Goal: Contribute content: Contribute content

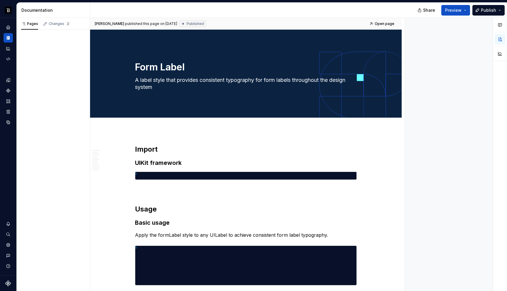
type textarea "*"
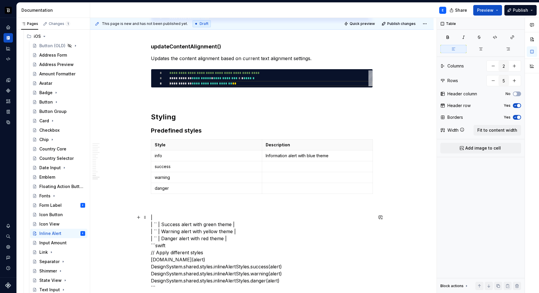
click at [284, 167] on p at bounding box center [318, 167] width 104 height 6
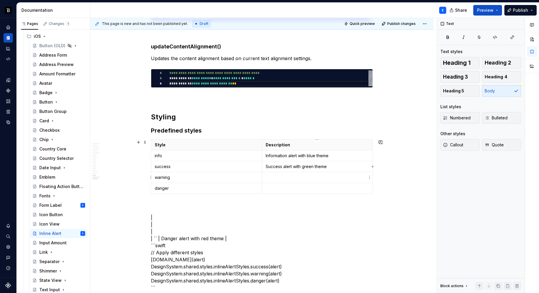
click at [271, 179] on p at bounding box center [318, 178] width 104 height 6
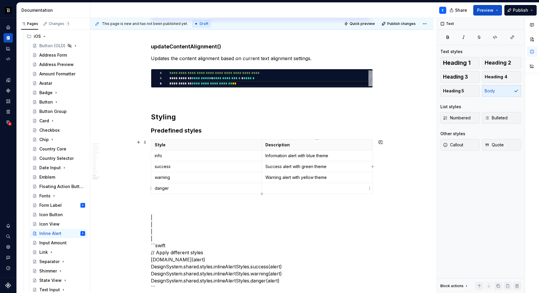
click at [267, 191] on p at bounding box center [317, 189] width 104 height 6
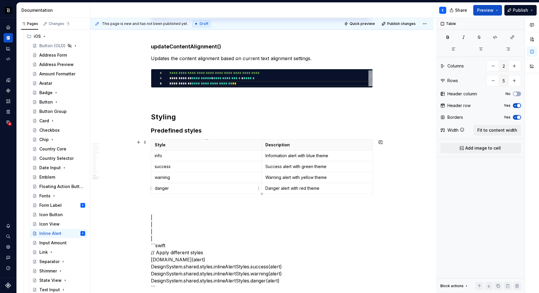
click at [210, 188] on p "danger" at bounding box center [206, 189] width 103 height 6
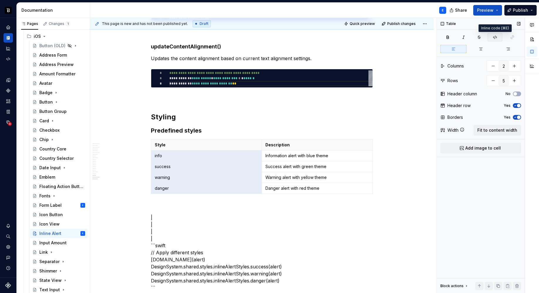
click at [494, 36] on icon "button" at bounding box center [495, 37] width 4 height 3
click at [178, 210] on p at bounding box center [262, 207] width 222 height 7
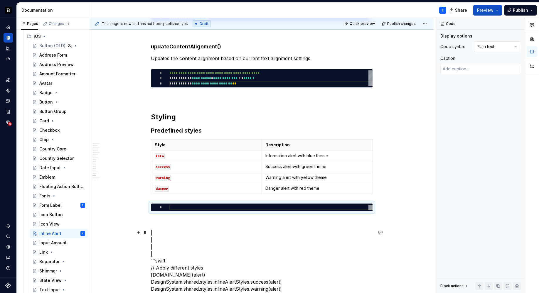
scroll to position [1338, 0]
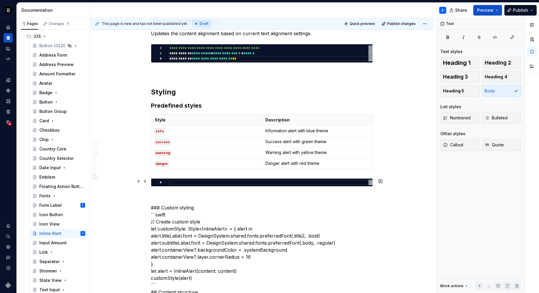
click at [175, 183] on div at bounding box center [270, 182] width 203 height 5
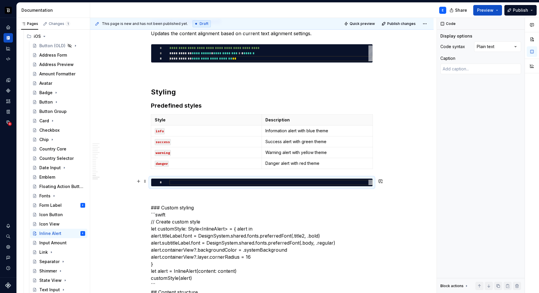
type textarea "*"
type textarea "**********"
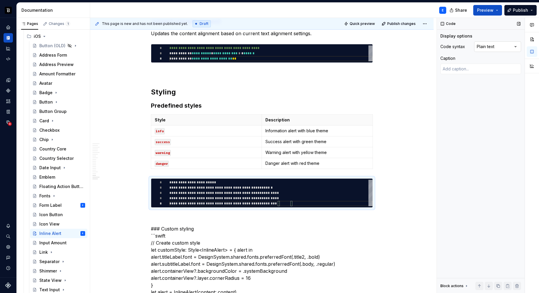
click at [502, 46] on div "Comments Open comments No comments yet Select ‘Comment’ from the block context …" at bounding box center [488, 156] width 102 height 276
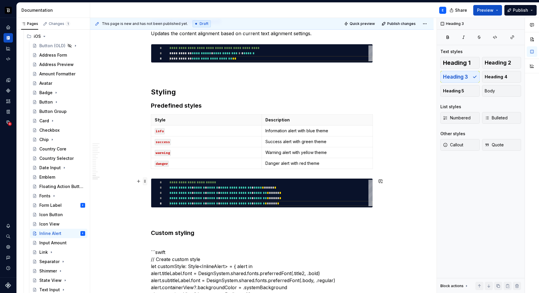
click at [144, 182] on span at bounding box center [145, 181] width 5 height 8
type textarea "*"
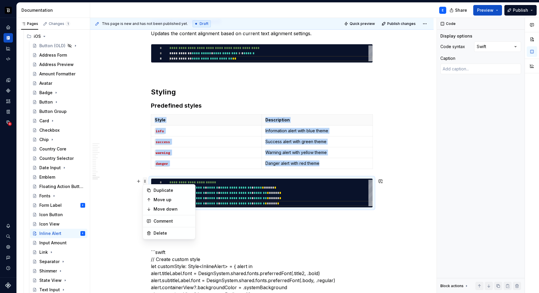
click at [144, 182] on span at bounding box center [145, 181] width 5 height 8
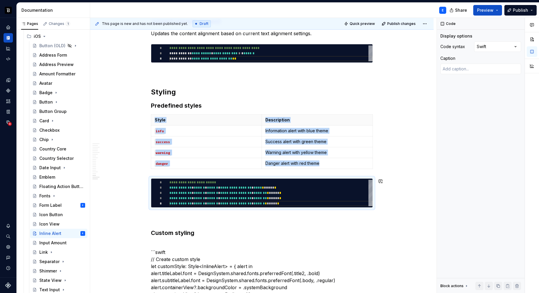
copy div "Style Description info Information alert with blue theme success Success alert …"
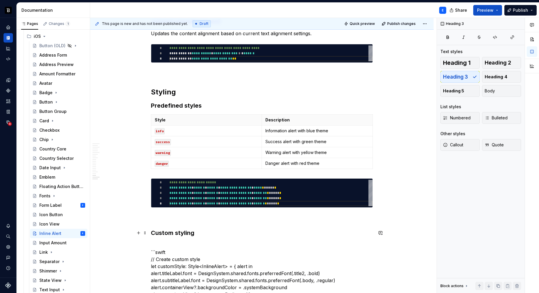
click at [201, 234] on h3 "Custom styling" at bounding box center [262, 233] width 222 height 8
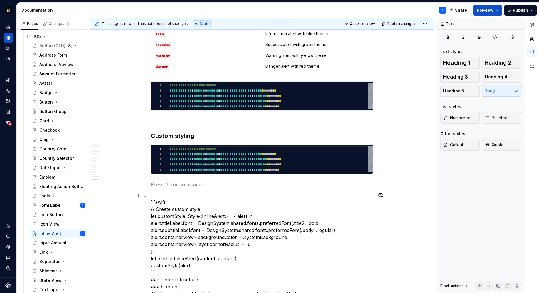
scroll to position [1449, 0]
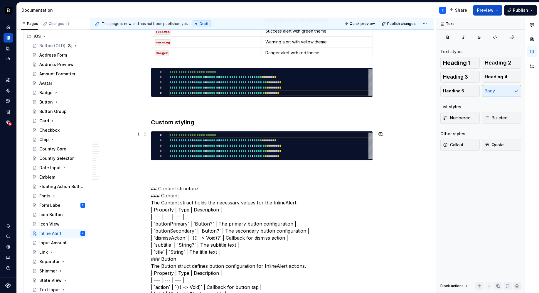
click at [204, 149] on div "**********" at bounding box center [270, 146] width 203 height 26
type textarea "**********"
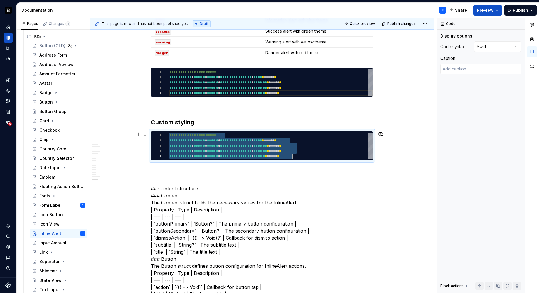
scroll to position [0, 123]
type textarea "*"
type textarea "**********"
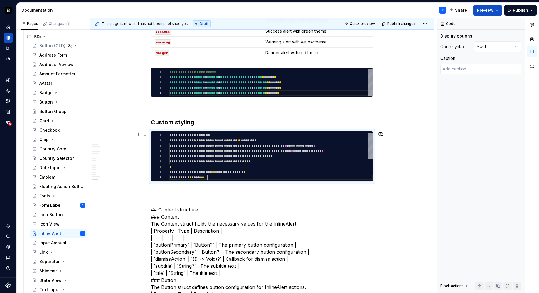
scroll to position [42, 38]
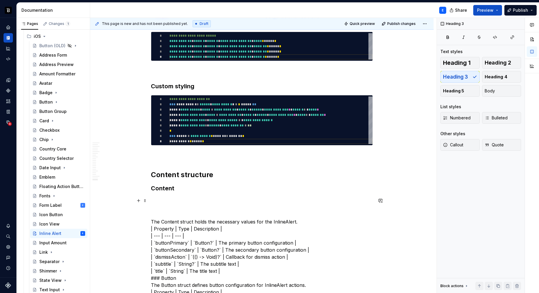
scroll to position [1489, 0]
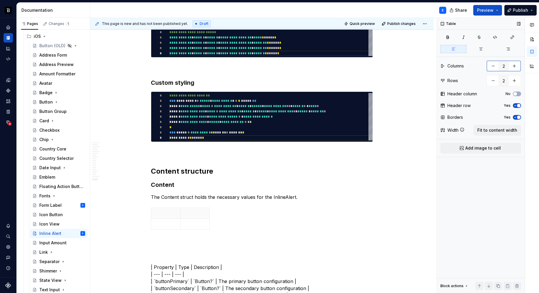
click at [514, 65] on button "button" at bounding box center [514, 66] width 11 height 11
type input "3"
click at [492, 130] on span "Fit to content width" at bounding box center [498, 130] width 40 height 6
type textarea "*"
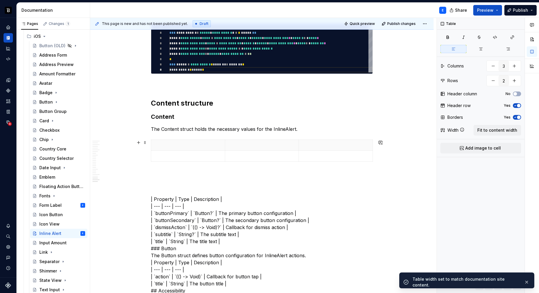
scroll to position [1561, 0]
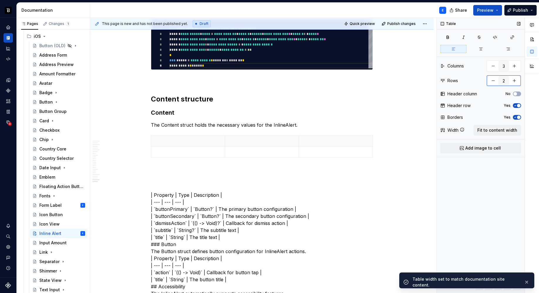
click at [513, 81] on button "button" at bounding box center [514, 80] width 11 height 11
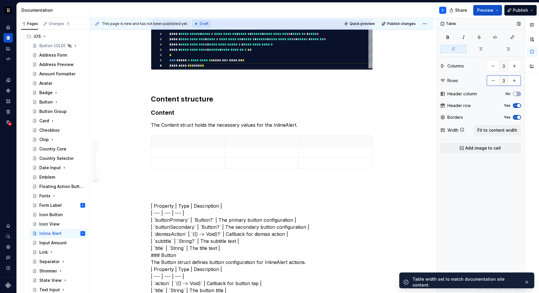
click at [513, 81] on button "button" at bounding box center [514, 80] width 11 height 11
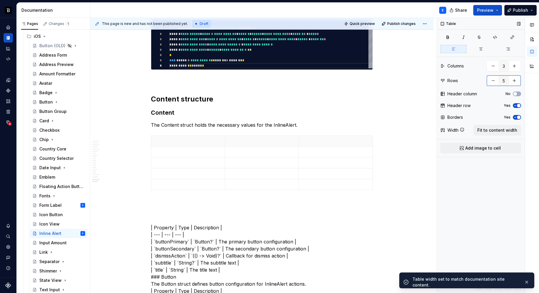
click at [513, 81] on button "button" at bounding box center [514, 80] width 11 height 11
type input "6"
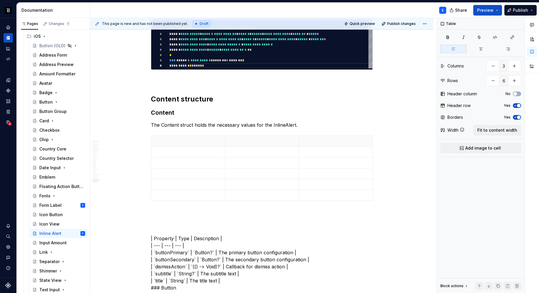
type textarea "*"
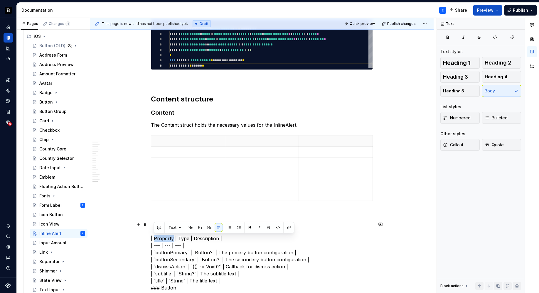
click at [178, 140] on p at bounding box center [188, 141] width 67 height 6
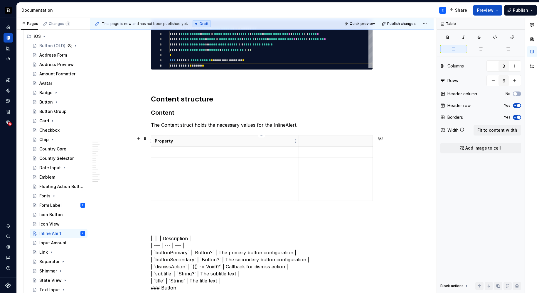
click at [238, 144] on p at bounding box center [262, 141] width 67 height 6
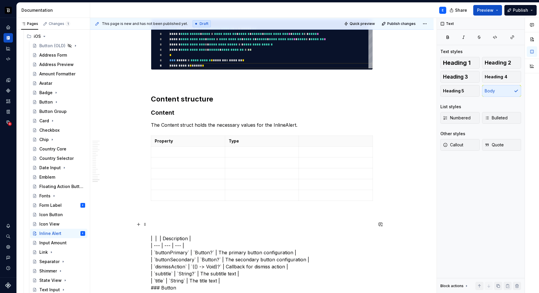
click at [319, 140] on p at bounding box center [335, 141] width 67 height 6
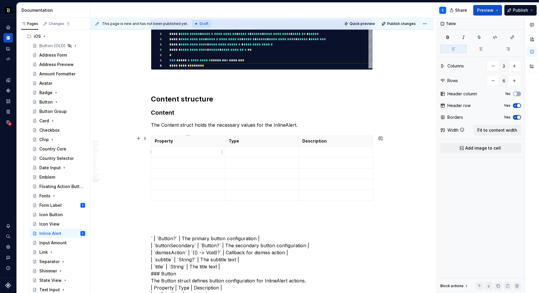
click at [177, 151] on p at bounding box center [188, 152] width 67 height 6
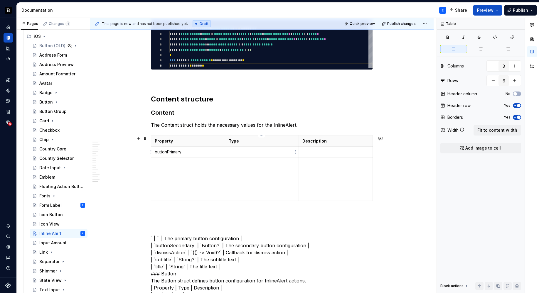
click at [247, 151] on p at bounding box center [262, 152] width 67 height 6
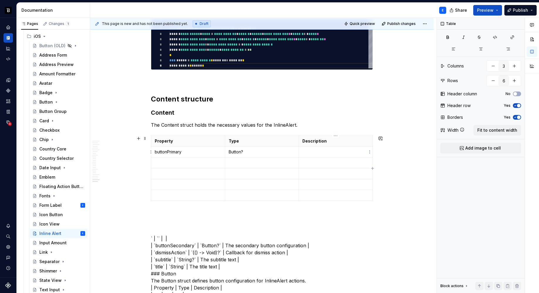
click at [311, 153] on p at bounding box center [335, 152] width 67 height 6
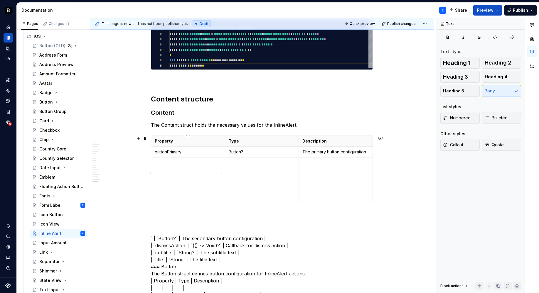
click at [184, 162] on p at bounding box center [188, 163] width 67 height 6
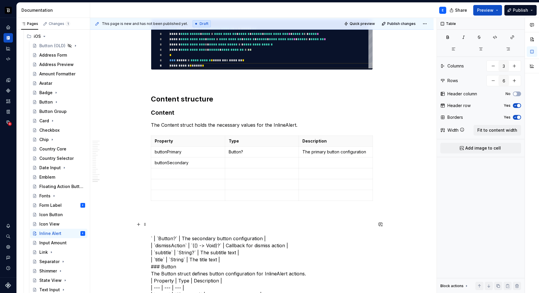
click at [239, 162] on p at bounding box center [262, 163] width 67 height 6
drag, startPoint x: 157, startPoint y: 238, endPoint x: 168, endPoint y: 233, distance: 11.7
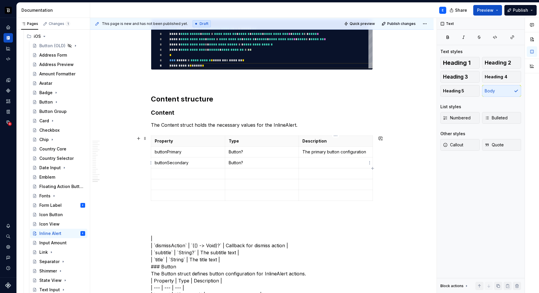
click at [311, 163] on p at bounding box center [335, 163] width 67 height 6
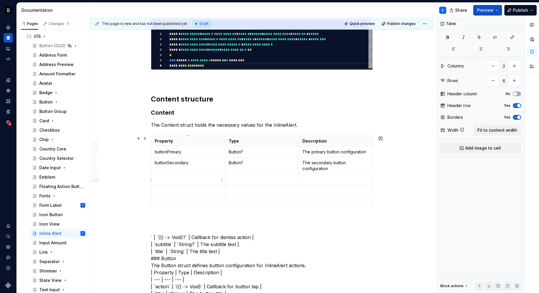
click at [178, 177] on p at bounding box center [188, 180] width 67 height 6
click at [246, 177] on p at bounding box center [262, 180] width 67 height 6
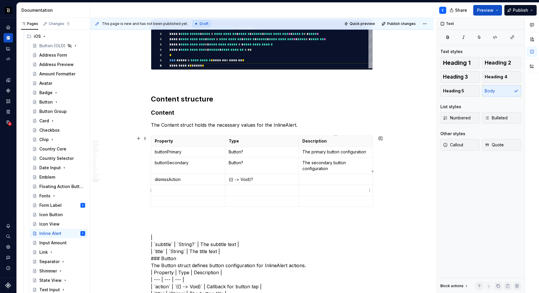
click at [311, 184] on td at bounding box center [336, 179] width 74 height 11
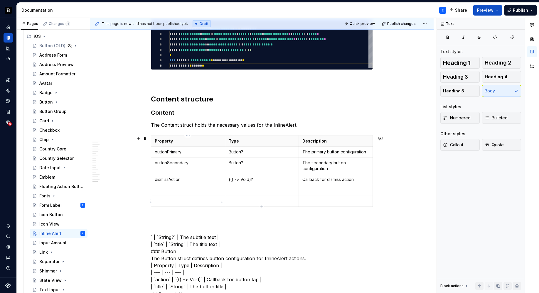
click at [194, 189] on p at bounding box center [188, 191] width 67 height 6
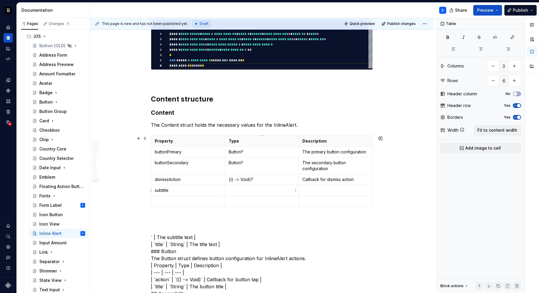
click at [240, 188] on p at bounding box center [262, 191] width 67 height 6
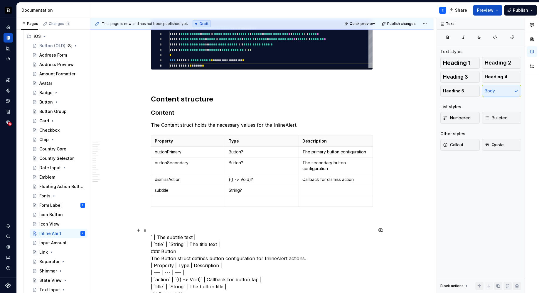
click at [311, 189] on p at bounding box center [335, 191] width 67 height 6
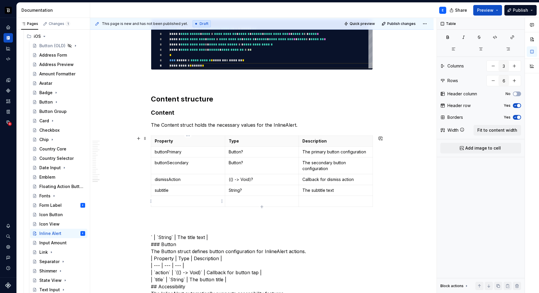
click at [192, 204] on p at bounding box center [188, 202] width 67 height 6
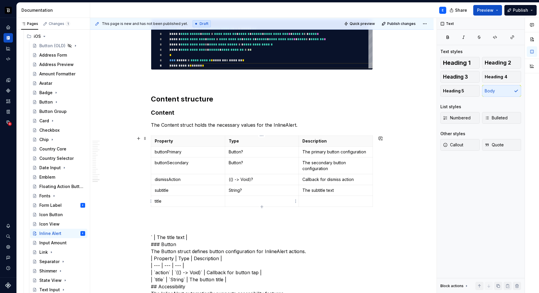
click at [233, 201] on p at bounding box center [262, 202] width 67 height 6
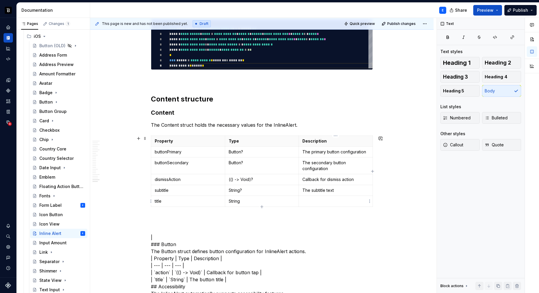
click at [318, 200] on p at bounding box center [335, 202] width 67 height 6
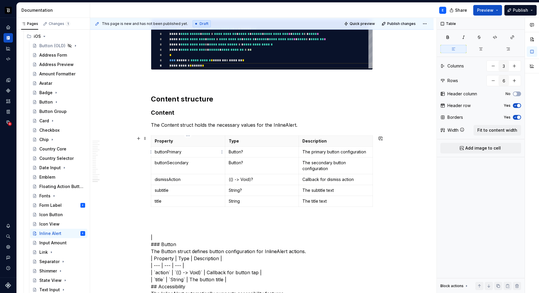
click at [198, 153] on p "buttonPrimary" at bounding box center [188, 152] width 67 height 6
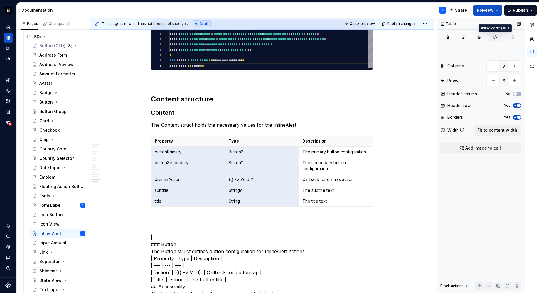
click at [494, 35] on icon "button" at bounding box center [495, 37] width 5 height 5
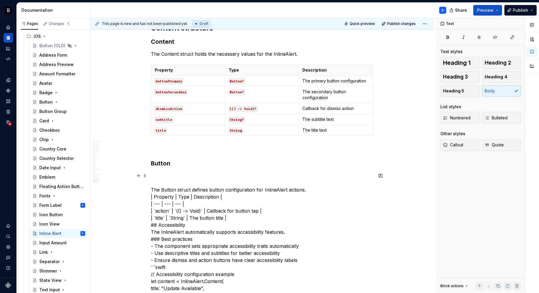
scroll to position [1633, 0]
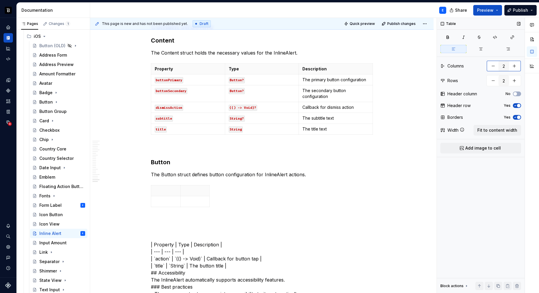
click at [517, 68] on button "button" at bounding box center [514, 66] width 11 height 11
type input "3"
click at [498, 129] on span "Fit to content width" at bounding box center [498, 130] width 40 height 6
type textarea "*"
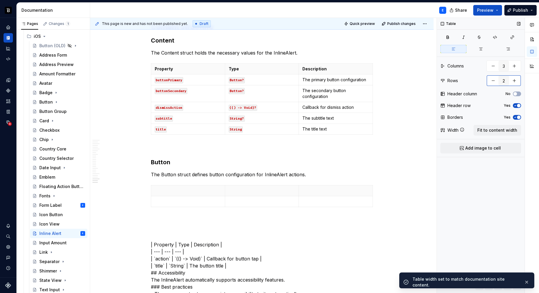
click at [515, 80] on button "button" at bounding box center [514, 80] width 11 height 11
type input "3"
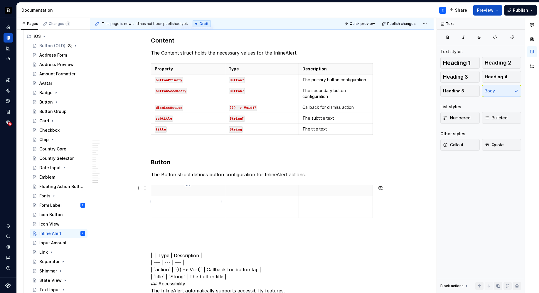
click at [171, 191] on p at bounding box center [188, 191] width 67 height 6
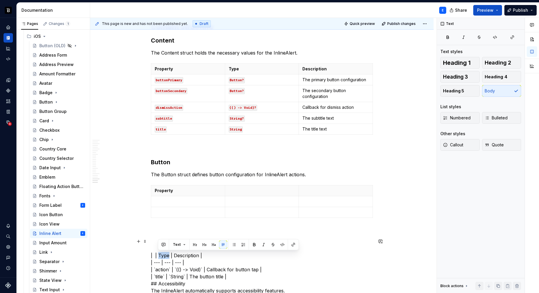
click at [236, 190] on p at bounding box center [262, 191] width 67 height 6
click at [309, 188] on p at bounding box center [335, 191] width 67 height 6
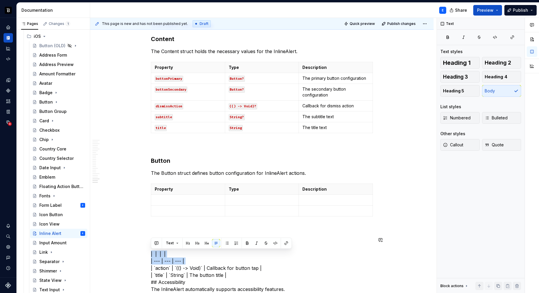
scroll to position [1747, 0]
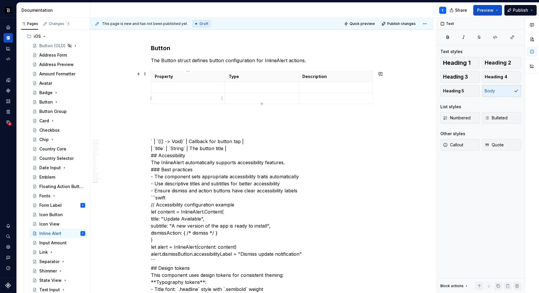
click at [179, 88] on p at bounding box center [188, 88] width 67 height 6
click at [159, 139] on p "` | `(() -> Void)` | Callback for button tap | | `title` | `String` | The butto…" at bounding box center [262, 251] width 222 height 254
click at [240, 87] on p at bounding box center [262, 88] width 67 height 6
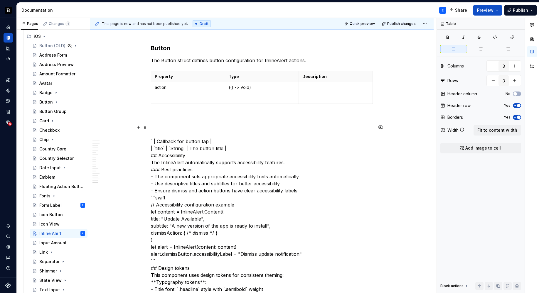
click at [157, 139] on p "` | Callback for button tap | | `title` | `String` | The button title | ## Acce…" at bounding box center [262, 251] width 222 height 254
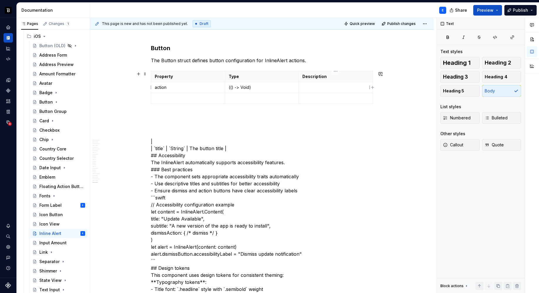
click at [313, 88] on p at bounding box center [335, 88] width 67 height 6
click at [155, 148] on p "| | `title` | `String` | The button title | ## Accessibility The InlineAlert au…" at bounding box center [262, 251] width 222 height 254
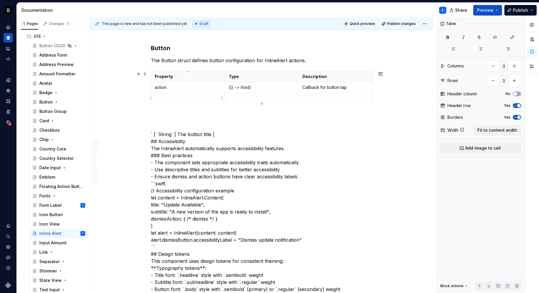
click at [178, 98] on p at bounding box center [188, 98] width 67 height 6
click at [159, 132] on p "` | `String` | The button title | ## Accessibility The InlineAlert automaticall…" at bounding box center [262, 244] width 222 height 240
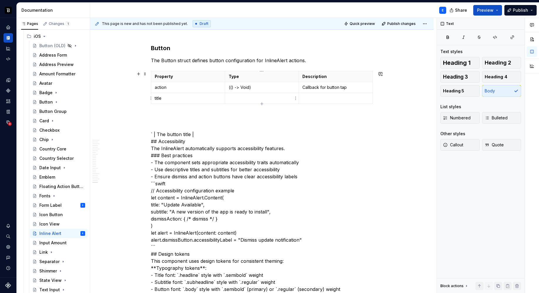
click at [240, 98] on p at bounding box center [262, 98] width 67 height 6
click at [157, 133] on p "` | The button title | ## Accessibility The InlineAlert automatically supports …" at bounding box center [262, 244] width 222 height 240
click at [312, 95] on p at bounding box center [335, 98] width 67 height 6
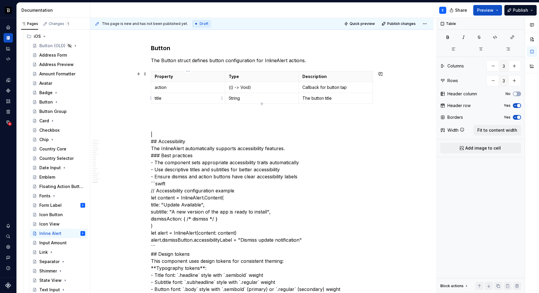
click at [198, 91] on td "action" at bounding box center [188, 87] width 74 height 11
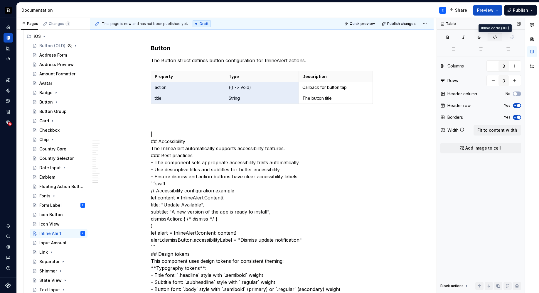
click at [493, 39] on icon "button" at bounding box center [495, 37] width 5 height 5
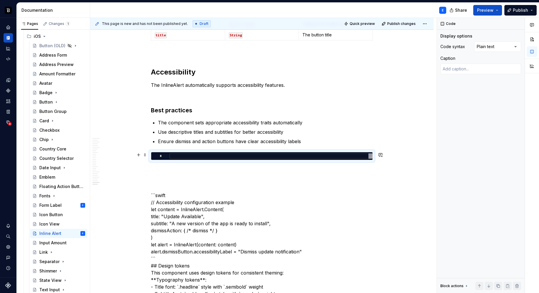
scroll to position [1860, 0]
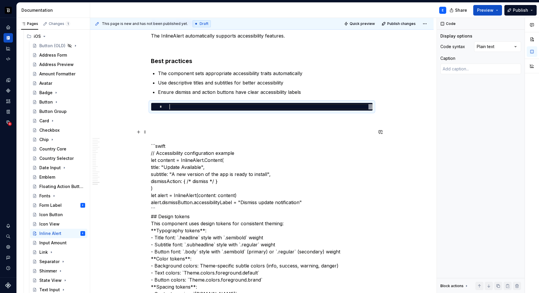
click at [196, 147] on p "```swift // Accessibility configuration example let content = InlineAlert.Conte…" at bounding box center [262, 227] width 222 height 197
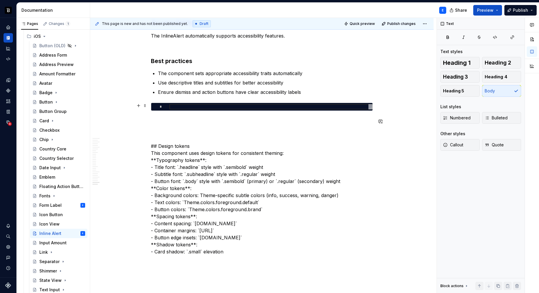
click at [194, 109] on div at bounding box center [270, 106] width 203 height 5
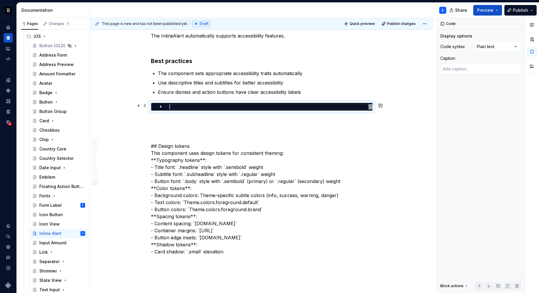
type textarea "*"
type textarea "**********"
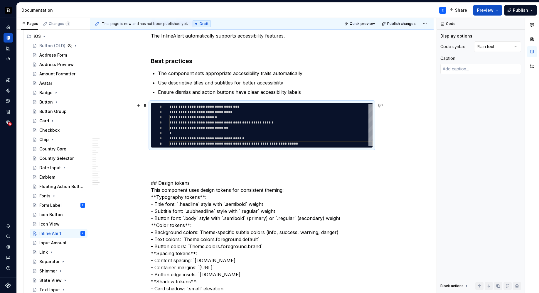
scroll to position [37, 148]
click at [484, 45] on div "Comments Open comments No comments yet Select ‘Comment’ from the block context …" at bounding box center [488, 156] width 102 height 276
type textarea "*"
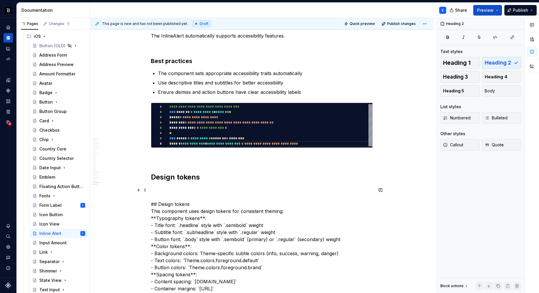
click at [196, 205] on p "## Design tokens This component uses design tokens for consistent theming: **Ty…" at bounding box center [262, 250] width 222 height 127
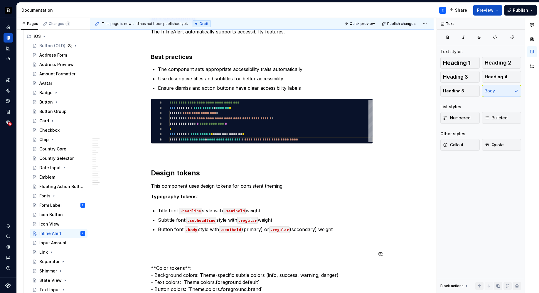
scroll to position [1977, 0]
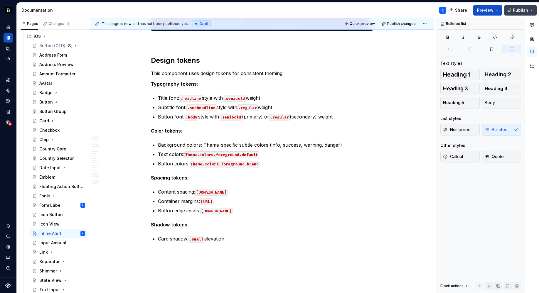
click at [516, 11] on span "Publish" at bounding box center [520, 10] width 15 height 6
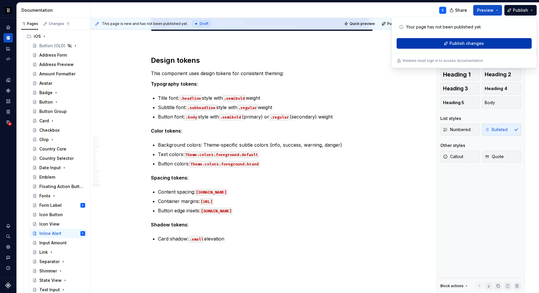
click at [462, 46] on span "Publish changes" at bounding box center [467, 44] width 34 height 6
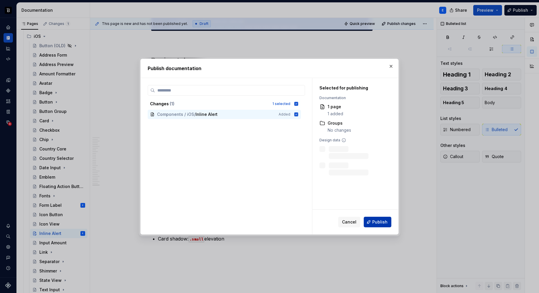
click at [379, 223] on span "Publish" at bounding box center [379, 222] width 15 height 6
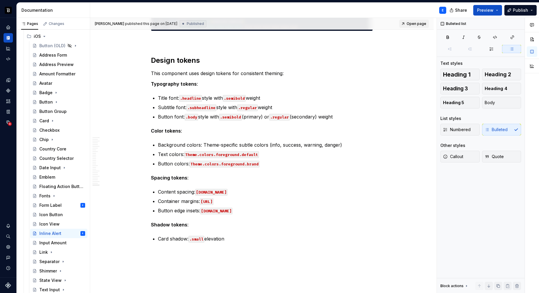
click at [420, 23] on span "Open page" at bounding box center [417, 23] width 20 height 5
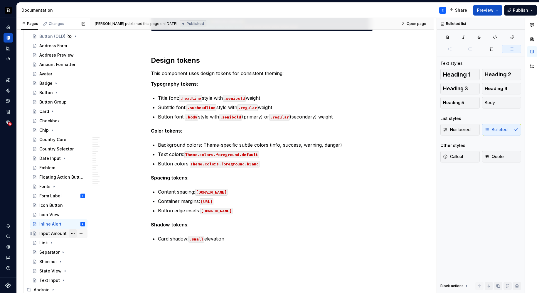
click at [70, 233] on button "Page tree" at bounding box center [73, 234] width 8 height 8
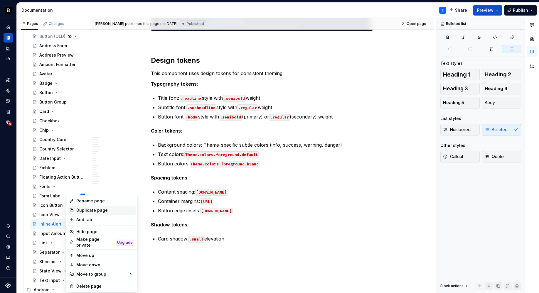
click at [84, 209] on div "Duplicate page" at bounding box center [105, 211] width 58 height 6
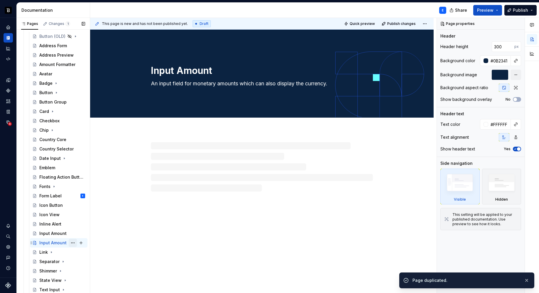
click at [70, 243] on button "Page tree" at bounding box center [73, 243] width 8 height 8
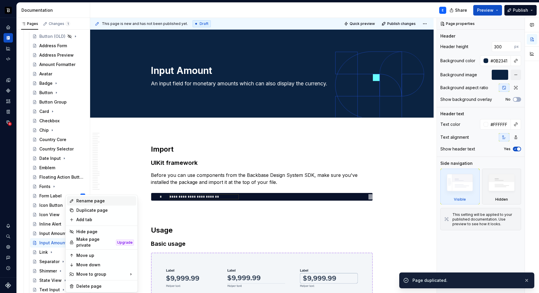
click at [80, 200] on div "Rename page" at bounding box center [105, 201] width 58 height 6
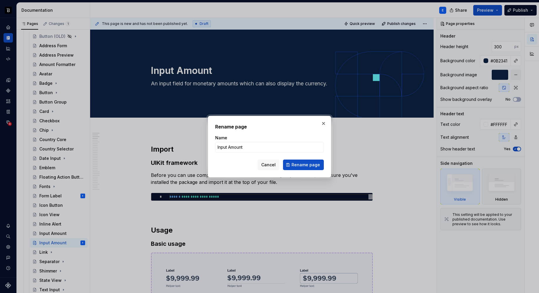
type textarea "*"
type input "Loading Indicator"
click at [271, 164] on span "Cancel" at bounding box center [268, 165] width 14 height 6
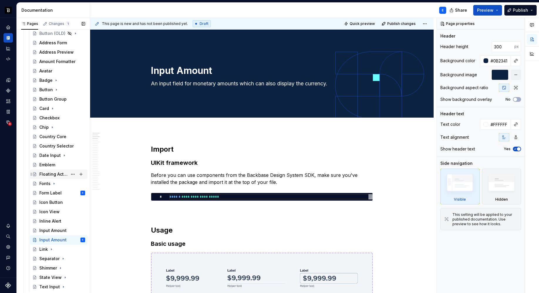
scroll to position [58, 0]
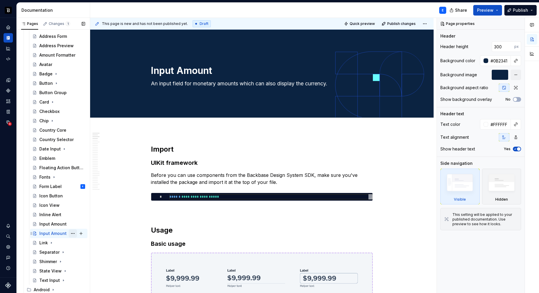
click at [70, 234] on button "Page tree" at bounding box center [73, 234] width 8 height 8
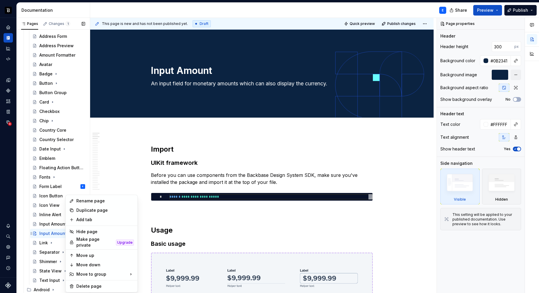
type textarea "*"
click at [88, 201] on div "Rename page" at bounding box center [105, 201] width 58 height 6
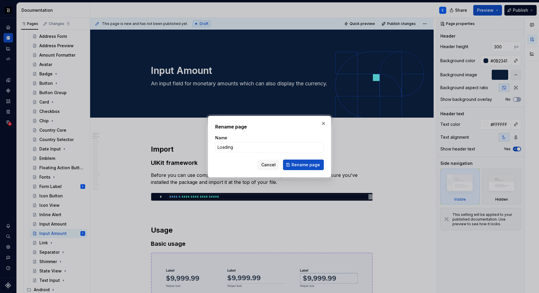
type input "Loading Indicator"
click at [294, 165] on span "Rename page" at bounding box center [306, 165] width 28 height 6
type textarea "*"
type textarea "Loading Indicator"
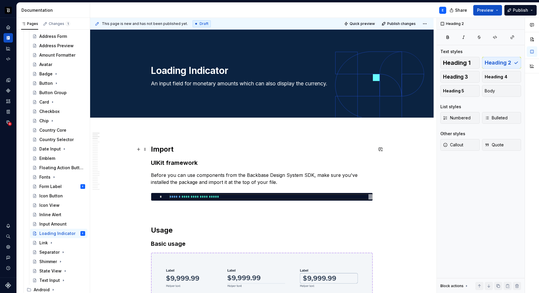
click at [181, 146] on h2 "Import" at bounding box center [262, 149] width 222 height 9
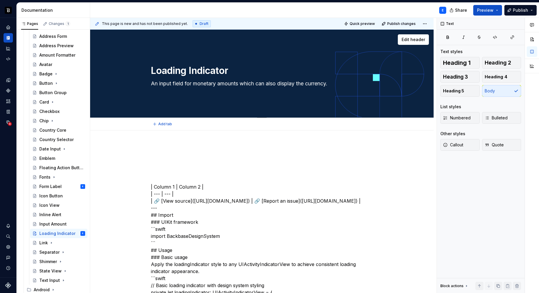
click at [195, 84] on textarea "An input field for monetary amounts which can also display the currency." at bounding box center [261, 83] width 222 height 9
paste textarea "style that applies consistent theming to UIActivityIndicatorView components for…"
type textarea "*"
type textarea "A style that applies consistent theming to UIActivityIndicatorView components f…"
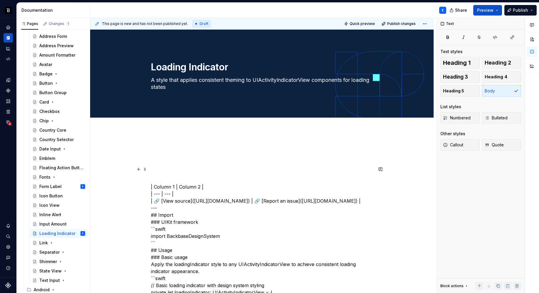
type textarea "*"
type textarea "A style that applies consistent theming to UIActivityIndicatorView components f…"
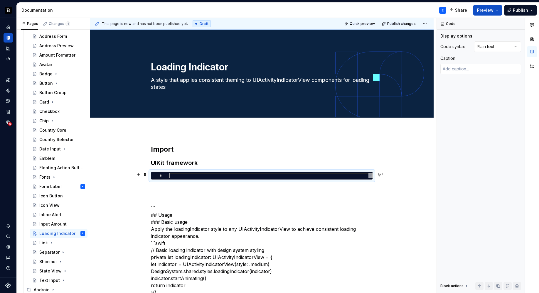
click at [186, 177] on div at bounding box center [270, 175] width 203 height 5
type textarea "*"
type textarea "**********"
click at [485, 46] on div "Comments Open comments No comments yet Select ‘Comment’ from the block context …" at bounding box center [488, 156] width 102 height 276
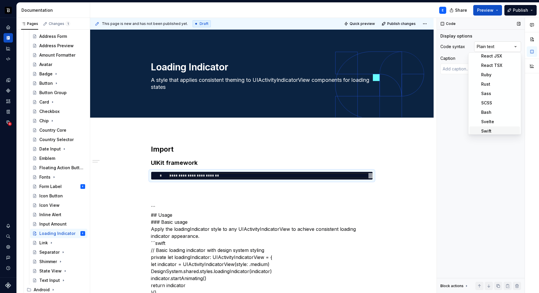
scroll to position [173, 0]
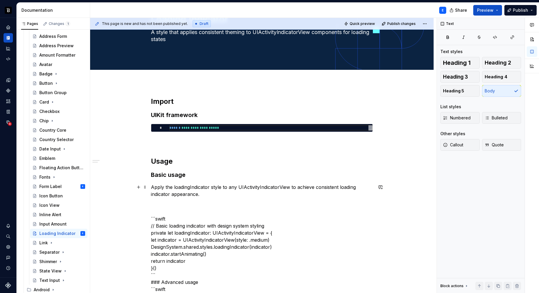
scroll to position [48, 0]
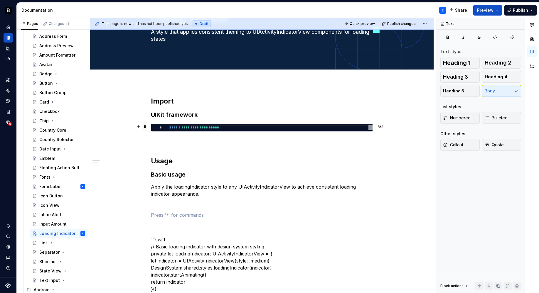
click at [145, 127] on span at bounding box center [145, 126] width 5 height 8
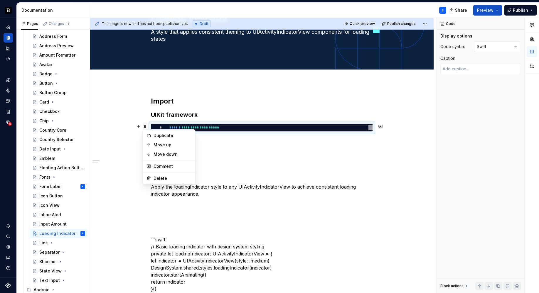
click at [145, 127] on span at bounding box center [145, 126] width 5 height 8
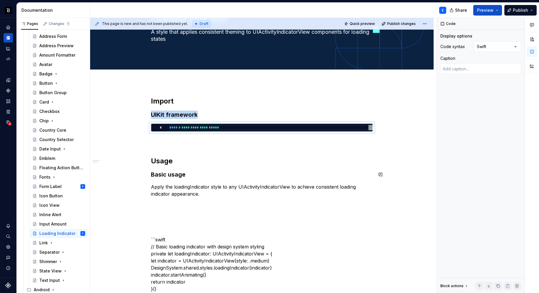
copy h3 "UIKit framework"
click at [174, 202] on p at bounding box center [262, 204] width 222 height 7
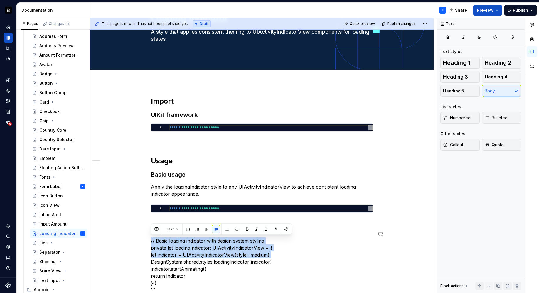
scroll to position [162, 0]
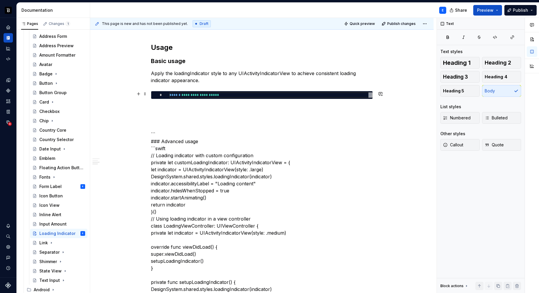
type textarea "*"
type textarea "**********"
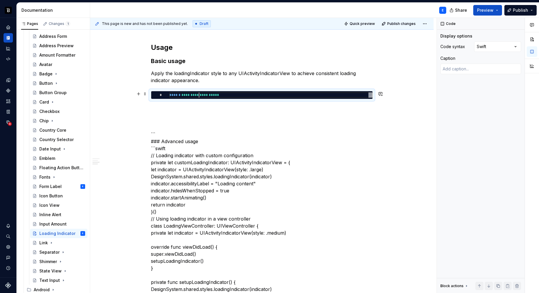
click at [199, 94] on div "**********" at bounding box center [270, 95] width 203 height 5
type textarea "*"
type textarea "**********"
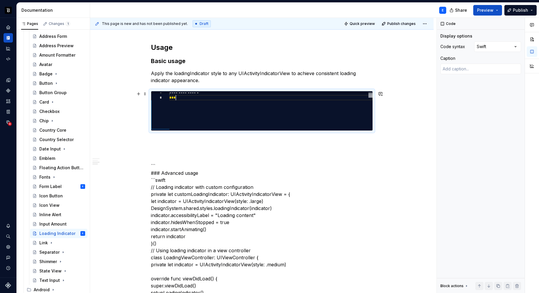
scroll to position [32, 6]
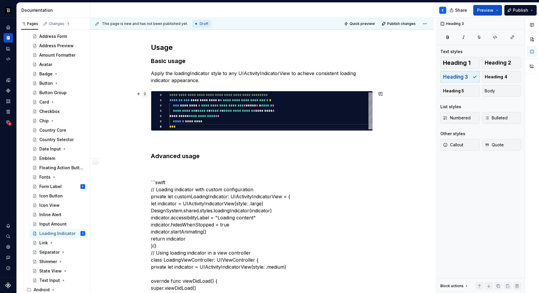
click at [144, 93] on span at bounding box center [145, 94] width 5 height 8
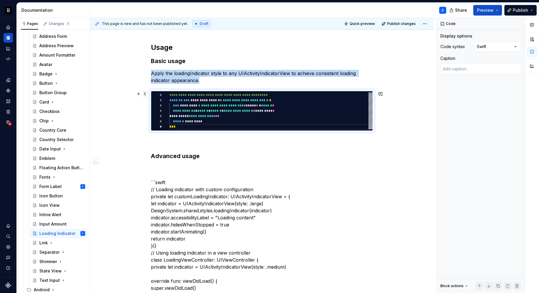
click at [144, 93] on span at bounding box center [145, 94] width 5 height 8
copy p "Apply the loadingIndicator style to any UIActivityIndicatorView to achieve cons…"
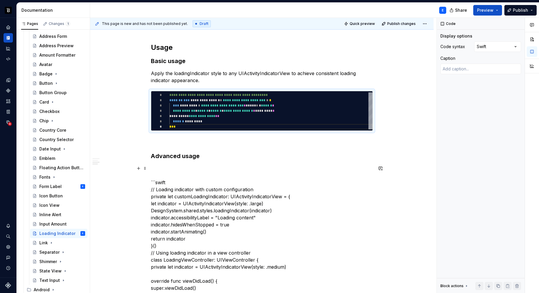
click at [215, 156] on h3 "Advanced usage" at bounding box center [262, 156] width 222 height 8
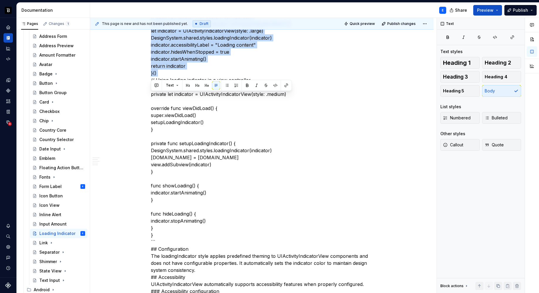
scroll to position [394, 0]
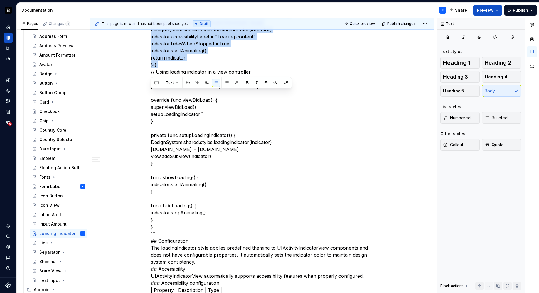
click at [167, 228] on p "// Loading indicator with custom configuration private let customLoadingIndicat…" at bounding box center [262, 234] width 222 height 486
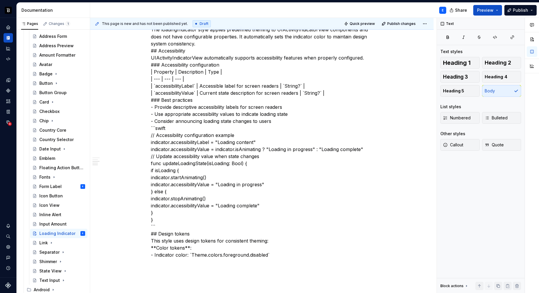
scroll to position [175, 0]
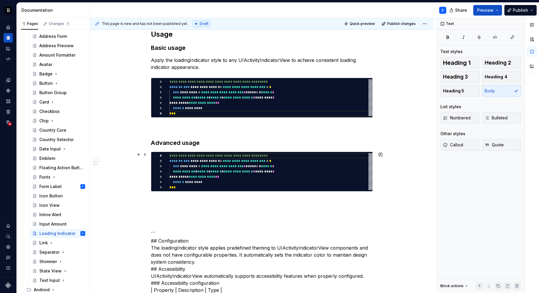
type textarea "*"
type textarea "**********"
click at [203, 179] on div "**********" at bounding box center [270, 171] width 203 height 37
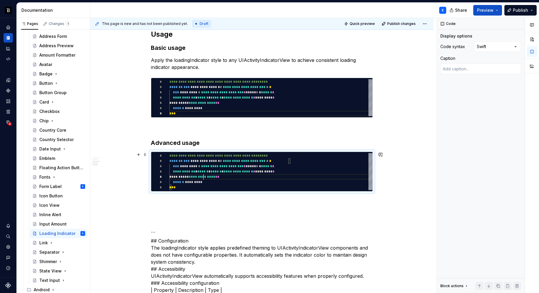
scroll to position [0, 6]
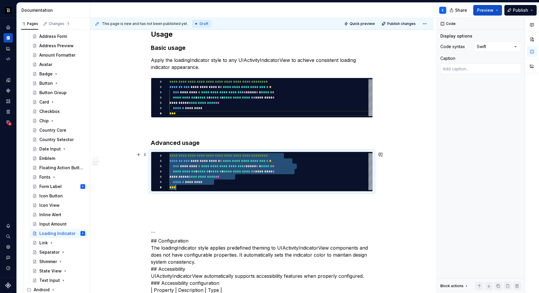
type textarea "*"
type textarea "* *"
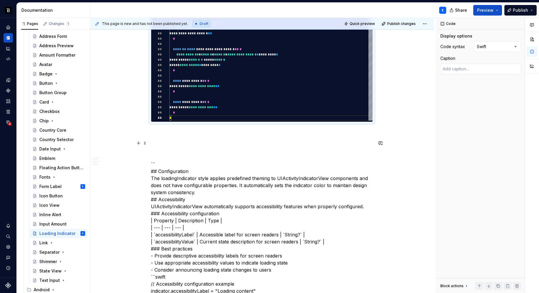
scroll to position [382, 0]
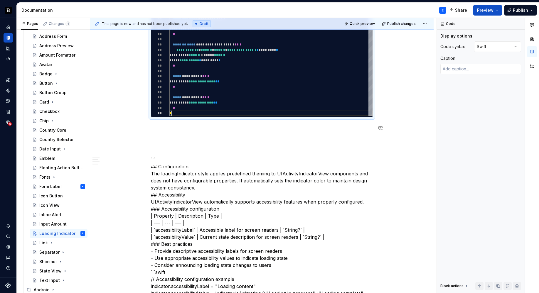
click at [171, 122] on div "**********" at bounding box center [262, 83] width 222 height 640
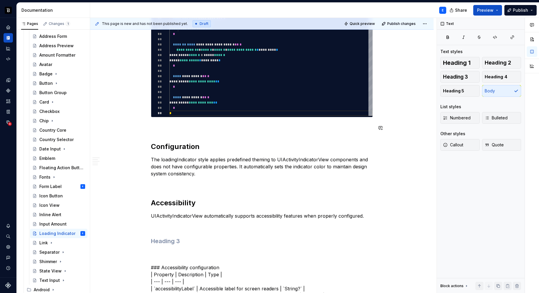
scroll to position [494, 0]
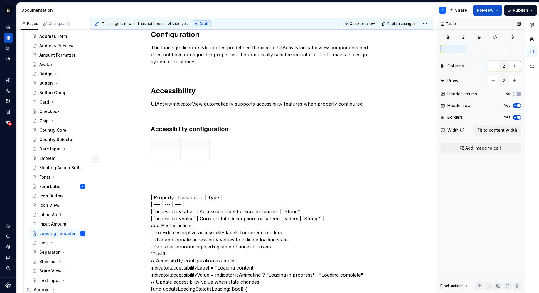
click at [515, 66] on button "button" at bounding box center [514, 66] width 11 height 11
type input "3"
click at [515, 84] on button "button" at bounding box center [514, 80] width 11 height 11
type input "3"
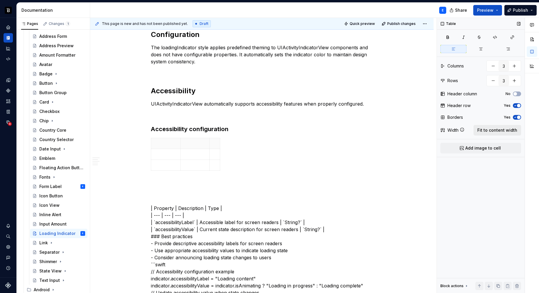
click at [500, 130] on span "Fit to content width" at bounding box center [498, 130] width 40 height 6
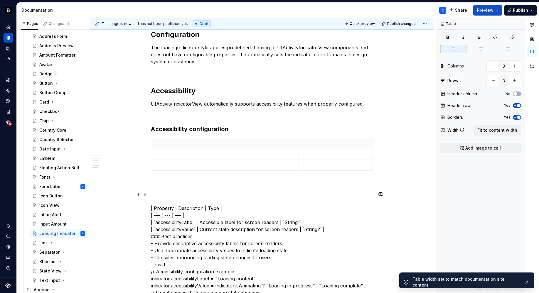
click at [162, 207] on p "| Property | Description | Type | | --- | --- | --- | | `accessibilityLabel` | …" at bounding box center [262, 293] width 222 height 204
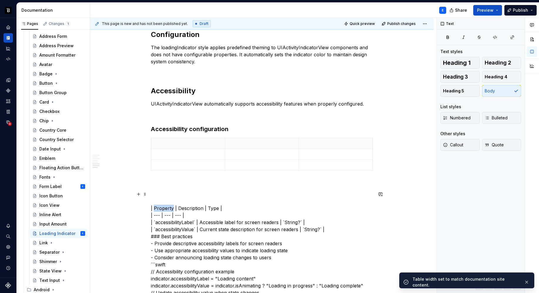
click at [162, 207] on p "| Property | Description | Type | | --- | --- | --- | | `accessibilityLabel` | …" at bounding box center [262, 293] width 222 height 204
click at [169, 143] on p at bounding box center [188, 144] width 67 height 6
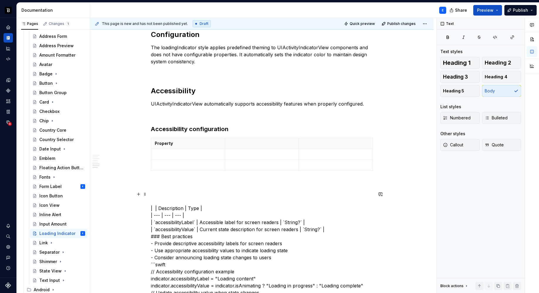
click at [174, 208] on p "| | Description | Type | | --- | --- | --- | | `accessibilityLabel` | Accessibl…" at bounding box center [262, 293] width 222 height 204
click at [238, 144] on p at bounding box center [262, 144] width 67 height 6
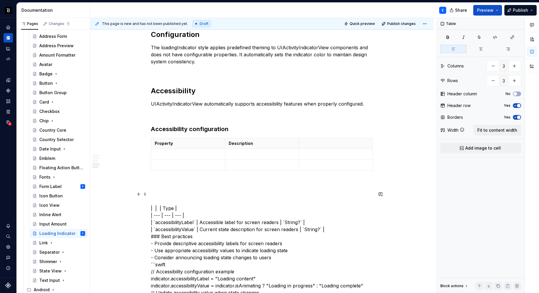
click at [167, 209] on p "| | | Type | | --- | --- | --- | | `accessibilityLabel` | Accessible label for …" at bounding box center [262, 293] width 222 height 204
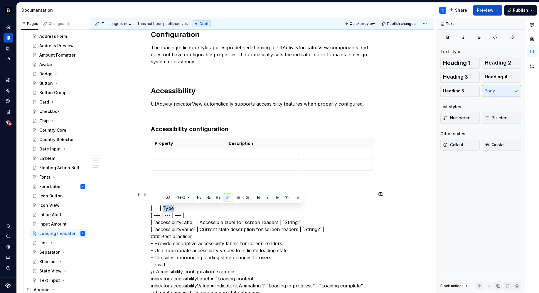
click at [167, 209] on p "| | | Type | | --- | --- | --- | | `accessibilityLabel` | Accessible label for …" at bounding box center [262, 293] width 222 height 204
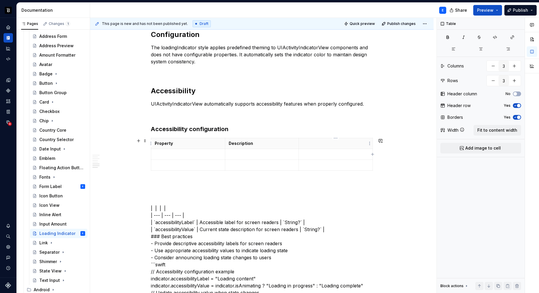
click at [324, 144] on p at bounding box center [335, 144] width 67 height 6
click at [155, 211] on p "| | | | | --- | --- | --- | | `accessibilityLabel` | Accessible label for scree…" at bounding box center [262, 293] width 222 height 204
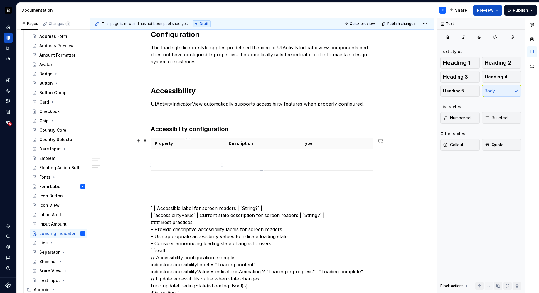
click at [169, 156] on p at bounding box center [188, 155] width 67 height 6
click at [166, 209] on p "` | Accessible label for screen readers | `String?` | | `accessibilityValue` | …" at bounding box center [262, 286] width 222 height 190
click at [235, 154] on p at bounding box center [262, 155] width 67 height 6
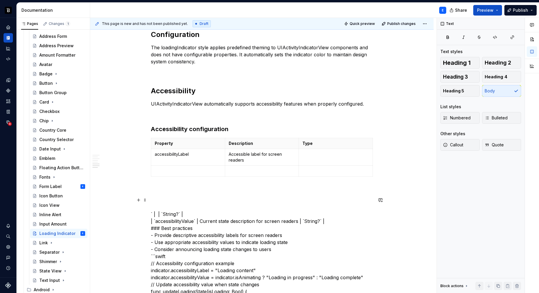
click at [164, 213] on p "` | | `String?` | | `accessibilityValue` | Current state description for screen…" at bounding box center [262, 292] width 222 height 190
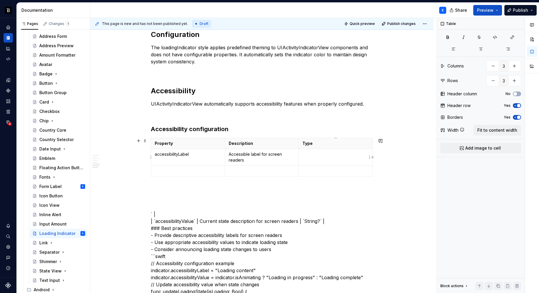
click at [314, 161] on td at bounding box center [336, 157] width 74 height 17
click at [155, 221] on p "` | | `accessibilityValue` | Current state description for screen readers | `St…" at bounding box center [262, 292] width 222 height 190
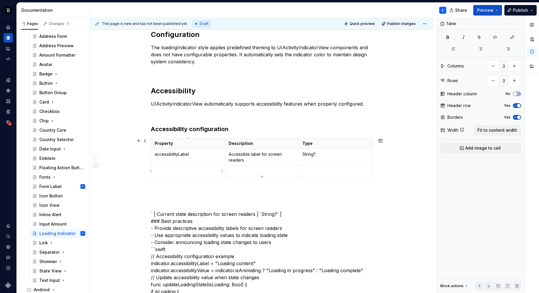
click at [180, 170] on p at bounding box center [188, 171] width 67 height 6
click at [157, 213] on p "` | Current state description for screen readers | `String?` | ### Best practic…" at bounding box center [262, 288] width 222 height 183
click at [234, 171] on p at bounding box center [262, 171] width 67 height 6
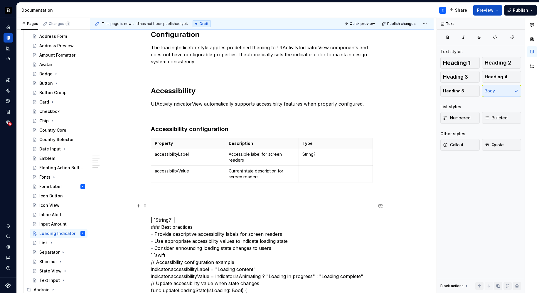
click at [157, 217] on p "| `String?` | ### Best practices - Provide descriptive accessibility labels for…" at bounding box center [262, 294] width 222 height 183
click at [314, 174] on td at bounding box center [336, 174] width 74 height 17
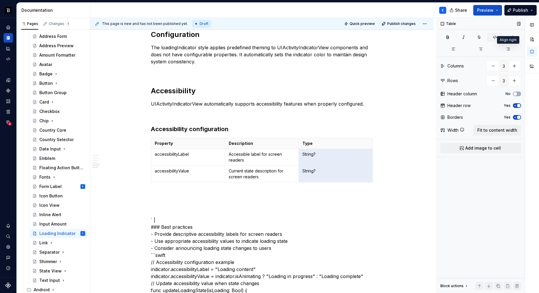
click at [495, 36] on icon "button" at bounding box center [495, 37] width 5 height 5
click at [202, 161] on td "accessibilityLabel" at bounding box center [188, 157] width 74 height 17
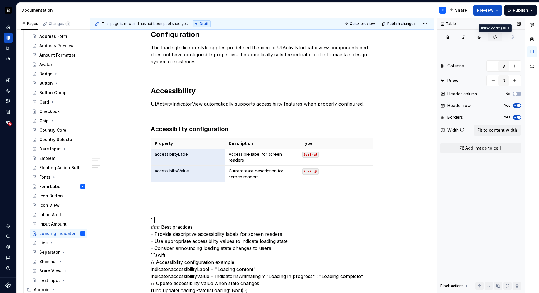
click at [493, 38] on icon "button" at bounding box center [495, 37] width 5 height 5
click at [189, 189] on div "**********" at bounding box center [262, 18] width 222 height 735
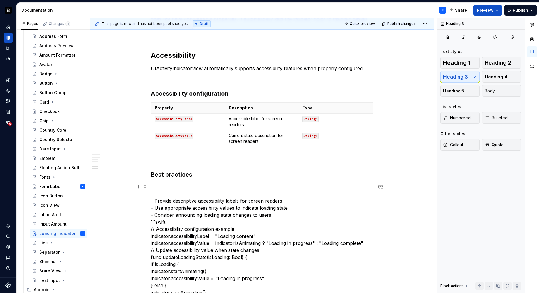
scroll to position [537, 0]
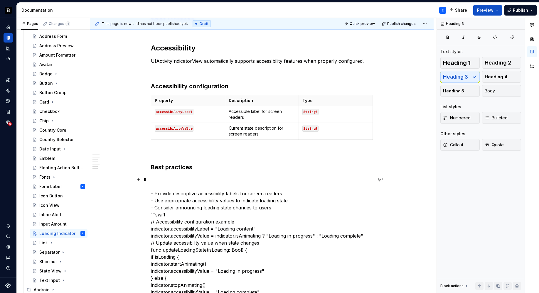
click at [199, 197] on p "- Provide descriptive accessibility labels for screen readers - Use appropriate…" at bounding box center [262, 260] width 222 height 169
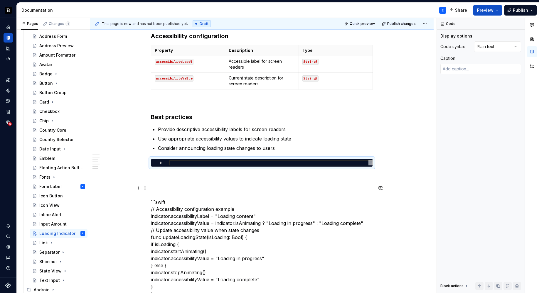
scroll to position [611, 0]
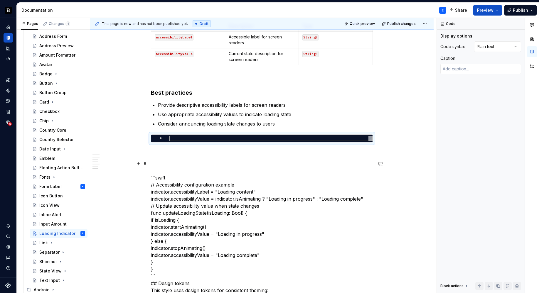
click at [175, 177] on p "```swift // Accessibility configuration example indicator.accessibilityLabel = …" at bounding box center [262, 234] width 222 height 148
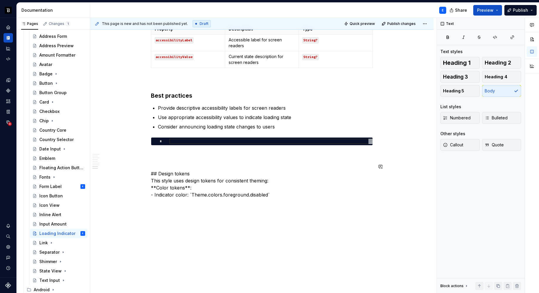
scroll to position [608, 0]
click at [188, 144] on div "*" at bounding box center [261, 142] width 221 height 8
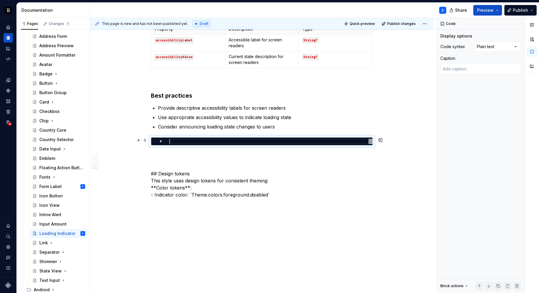
click at [188, 144] on div at bounding box center [270, 141] width 203 height 5
type textarea "*"
type textarea "**********"
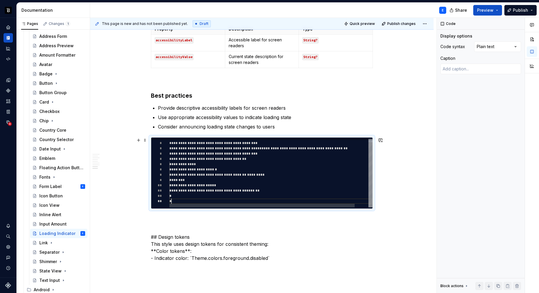
scroll to position [11, 2]
click at [488, 46] on div "Comments Open comments No comments yet Select ‘Comment’ from the block context …" at bounding box center [488, 156] width 102 height 276
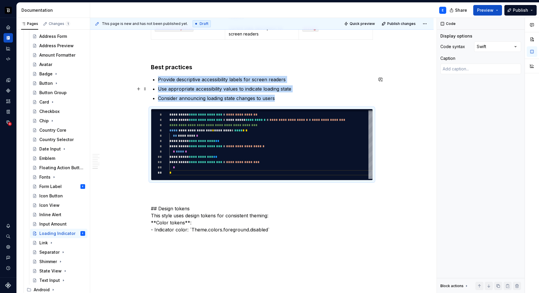
scroll to position [672, 0]
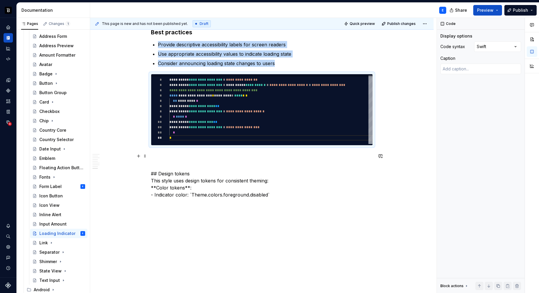
click at [199, 154] on p at bounding box center [262, 156] width 222 height 7
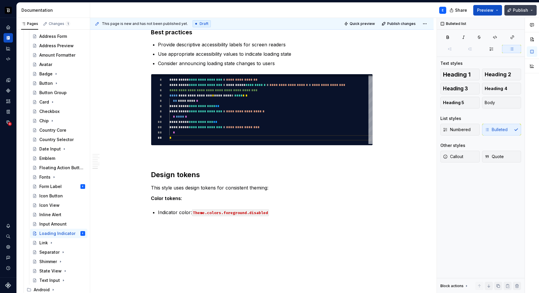
click at [522, 10] on span "Publish" at bounding box center [520, 10] width 15 height 6
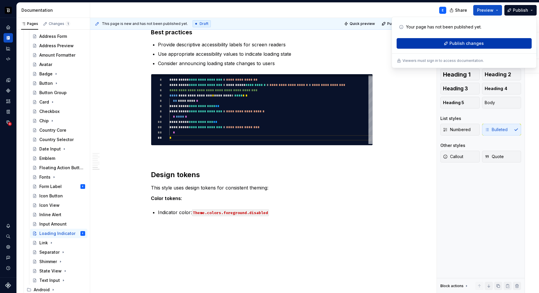
click at [471, 43] on span "Publish changes" at bounding box center [467, 44] width 34 height 6
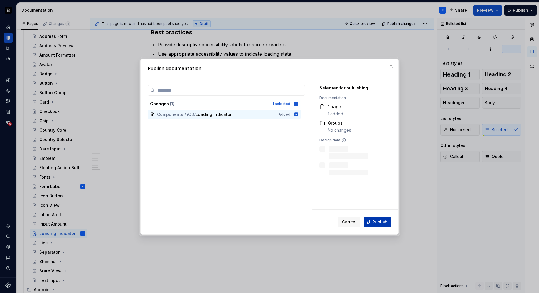
click at [377, 223] on span "Publish" at bounding box center [379, 222] width 15 height 6
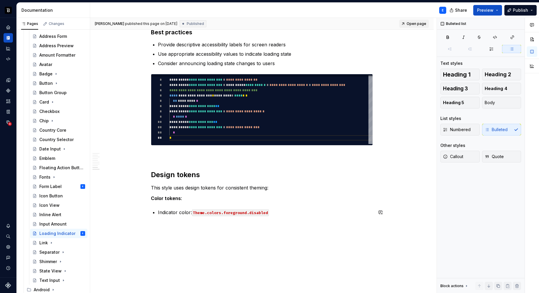
click at [409, 26] on link "Open page" at bounding box center [414, 24] width 30 height 8
click at [70, 234] on button "Page tree" at bounding box center [73, 234] width 8 height 8
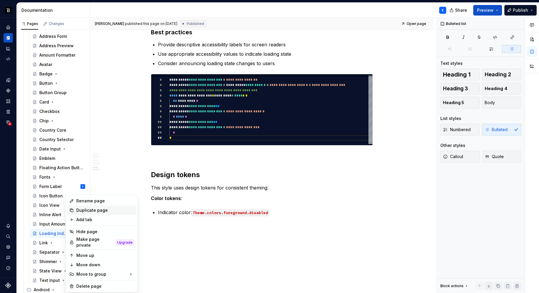
click at [82, 209] on div "Duplicate page" at bounding box center [105, 211] width 58 height 6
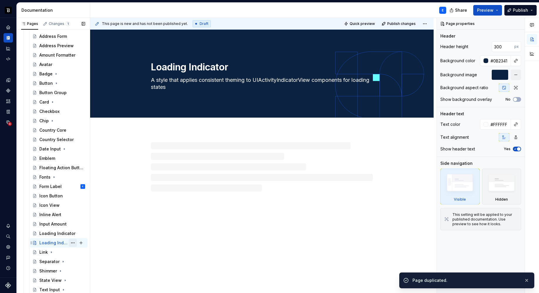
click at [70, 244] on button "Page tree" at bounding box center [73, 243] width 8 height 8
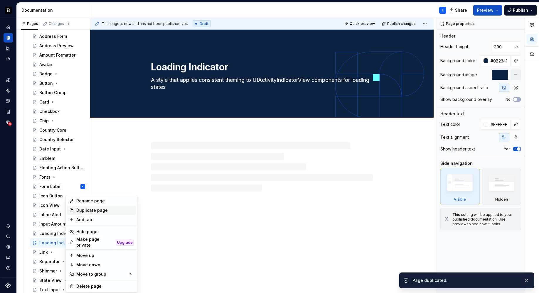
type textarea "*"
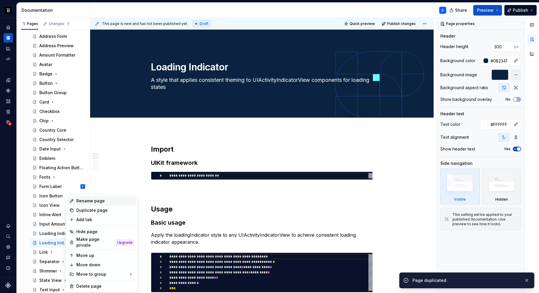
click at [90, 200] on div "Rename page" at bounding box center [105, 201] width 58 height 6
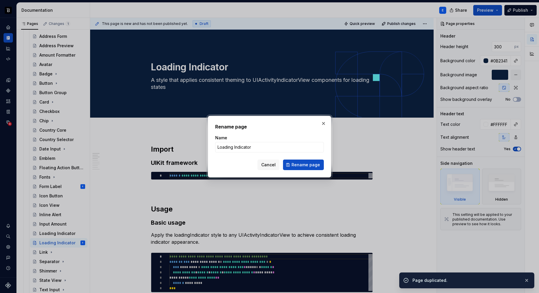
type input "L"
type textarea "*"
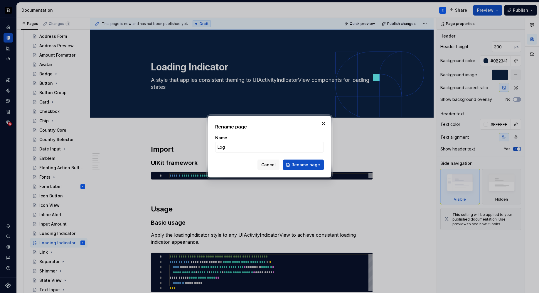
type input "Logo"
type textarea "*"
type input "Logo View"
click at [306, 165] on span "Rename page" at bounding box center [306, 165] width 28 height 6
type textarea "*"
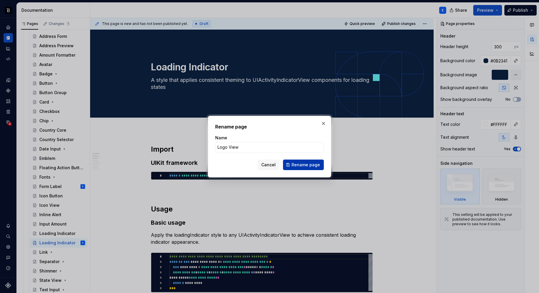
type textarea "Logo View"
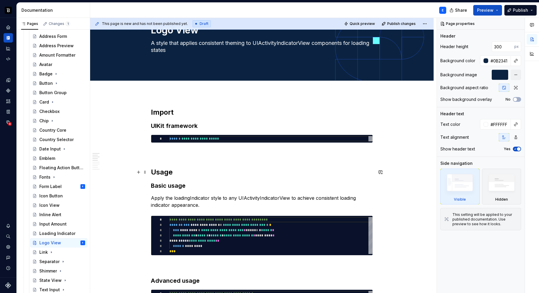
scroll to position [39, 0]
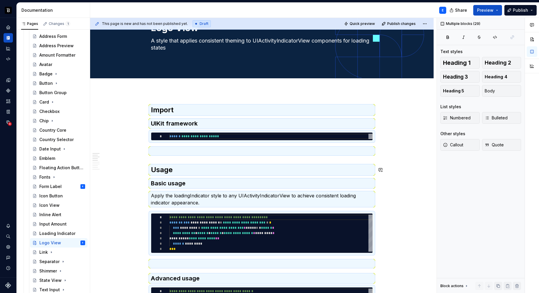
scroll to position [0, 0]
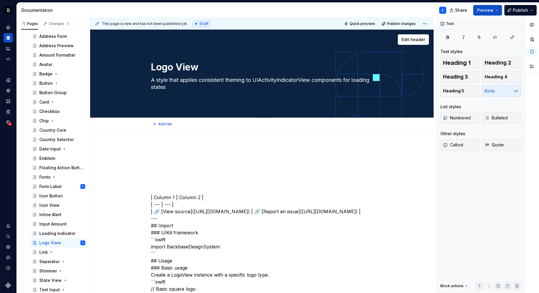
click at [155, 80] on textarea "A style that applies consistent theming to UIActivityIndicatorView components f…" at bounding box center [261, 83] width 222 height 16
paste textarea "view that displays the company logo"
type textarea "*"
type textarea "A view that displays the company logo"
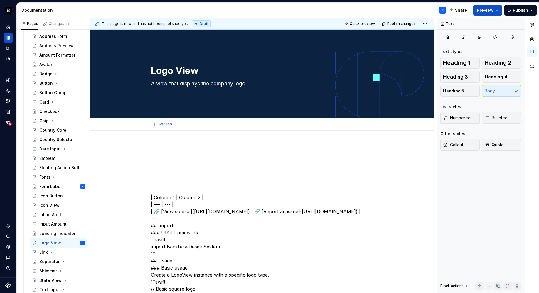
type textarea "*"
type textarea "A view that displays the company logo"
click at [169, 179] on p at bounding box center [262, 180] width 222 height 7
type textarea "*"
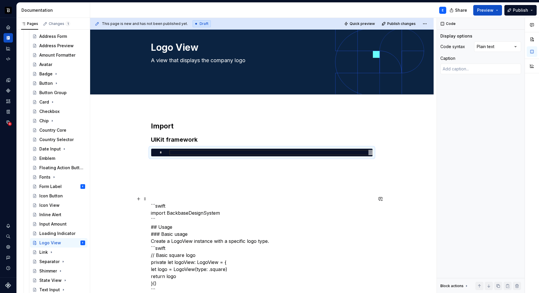
scroll to position [48, 0]
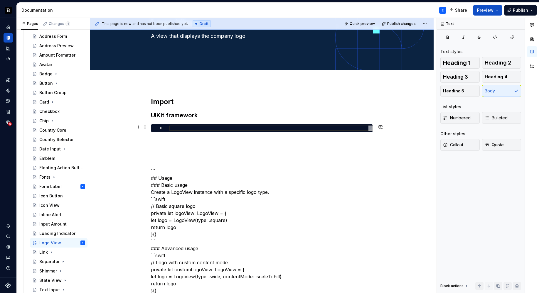
click at [179, 129] on div at bounding box center [270, 128] width 203 height 5
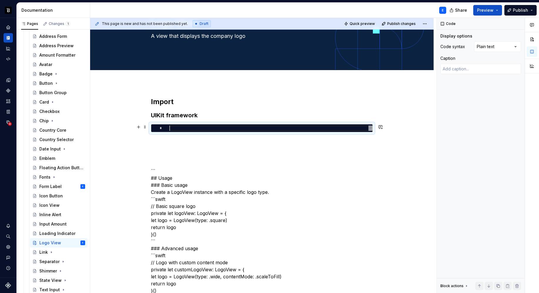
type textarea "*"
type textarea "**********"
click at [488, 46] on div "Comments Open comments No comments yet Select ‘Comment’ from the block context …" at bounding box center [488, 156] width 102 height 276
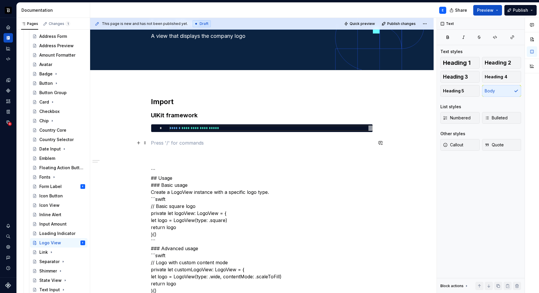
click at [211, 141] on p at bounding box center [262, 143] width 222 height 7
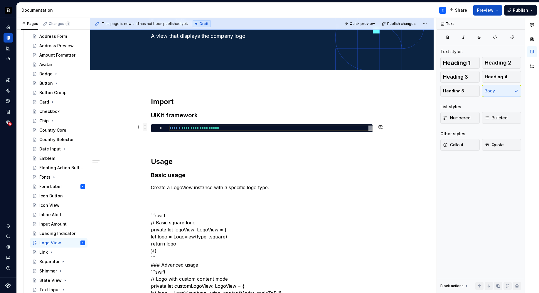
click at [145, 127] on span at bounding box center [145, 127] width 5 height 8
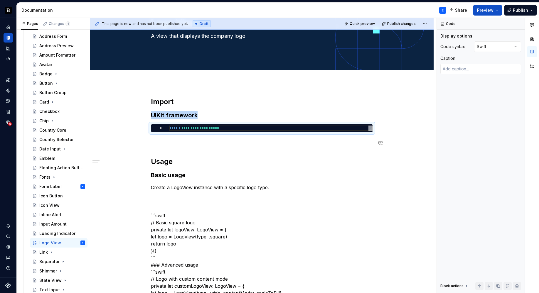
copy h3 "UIKit framework"
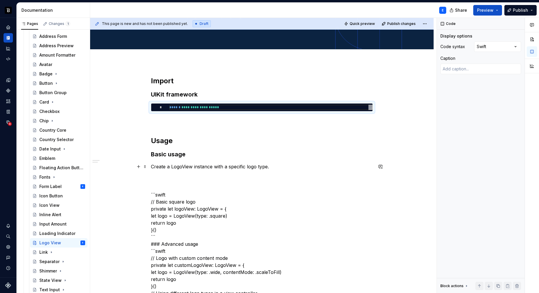
click at [279, 165] on p "Create a LogoView instance with a specific logo type." at bounding box center [262, 166] width 222 height 7
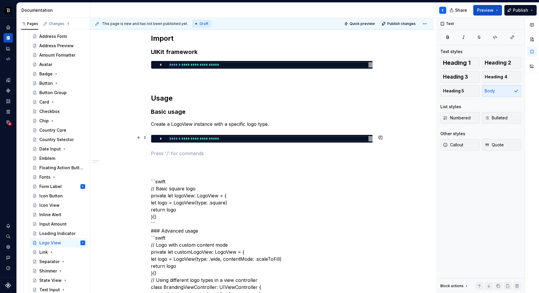
scroll to position [112, 0]
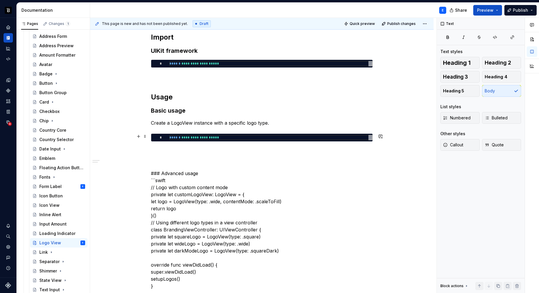
type textarea "*"
type textarea "**********"
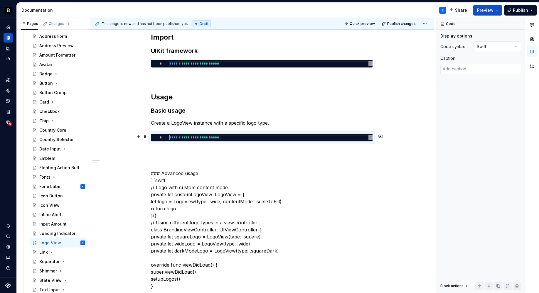
click at [247, 135] on div "**********" at bounding box center [270, 137] width 203 height 5
type textarea "*"
type textarea "**********"
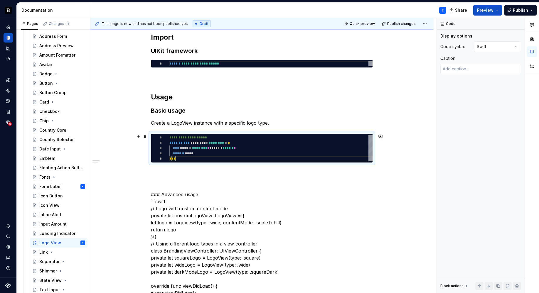
scroll to position [21, 6]
click at [197, 170] on p at bounding box center [262, 173] width 222 height 7
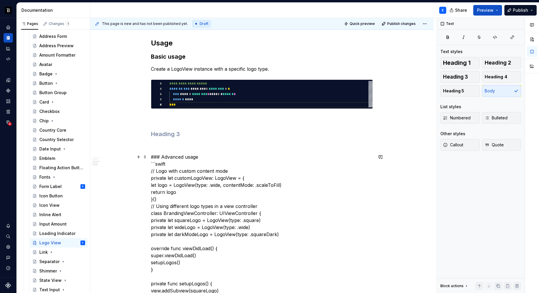
scroll to position [167, 0]
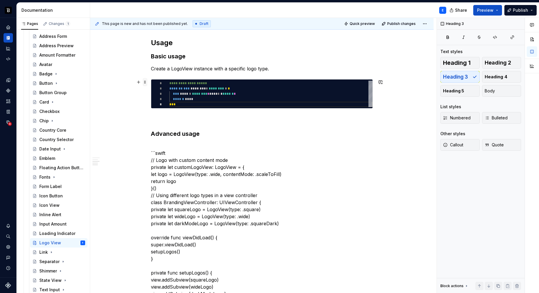
click at [144, 83] on span at bounding box center [145, 82] width 5 height 8
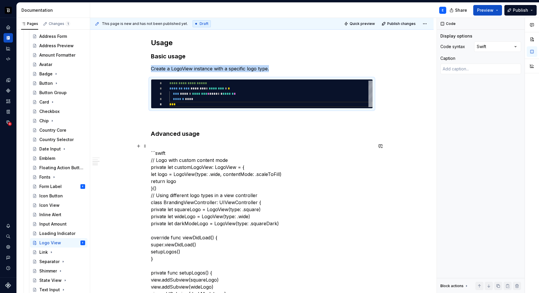
copy p "Create a LogoView instance with a specific logo type."
click at [209, 131] on h3 "Advanced usage" at bounding box center [262, 134] width 222 height 8
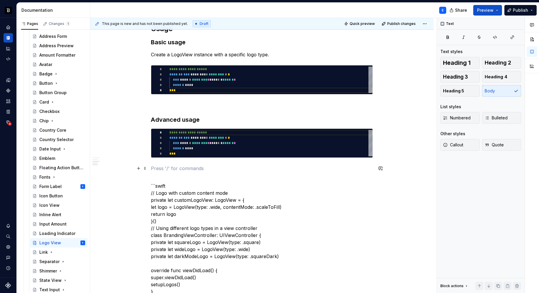
scroll to position [196, 0]
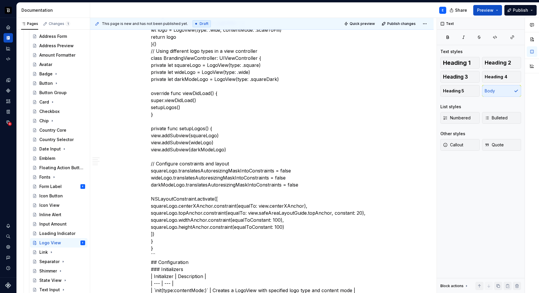
scroll to position [354, 0]
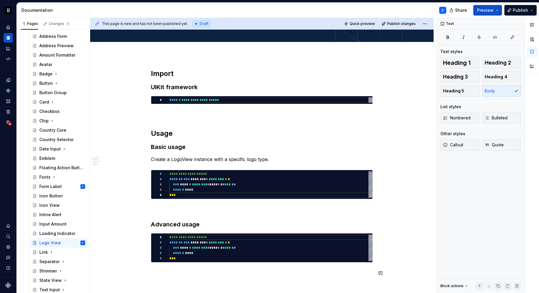
scroll to position [72, 0]
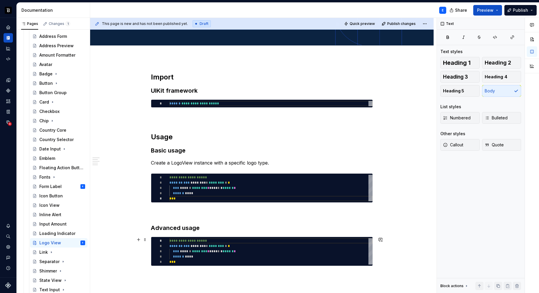
type textarea "*"
type textarea "**********"
click at [209, 243] on div "**********" at bounding box center [270, 251] width 203 height 26
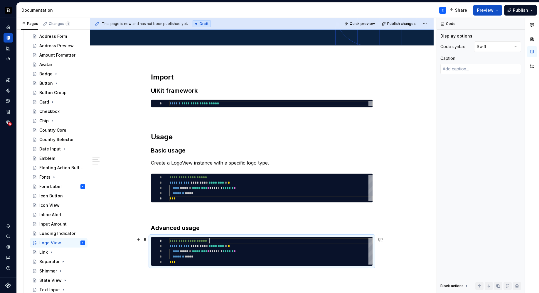
scroll to position [0, 6]
type textarea "*"
type textarea "**********"
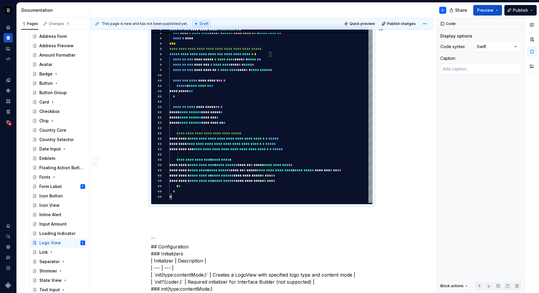
scroll to position [325, 0]
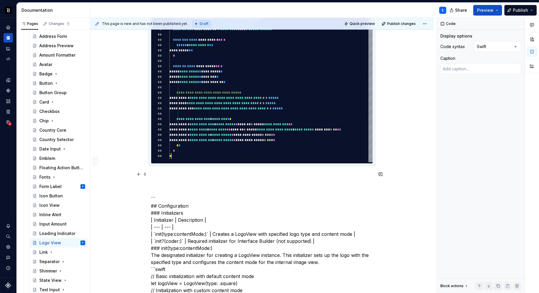
click at [163, 171] on p at bounding box center [262, 174] width 222 height 7
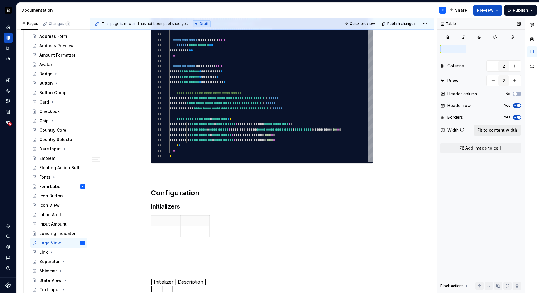
click at [506, 132] on span "Fit to content width" at bounding box center [498, 130] width 40 height 6
type textarea "*"
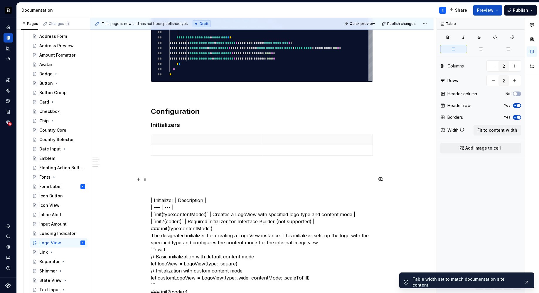
scroll to position [407, 0]
click at [517, 77] on button "button" at bounding box center [514, 80] width 11 height 11
type input "3"
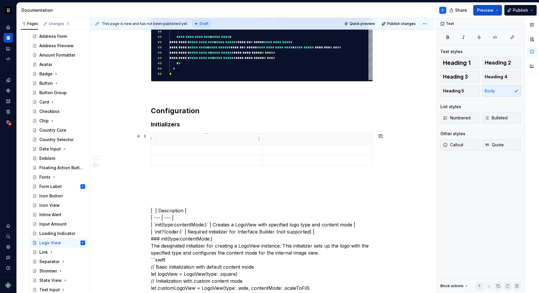
click at [176, 136] on p at bounding box center [207, 139] width 104 height 6
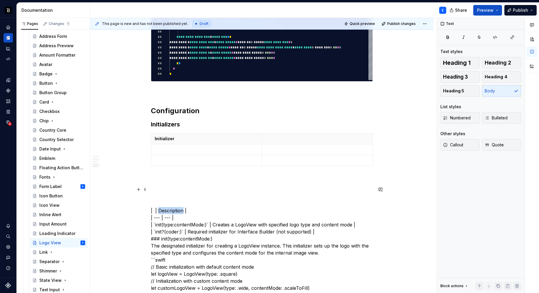
click at [291, 138] on p at bounding box center [318, 139] width 104 height 6
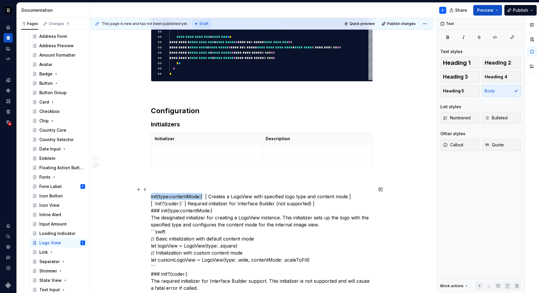
click at [175, 150] on p at bounding box center [207, 150] width 104 height 6
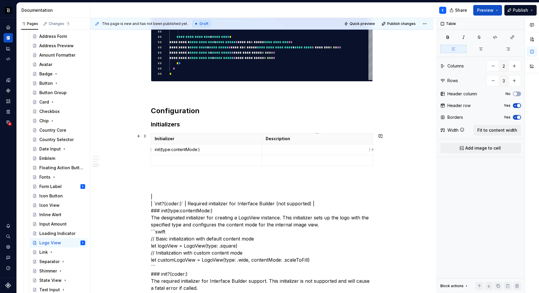
click at [269, 147] on p at bounding box center [318, 150] width 104 height 6
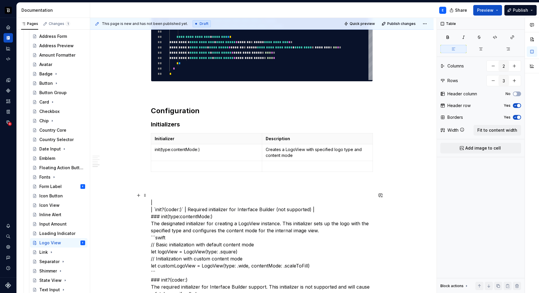
drag, startPoint x: 155, startPoint y: 209, endPoint x: 184, endPoint y: 200, distance: 30.9
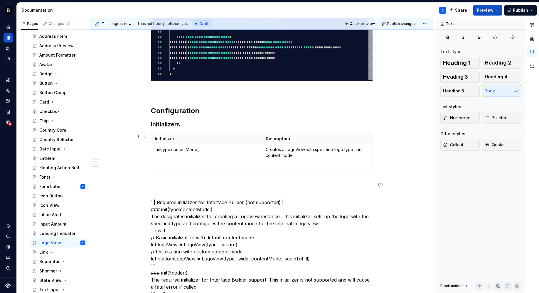
click at [179, 167] on p at bounding box center [207, 167] width 104 height 6
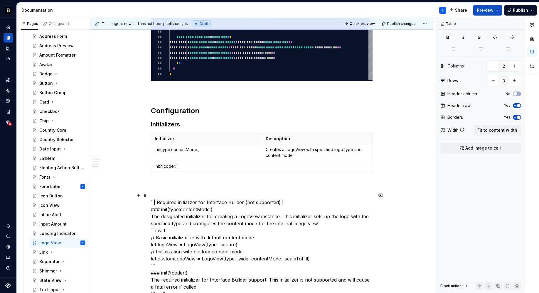
click at [270, 165] on p at bounding box center [318, 167] width 104 height 6
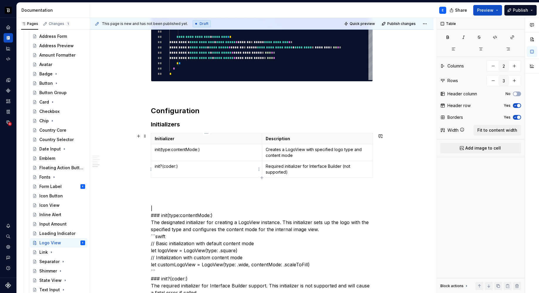
click at [230, 169] on p "init?(coder:)" at bounding box center [207, 167] width 104 height 6
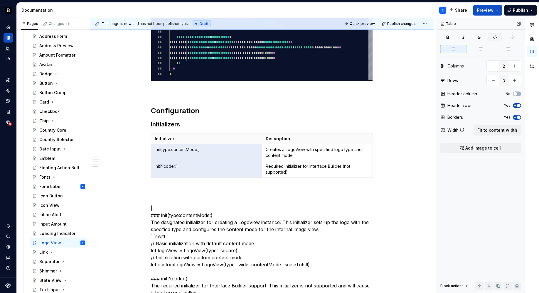
click at [493, 36] on icon "button" at bounding box center [495, 37] width 5 height 5
click at [205, 185] on div "**********" at bounding box center [262, 288] width 222 height 1101
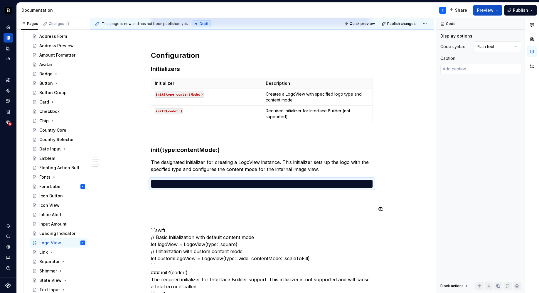
scroll to position [0, 0]
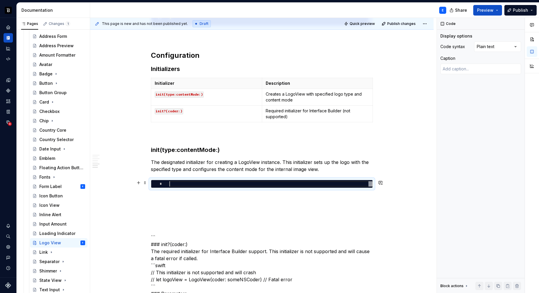
click at [209, 185] on div at bounding box center [270, 183] width 203 height 5
type textarea "*"
type textarea "**********"
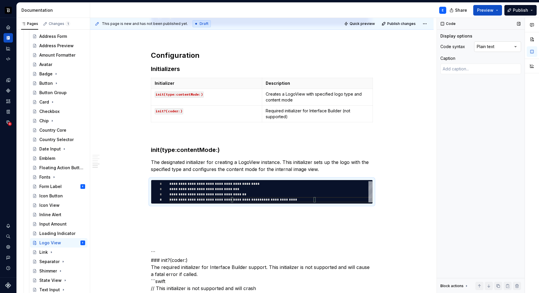
click at [498, 42] on div "Comments Open comments No comments yet Select ‘Comment’ from the block context …" at bounding box center [488, 156] width 102 height 276
click at [216, 211] on div "**********" at bounding box center [262, 252] width 222 height 1138
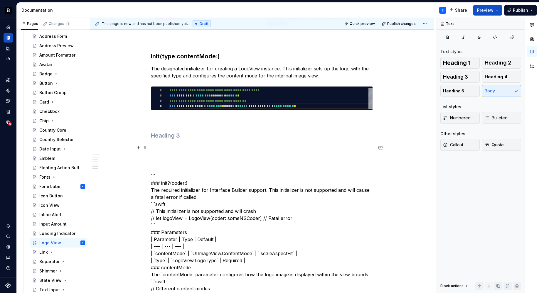
scroll to position [557, 0]
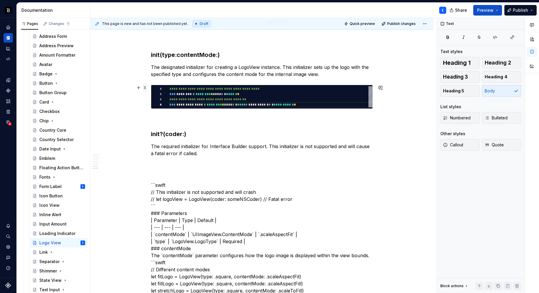
click at [145, 88] on span at bounding box center [145, 88] width 5 height 8
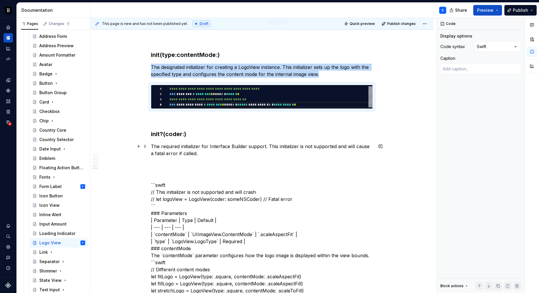
copy p "The designated initializer for creating a LogoView instance. This initializer s…"
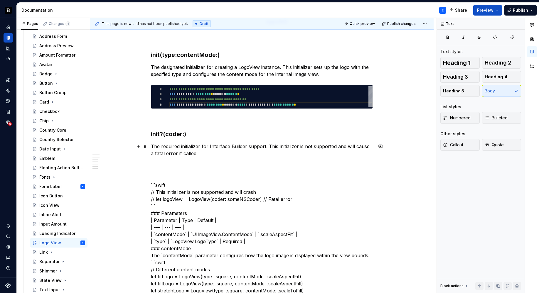
click at [208, 155] on p "The required initializer for Interface Builder support. This initializer is not…" at bounding box center [262, 150] width 222 height 14
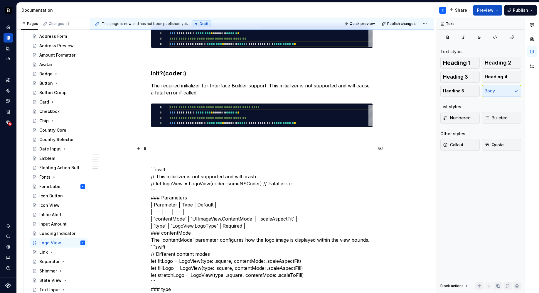
scroll to position [619, 0]
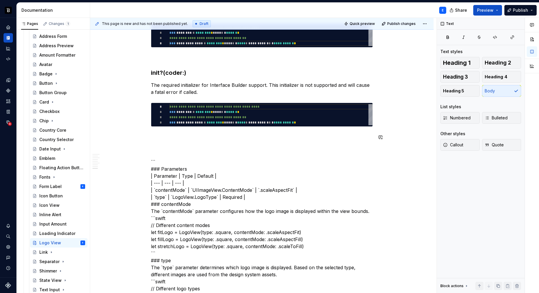
type textarea "*"
type textarea "**********"
click at [190, 121] on div "**********" at bounding box center [270, 114] width 203 height 21
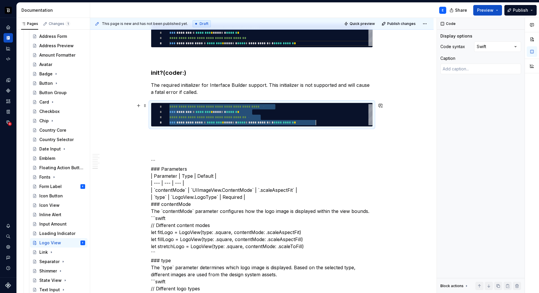
scroll to position [0, 146]
type textarea "*"
type textarea "**********"
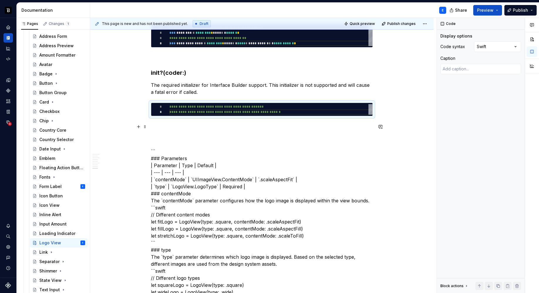
click at [184, 122] on div "**********" at bounding box center [262, 98] width 222 height 1144
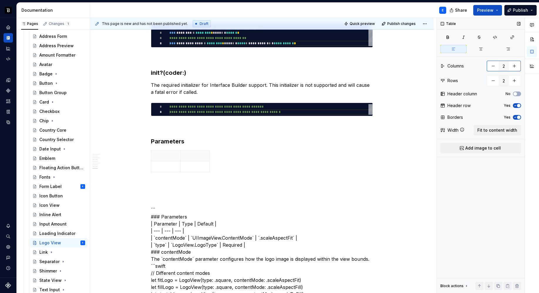
click at [516, 66] on button "button" at bounding box center [514, 66] width 11 height 11
type input "3"
click at [515, 79] on button "button" at bounding box center [514, 80] width 11 height 11
type input "3"
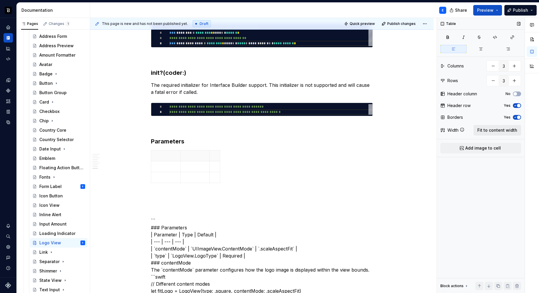
click at [500, 132] on span "Fit to content width" at bounding box center [498, 130] width 40 height 6
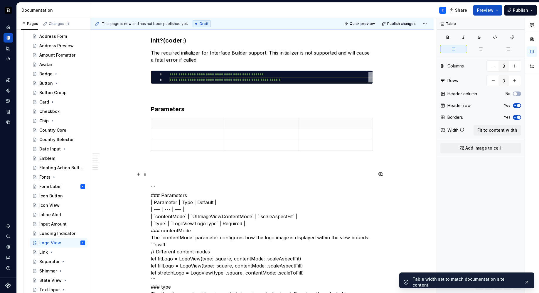
scroll to position [657, 0]
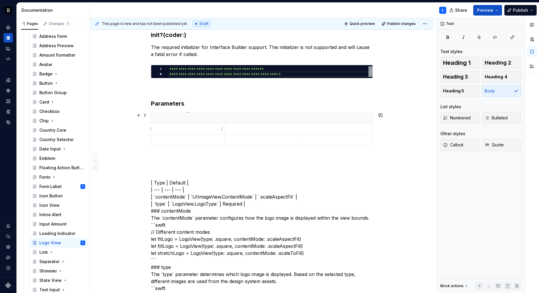
click at [181, 120] on p at bounding box center [188, 118] width 67 height 6
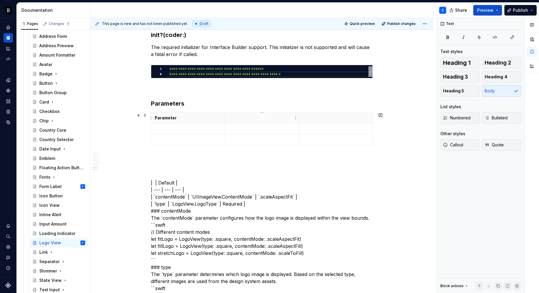
click at [253, 119] on p at bounding box center [262, 118] width 67 height 6
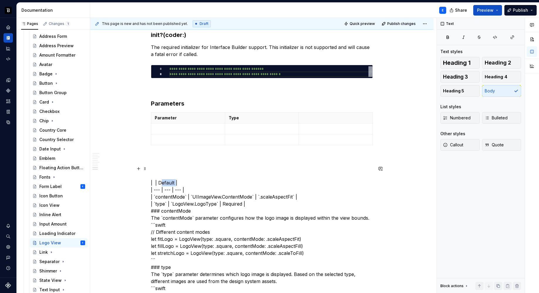
click at [328, 117] on p at bounding box center [335, 118] width 67 height 6
click at [221, 164] on div "**********" at bounding box center [262, 87] width 222 height 1199
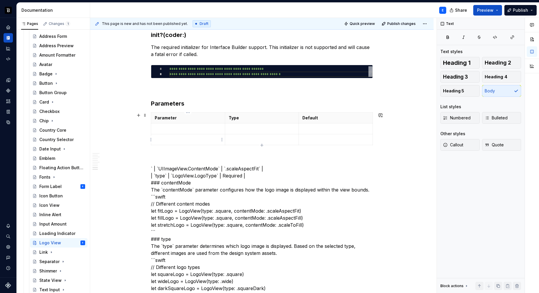
click at [201, 130] on p at bounding box center [188, 129] width 67 height 6
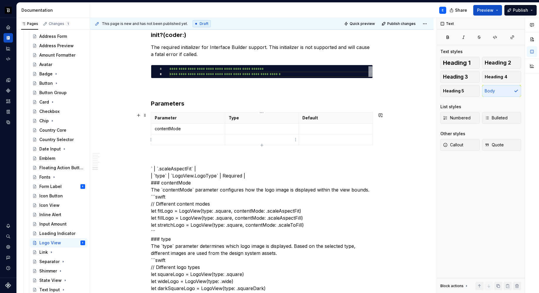
click at [249, 130] on p at bounding box center [262, 129] width 67 height 6
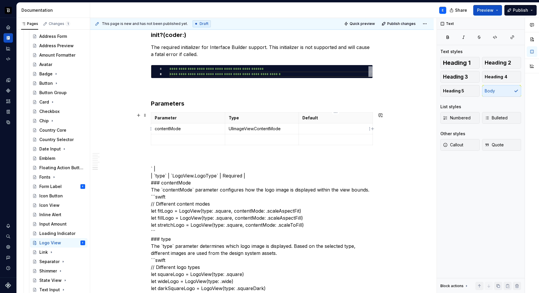
click at [311, 129] on p at bounding box center [335, 129] width 67 height 6
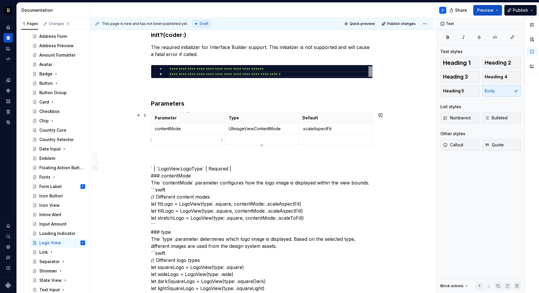
click at [202, 141] on p at bounding box center [188, 140] width 67 height 6
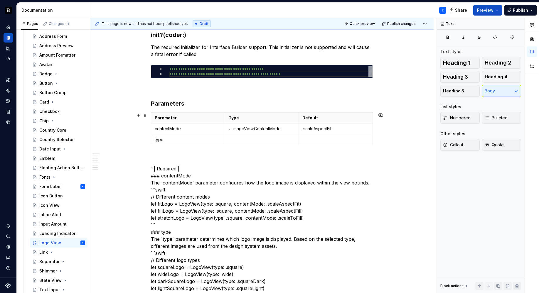
click at [244, 140] on p at bounding box center [262, 140] width 67 height 6
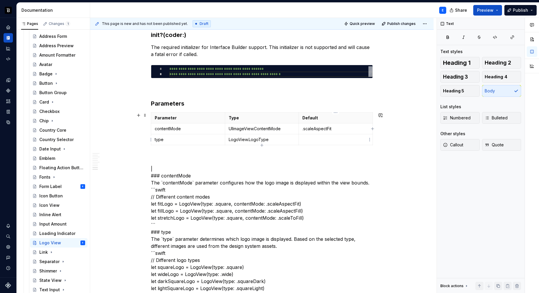
click at [324, 141] on p at bounding box center [335, 140] width 67 height 6
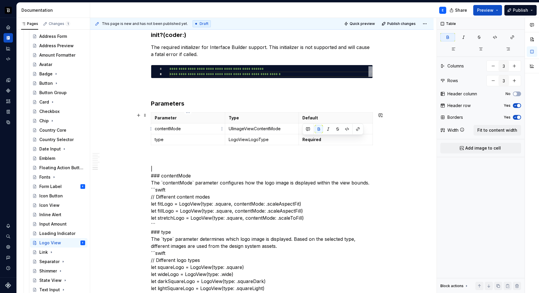
click at [202, 129] on p "contentMode" at bounding box center [188, 129] width 67 height 6
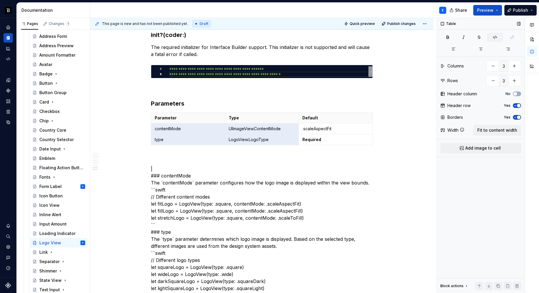
click at [493, 36] on icon "button" at bounding box center [495, 37] width 5 height 5
click at [339, 131] on p ".scaleAspectFit" at bounding box center [335, 129] width 67 height 6
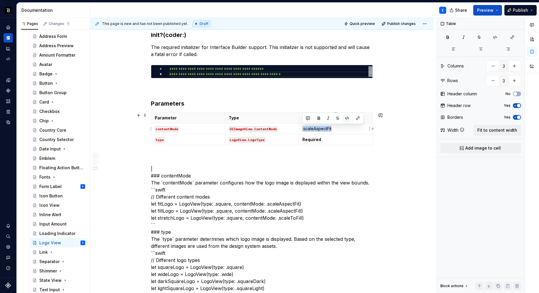
click at [348, 119] on button "button" at bounding box center [347, 118] width 8 height 8
click at [203, 150] on div "**********" at bounding box center [262, 70] width 222 height 1164
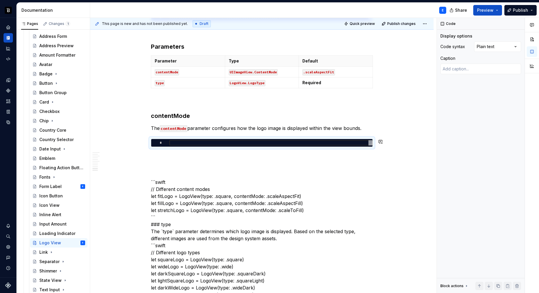
scroll to position [722, 0]
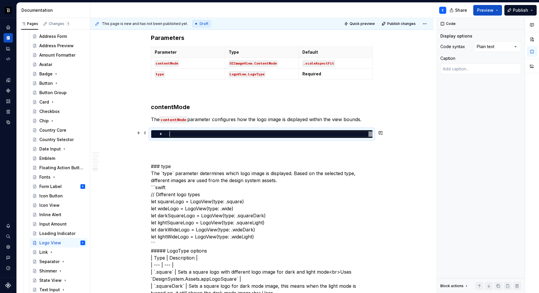
click at [210, 134] on div at bounding box center [270, 134] width 203 height 5
type textarea "*"
type textarea "**********"
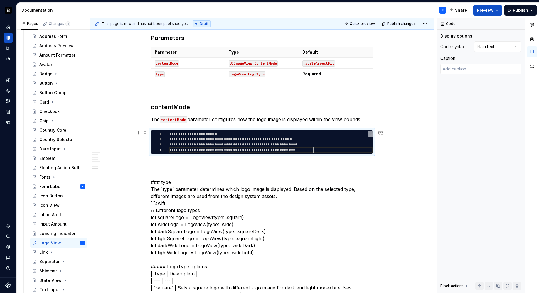
scroll to position [16, 144]
click at [488, 46] on div "Comments Open comments No comments yet Select ‘Comment’ from the block context …" at bounding box center [488, 156] width 102 height 276
type textarea "*"
click at [185, 163] on p at bounding box center [262, 164] width 222 height 7
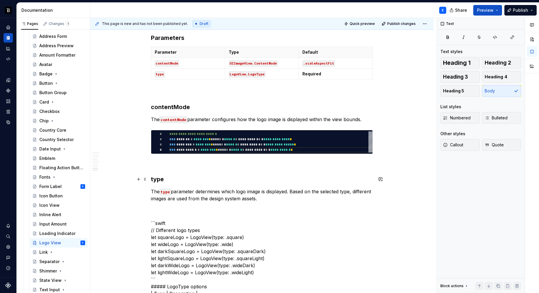
scroll to position [725, 0]
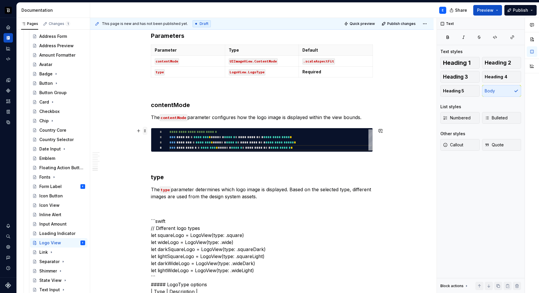
click at [144, 129] on span at bounding box center [145, 131] width 5 height 8
type textarea "*"
click at [144, 129] on span at bounding box center [145, 131] width 5 height 8
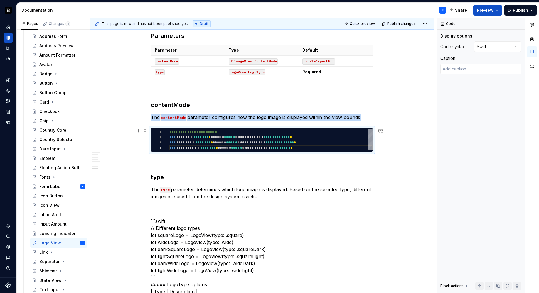
copy p "The contentMode parameter configures how the logo image is displayed within the…"
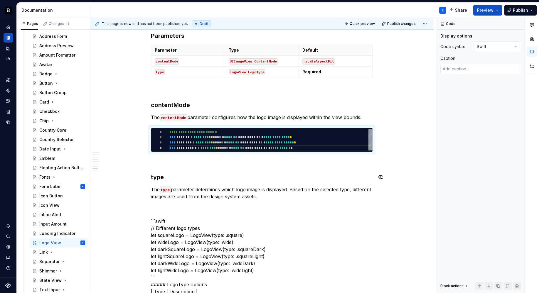
click at [276, 183] on div "**********" at bounding box center [262, 19] width 222 height 1199
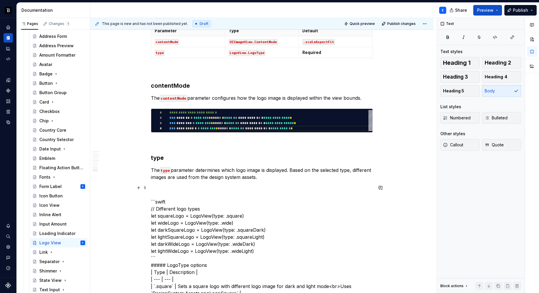
scroll to position [754, 0]
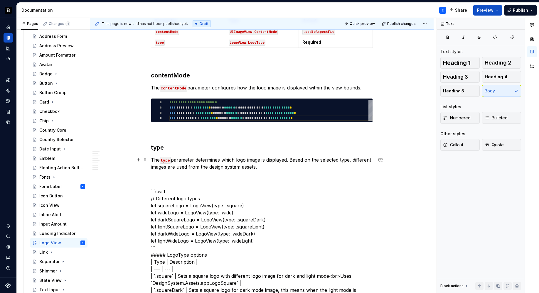
click at [285, 165] on p "The type parameter determines which logo image is displayed. Based on the selec…" at bounding box center [262, 164] width 222 height 14
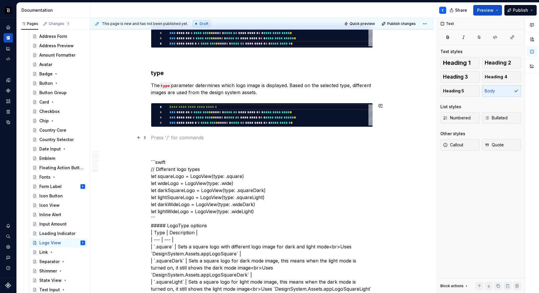
scroll to position [852, 0]
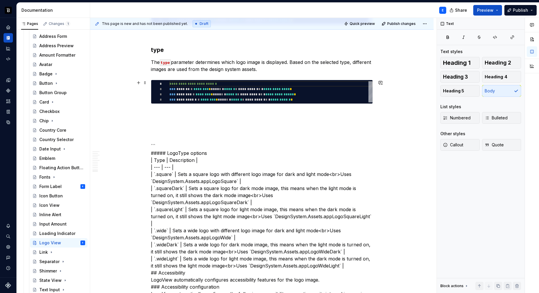
click at [211, 94] on div "**********" at bounding box center [270, 91] width 203 height 21
type textarea "**********"
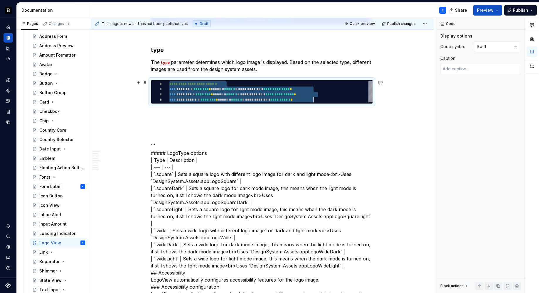
scroll to position [0, 144]
type textarea "*"
type textarea "**********"
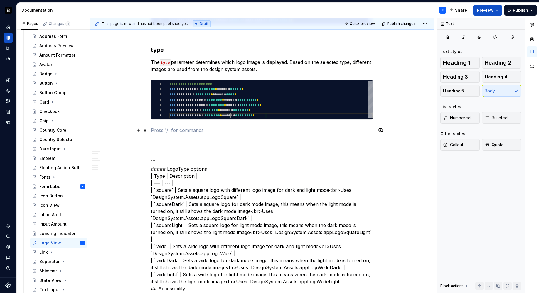
click at [192, 128] on p at bounding box center [262, 130] width 222 height 7
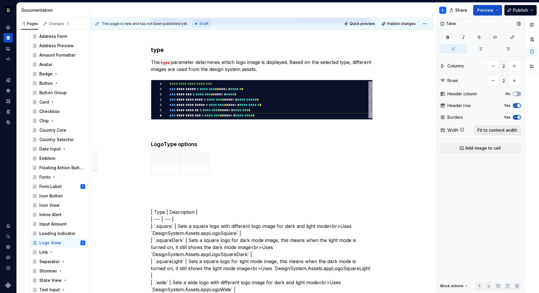
click at [502, 131] on span "Fit to content width" at bounding box center [498, 130] width 40 height 6
type textarea "*"
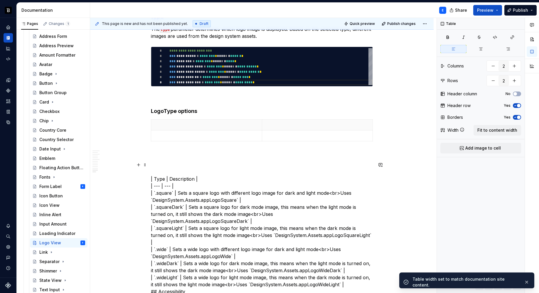
scroll to position [887, 0]
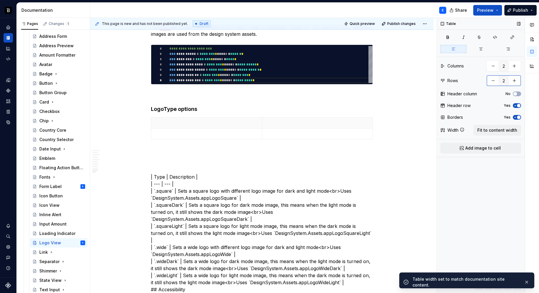
click at [517, 80] on button "button" at bounding box center [514, 80] width 11 height 11
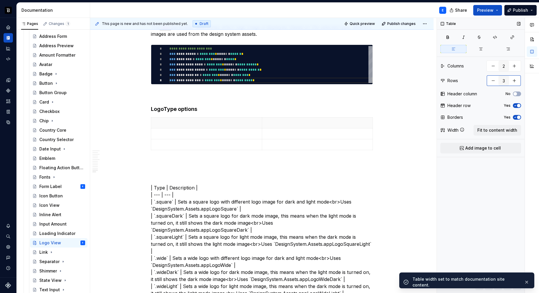
click at [517, 80] on button "button" at bounding box center [514, 80] width 11 height 11
type input "5"
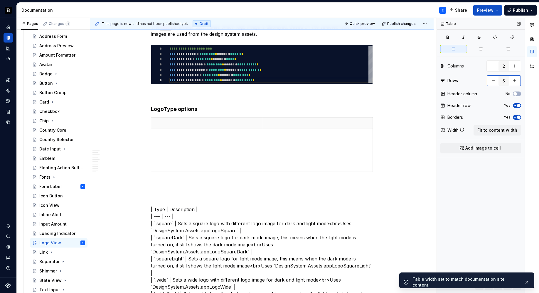
type textarea "*"
click at [517, 80] on button "button" at bounding box center [514, 80] width 11 height 11
type input "6"
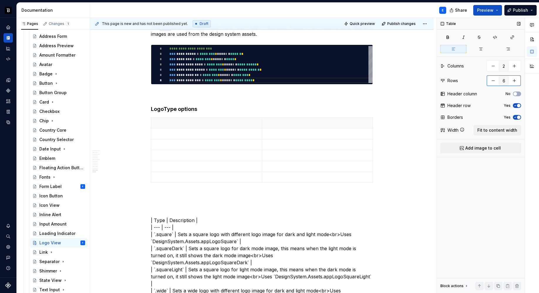
type textarea "*"
click at [156, 199] on p at bounding box center [262, 195] width 222 height 7
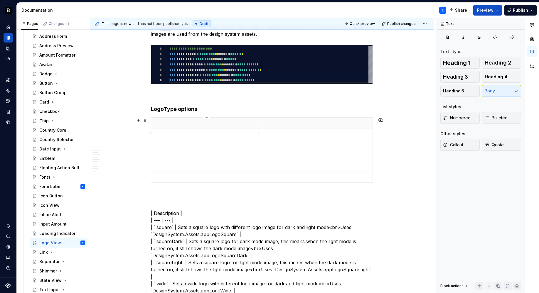
click at [175, 124] on p at bounding box center [207, 123] width 104 height 6
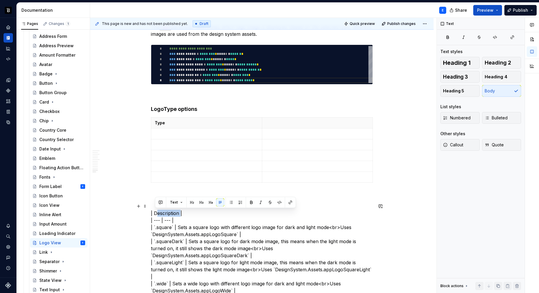
click at [298, 124] on p at bounding box center [318, 123] width 104 height 6
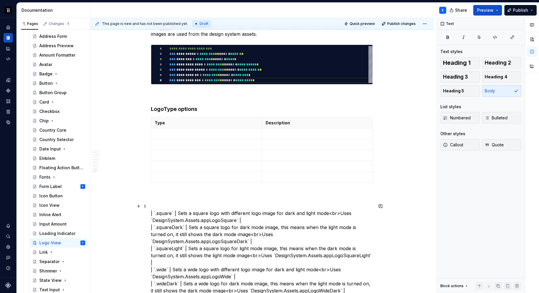
click at [203, 132] on p at bounding box center [207, 134] width 104 height 6
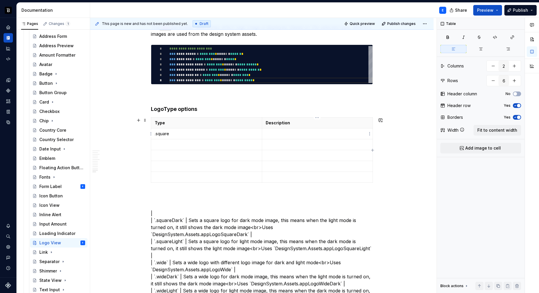
click at [270, 132] on p at bounding box center [318, 134] width 104 height 6
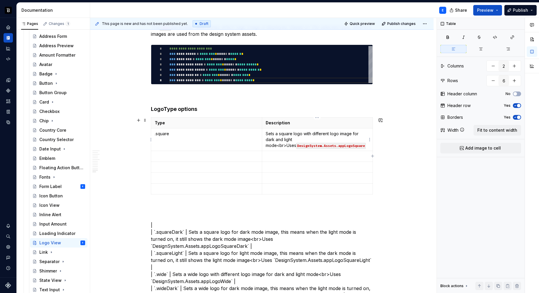
click at [304, 139] on p "Sets a square logo with different logo image for dark and light mode<br>Uses De…" at bounding box center [318, 140] width 104 height 18
drag, startPoint x: 155, startPoint y: 230, endPoint x: 162, endPoint y: 230, distance: 6.8
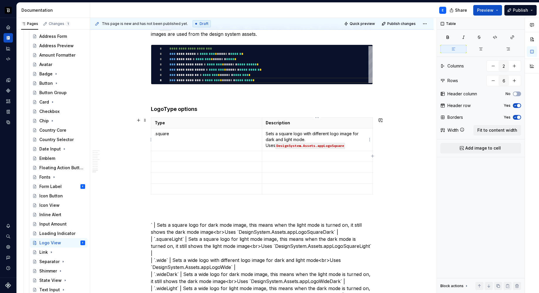
drag, startPoint x: 297, startPoint y: 140, endPoint x: 314, endPoint y: 134, distance: 17.9
click at [297, 140] on p "Sets a square logo with different logo image for dark and light mode. Uses Desi…" at bounding box center [318, 140] width 104 height 18
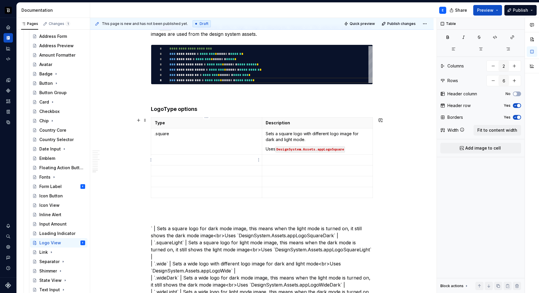
click at [221, 164] on td at bounding box center [206, 160] width 111 height 11
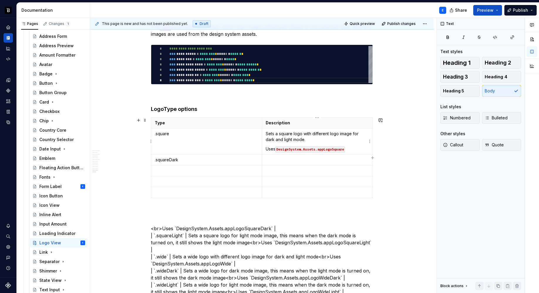
click at [287, 154] on td "Sets a square logo with different logo image for dark and light mode. Uses Desi…" at bounding box center [317, 142] width 111 height 26
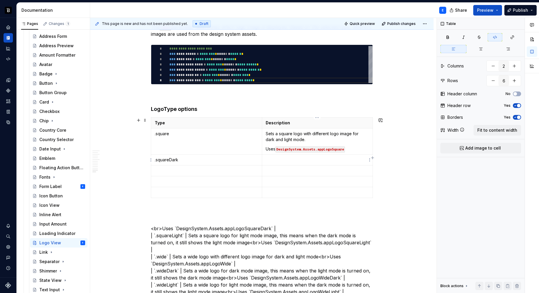
click at [288, 159] on p at bounding box center [318, 160] width 104 height 6
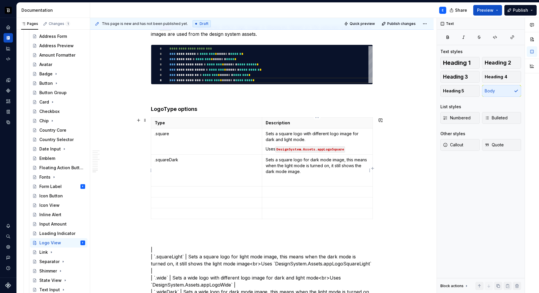
click at [282, 182] on p at bounding box center [318, 181] width 104 height 6
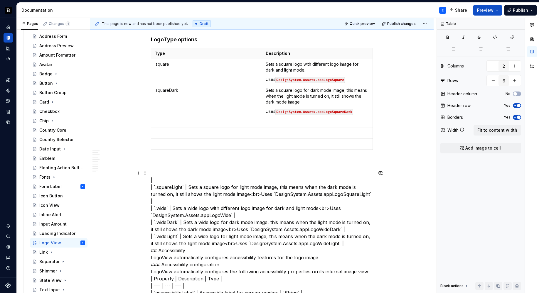
scroll to position [964, 0]
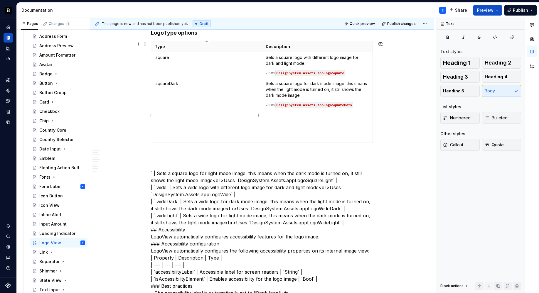
click at [179, 115] on p at bounding box center [207, 116] width 104 height 6
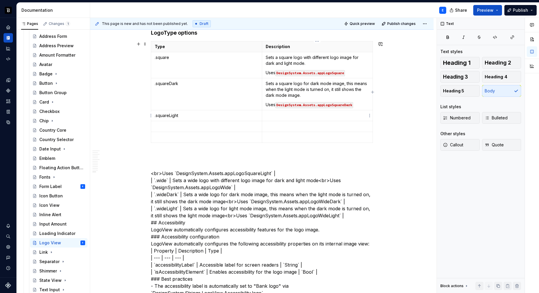
click at [283, 113] on p at bounding box center [318, 116] width 104 height 6
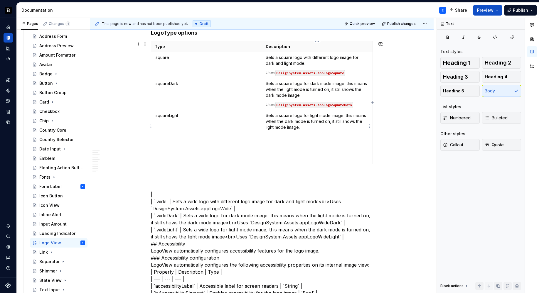
click at [274, 139] on p at bounding box center [318, 137] width 104 height 6
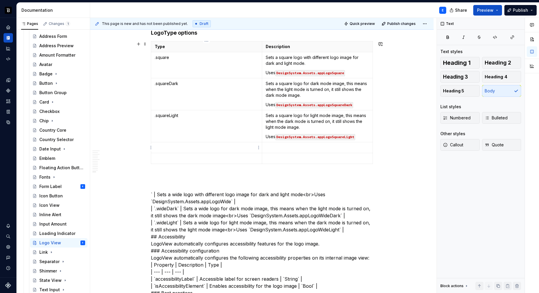
click at [206, 147] on p at bounding box center [207, 148] width 104 height 6
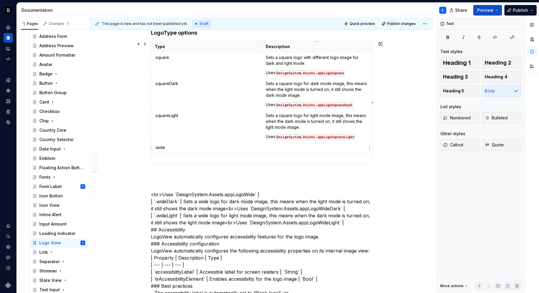
click at [269, 145] on p at bounding box center [318, 148] width 104 height 6
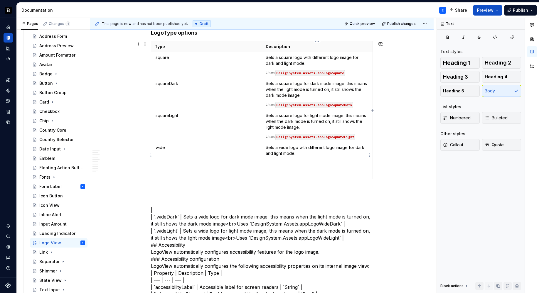
click at [281, 161] on p at bounding box center [318, 163] width 104 height 6
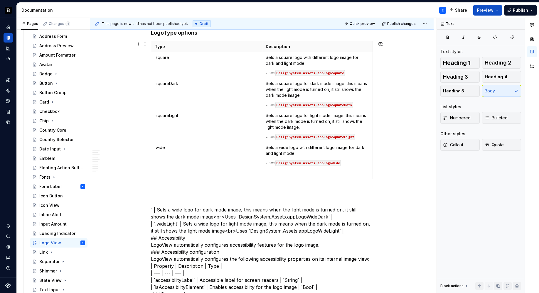
click at [194, 174] on p at bounding box center [207, 174] width 104 height 6
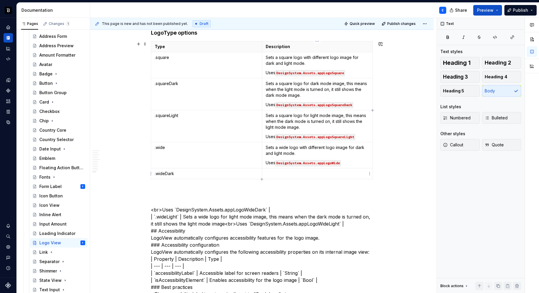
click at [277, 172] on p at bounding box center [318, 174] width 104 height 6
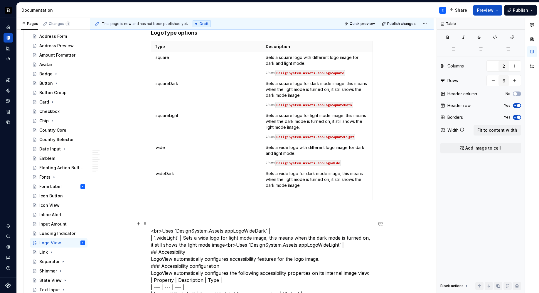
click at [275, 196] on p at bounding box center [318, 195] width 104 height 6
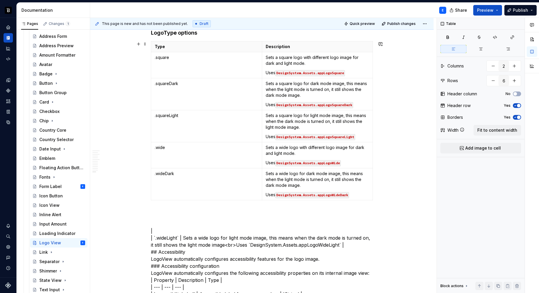
click at [261, 201] on div "Type Description .square Sets a square logo with different logo image for dark …" at bounding box center [262, 122] width 222 height 162
click at [262, 199] on icon "button" at bounding box center [262, 200] width 3 height 3
type input "7"
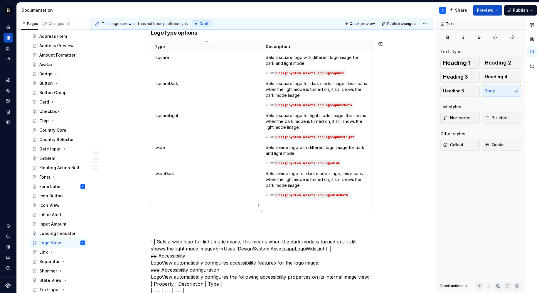
click at [188, 206] on p at bounding box center [207, 206] width 104 height 6
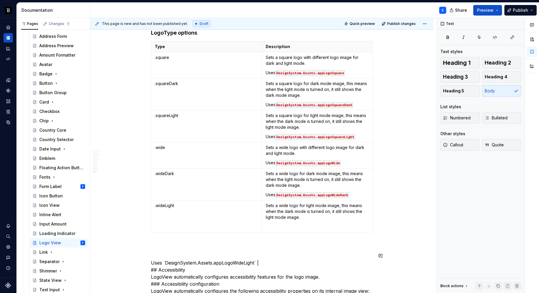
scroll to position [965, 0]
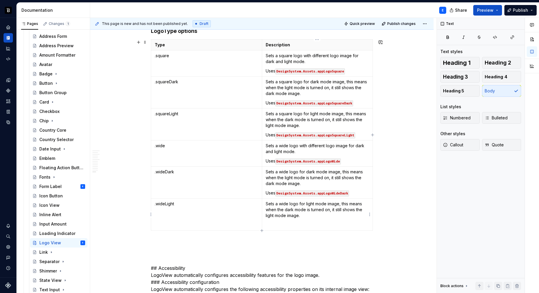
click at [276, 225] on p at bounding box center [318, 225] width 104 height 6
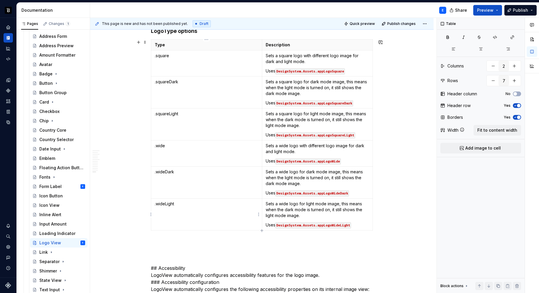
click at [181, 206] on p ".wideLight" at bounding box center [207, 204] width 104 height 6
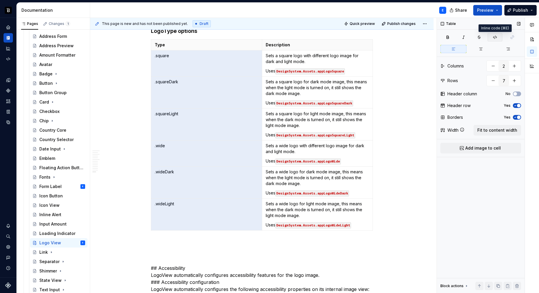
click at [495, 38] on icon "button" at bounding box center [495, 37] width 5 height 5
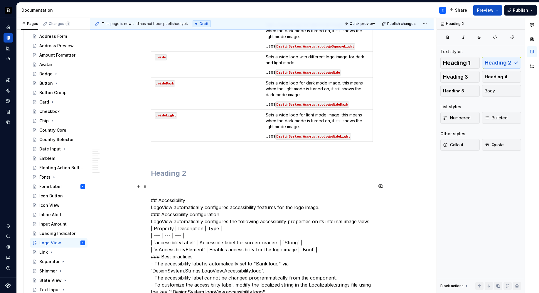
scroll to position [1057, 0]
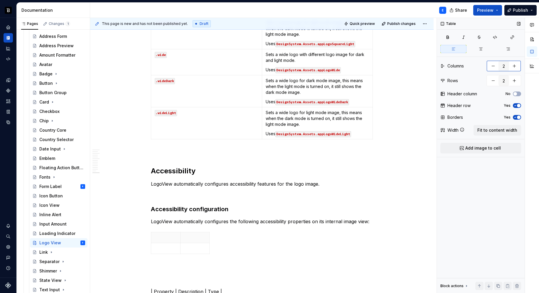
click at [515, 61] on button "button" at bounding box center [514, 66] width 11 height 11
type input "3"
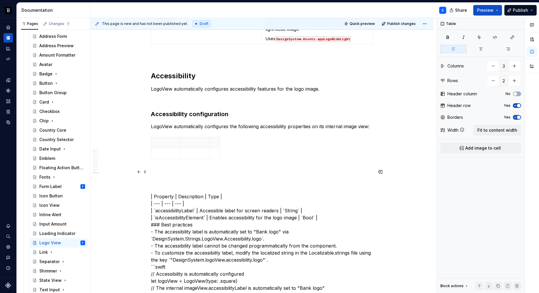
scroll to position [1154, 0]
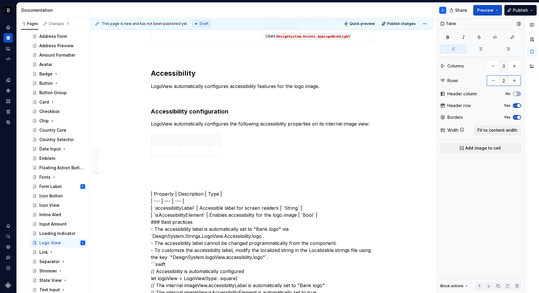
click at [515, 78] on button "button" at bounding box center [514, 80] width 11 height 11
type input "3"
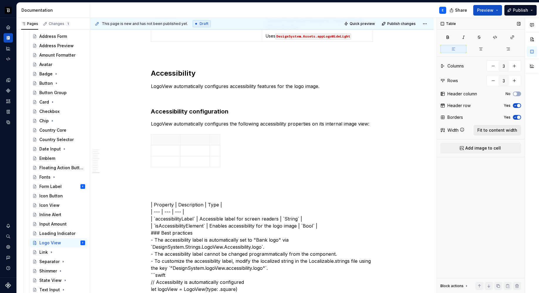
click at [497, 131] on span "Fit to content width" at bounding box center [498, 130] width 40 height 6
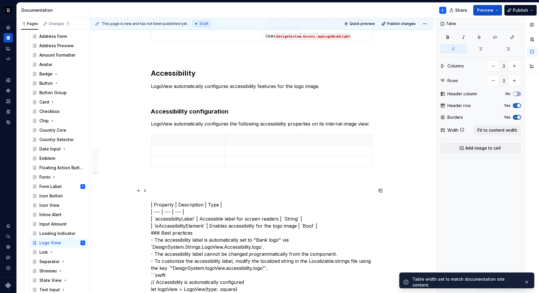
click at [166, 205] on p "| Property | Description | Type | | --- | --- | --- | | `accessibilityLabel` | …" at bounding box center [262, 289] width 222 height 204
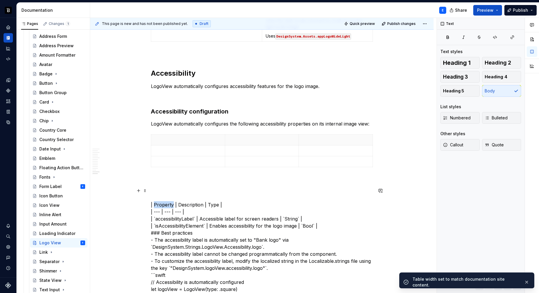
click at [166, 205] on p "| Property | Description | Type | | --- | --- | --- | | `accessibilityLabel` | …" at bounding box center [262, 289] width 222 height 204
click at [177, 141] on p at bounding box center [188, 140] width 67 height 6
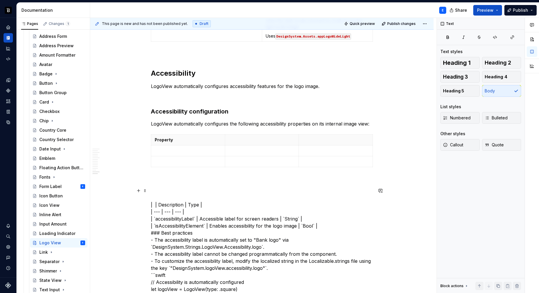
click at [169, 207] on p "| | Description | Type | | --- | --- | --- | | `accessibilityLabel` | Accessibl…" at bounding box center [262, 289] width 222 height 204
click at [259, 140] on p at bounding box center [262, 140] width 67 height 6
click at [167, 204] on p "| | | Type | | --- | --- | --- | | `accessibilityLabel` | Accessible label for …" at bounding box center [262, 289] width 222 height 204
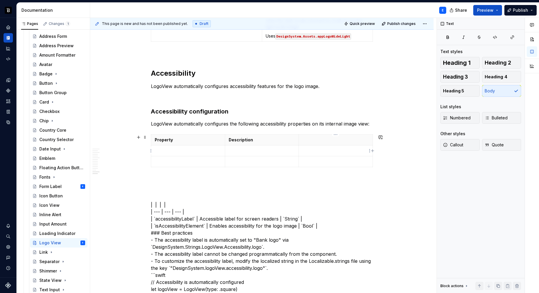
click at [312, 141] on p at bounding box center [335, 140] width 67 height 6
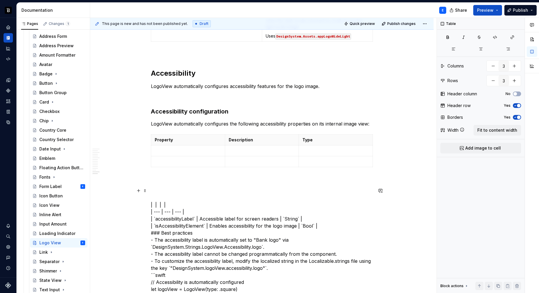
click at [218, 195] on p "| | | | | --- | --- | --- | | `accessibilityLabel` | Accessible label for scree…" at bounding box center [262, 289] width 222 height 204
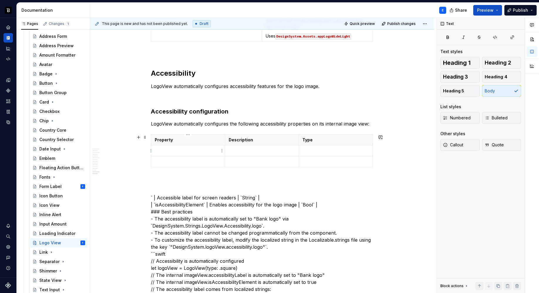
click at [189, 149] on p at bounding box center [188, 151] width 67 height 6
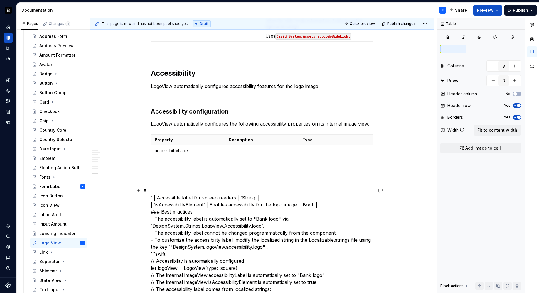
click at [157, 196] on p "` | Accessible label for screen readers | `String` | | `isAccessibilityElement`…" at bounding box center [262, 278] width 222 height 183
click at [237, 151] on p at bounding box center [262, 151] width 67 height 6
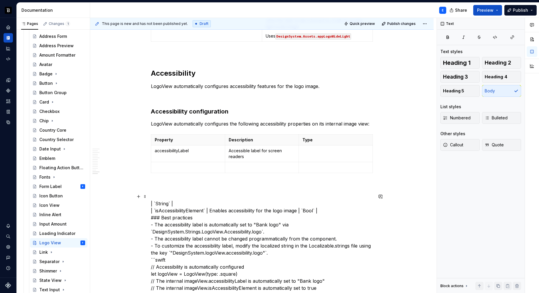
click at [157, 203] on p "| `String` | | `isAccessibilityElement` | Enables accessibility for the logo im…" at bounding box center [262, 284] width 222 height 183
click at [332, 155] on td at bounding box center [336, 154] width 74 height 17
click at [154, 209] on p "` | | `isAccessibilityElement` | Enables accessibility for the logo image | `Bo…" at bounding box center [262, 284] width 222 height 183
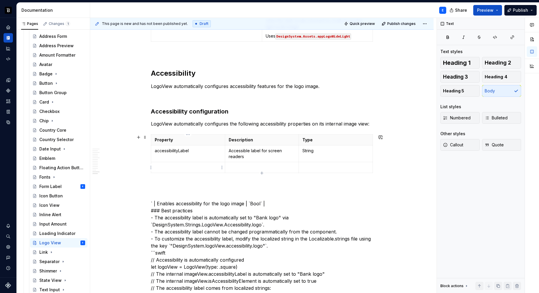
click at [184, 167] on p at bounding box center [188, 168] width 67 height 6
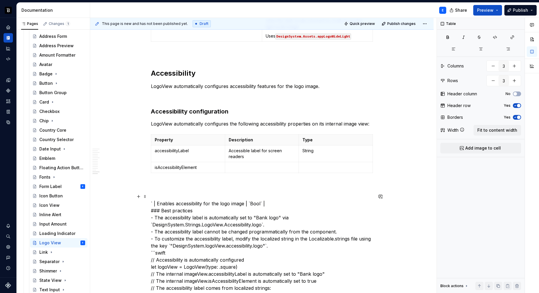
click at [157, 203] on p "` | Enables accessibility for the logo image | `Bool` | ### Best practices - Th…" at bounding box center [262, 281] width 222 height 176
click at [234, 167] on p at bounding box center [262, 168] width 67 height 6
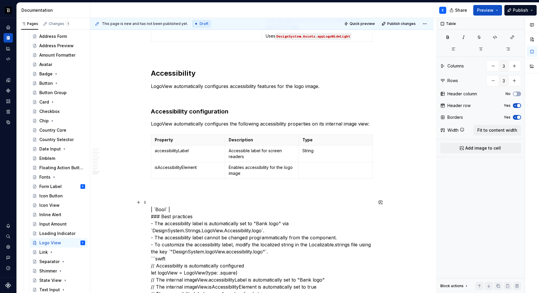
click at [157, 208] on p "| `Bool` | ### Best practices - The accessibility label is automatically set to…" at bounding box center [262, 287] width 222 height 176
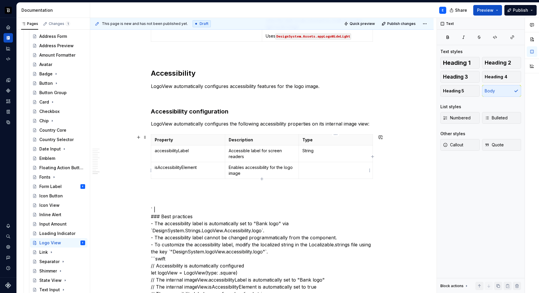
click at [317, 173] on td at bounding box center [336, 170] width 74 height 17
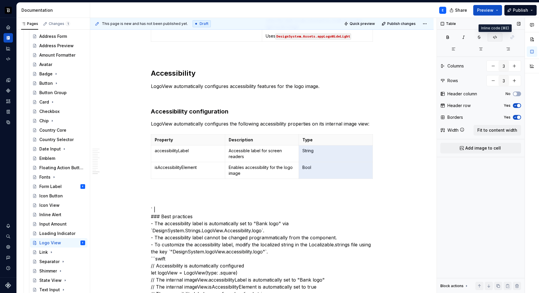
click at [495, 36] on icon "button" at bounding box center [495, 37] width 4 height 3
click at [187, 164] on td "isAccessibilityElement" at bounding box center [188, 170] width 74 height 17
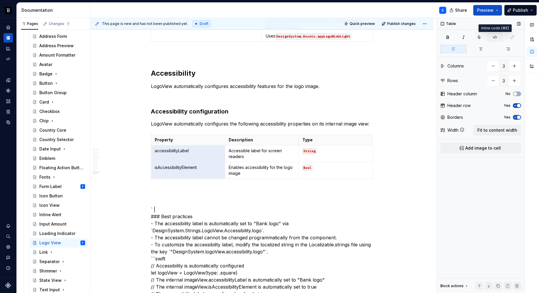
click at [493, 38] on icon "button" at bounding box center [495, 37] width 5 height 5
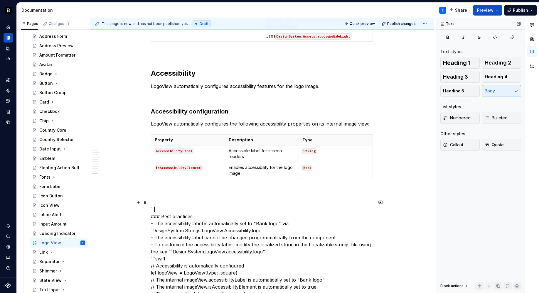
click at [189, 209] on p "` | ### Best practices - The accessibility label is automatically set to "Bank …" at bounding box center [262, 287] width 222 height 176
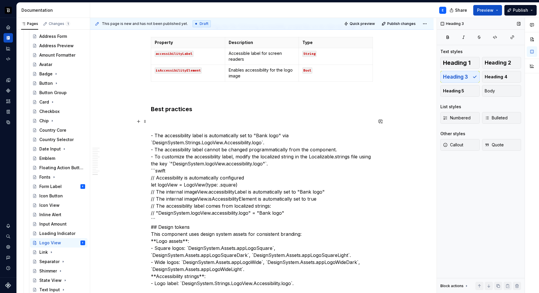
scroll to position [1253, 0]
click at [219, 133] on p "- The accessibility label is automatically set to "Bank logo" via `DesignSystem…" at bounding box center [262, 201] width 222 height 169
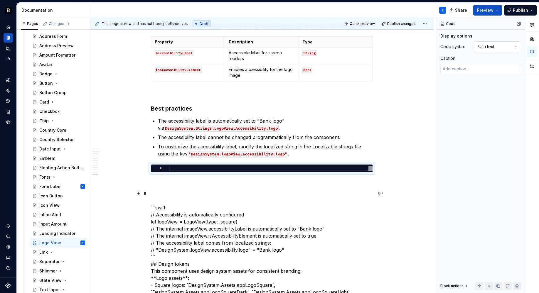
click at [191, 210] on p "```swift // Accessibility is automatically configured let logoView = LogoView(t…" at bounding box center [262, 257] width 222 height 134
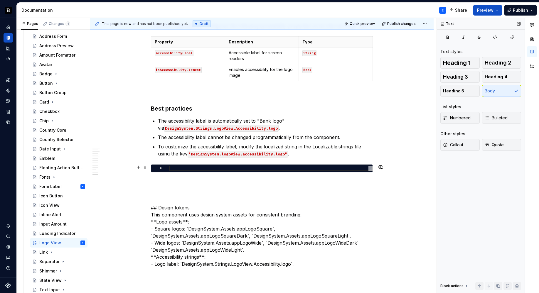
click at [194, 170] on div at bounding box center [270, 168] width 203 height 5
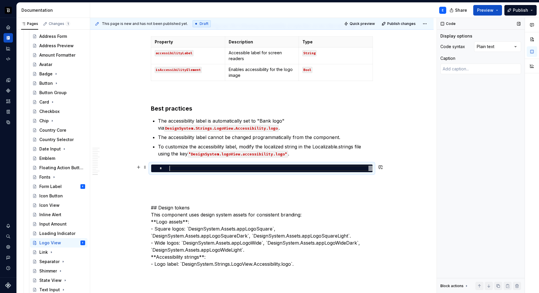
type textarea "*"
type textarea "**********"
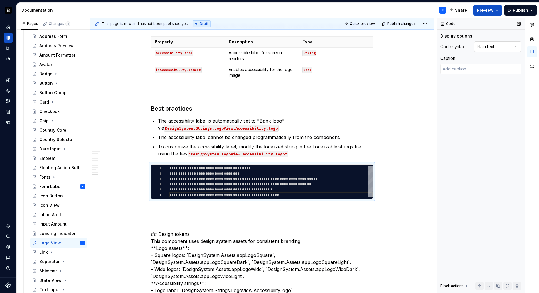
click at [493, 45] on div "Comments Open comments No comments yet Select ‘Comment’ from the block context …" at bounding box center [488, 156] width 102 height 276
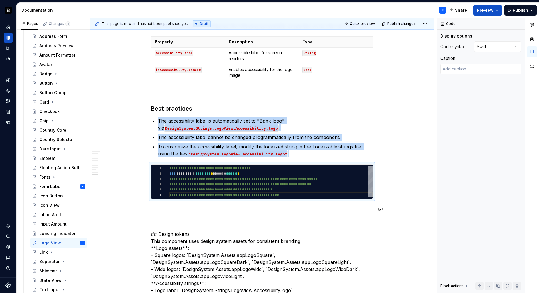
click at [209, 207] on p at bounding box center [262, 209] width 222 height 7
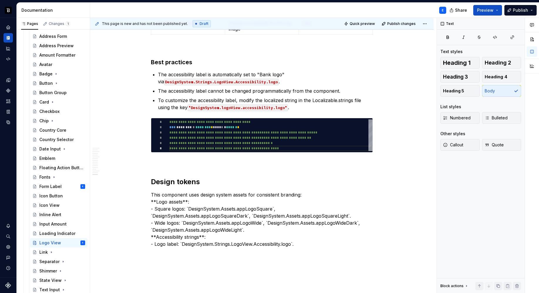
scroll to position [1321, 0]
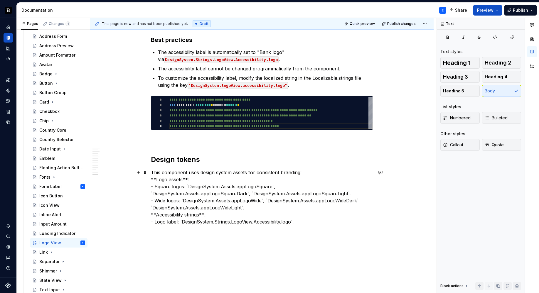
click at [303, 174] on p "This component uses design system assets for consistent branding: **Logo assets…" at bounding box center [262, 197] width 222 height 56
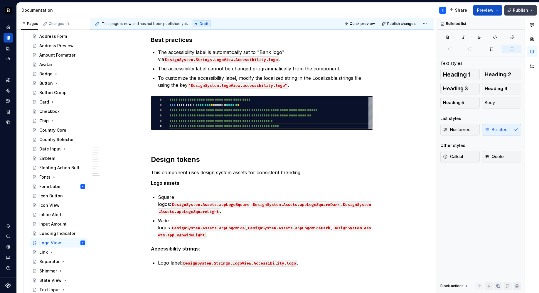
click at [517, 8] on span "Publish" at bounding box center [520, 10] width 15 height 6
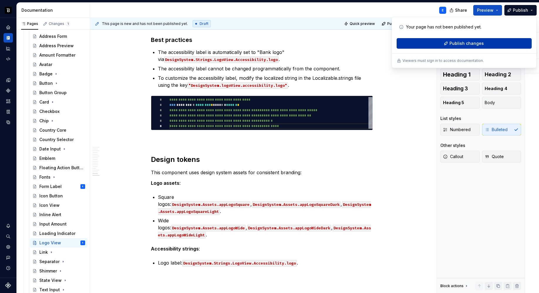
click at [462, 44] on span "Publish changes" at bounding box center [467, 44] width 34 height 6
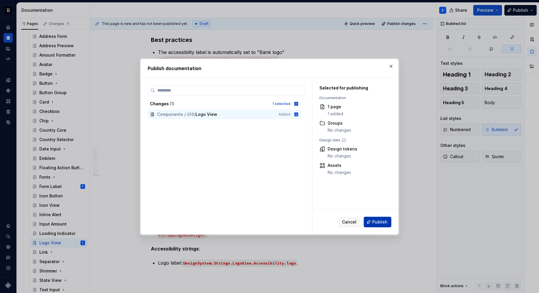
click at [372, 225] on button "Publish" at bounding box center [378, 222] width 28 height 11
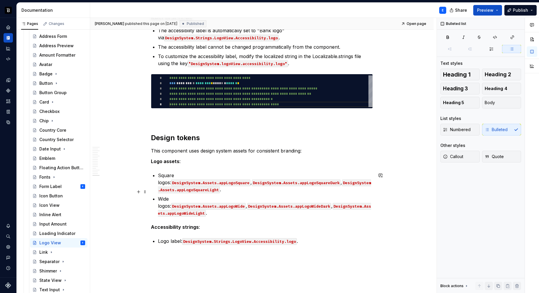
scroll to position [1375, 0]
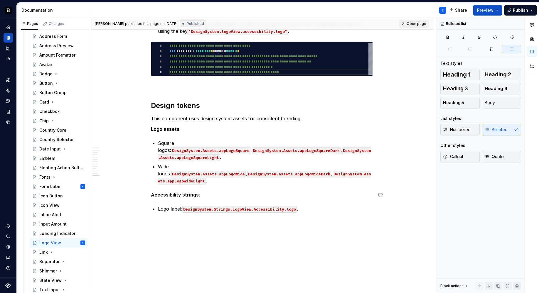
click at [416, 23] on span "Open page" at bounding box center [417, 23] width 20 height 5
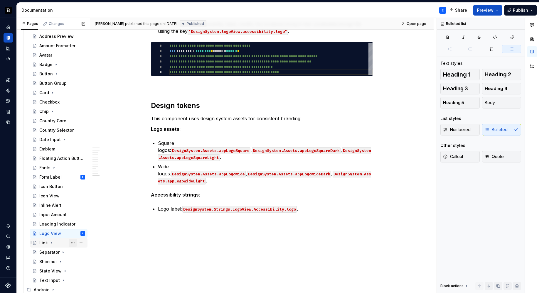
click at [70, 243] on button "Page tree" at bounding box center [73, 243] width 8 height 8
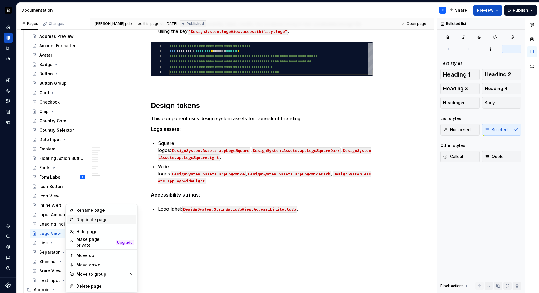
click at [83, 220] on div "Duplicate page" at bounding box center [105, 220] width 58 height 6
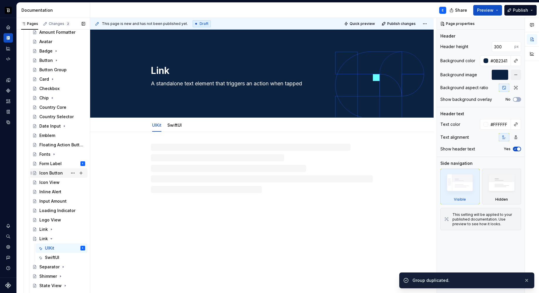
scroll to position [95, 0]
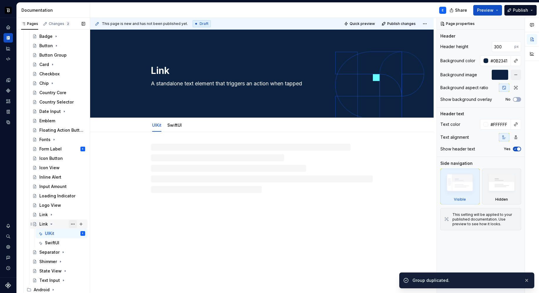
click at [69, 224] on button "Page tree" at bounding box center [73, 224] width 8 height 8
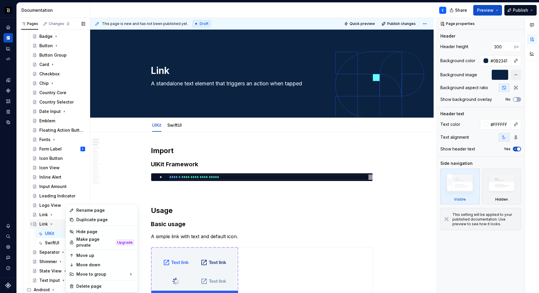
type textarea "*"
click at [85, 210] on div "Rename page" at bounding box center [105, 211] width 58 height 6
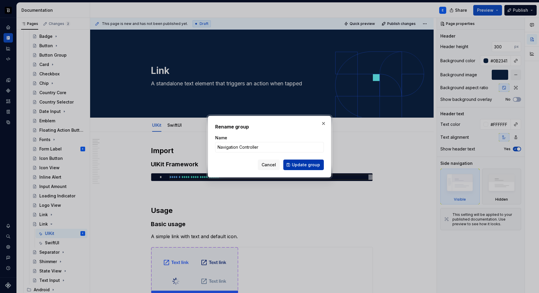
type input "Navigation Controller"
click at [294, 165] on span "Update group" at bounding box center [306, 165] width 28 height 6
type textarea "*"
type textarea "Navigation Controller"
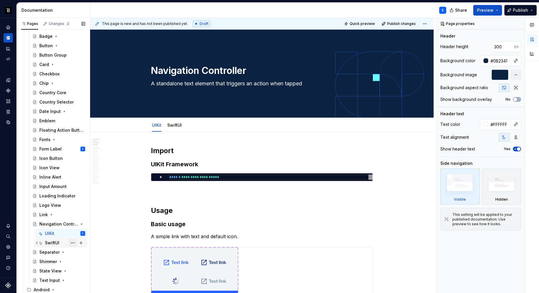
click at [71, 243] on button "Page tree" at bounding box center [73, 243] width 8 height 8
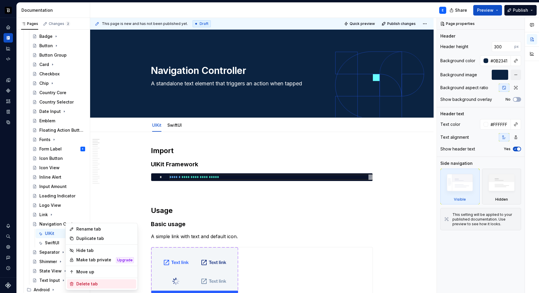
click at [84, 282] on div "Delete tab" at bounding box center [105, 284] width 58 height 6
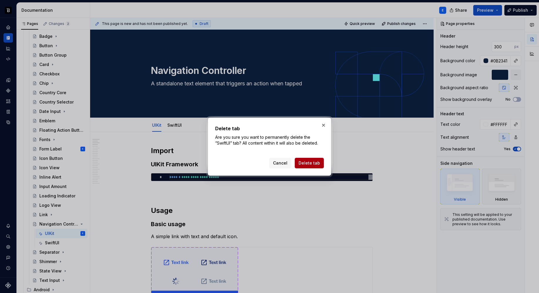
click at [305, 160] on span "Delete tab" at bounding box center [309, 163] width 21 height 6
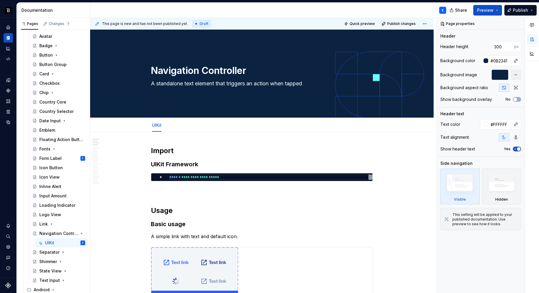
scroll to position [86, 0]
click at [70, 244] on button "Page tree" at bounding box center [73, 243] width 8 height 8
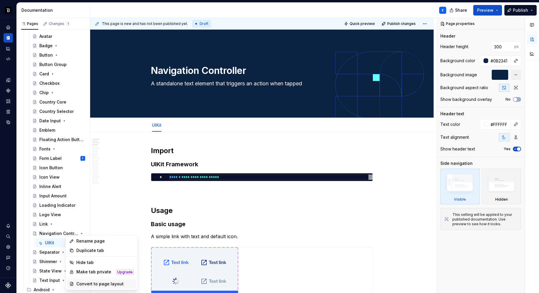
click at [93, 285] on div "Convert to page layout" at bounding box center [105, 284] width 58 height 6
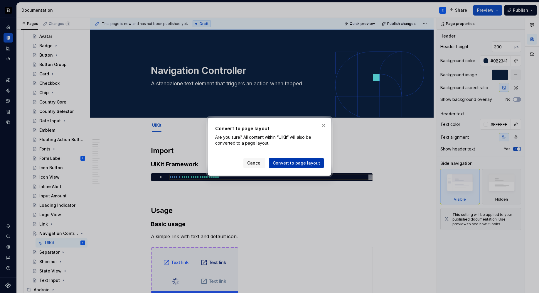
click at [283, 165] on span "Convert to page layout" at bounding box center [296, 163] width 47 height 6
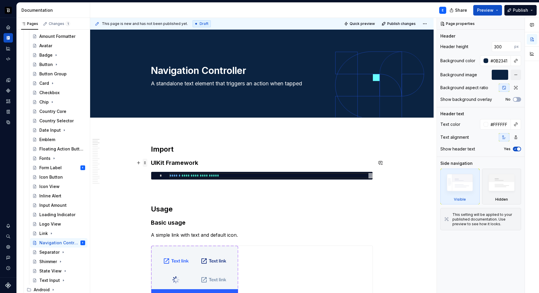
scroll to position [77, 0]
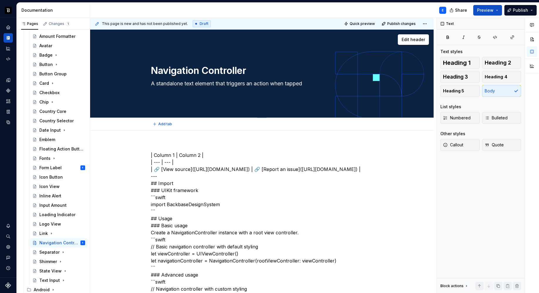
click at [213, 84] on textarea "A standalone text element that triggers an action when tapped" at bounding box center [261, 83] width 222 height 9
paste textarea "container view controller that defines a stack-based scheme for navigating hier…"
type textarea "*"
type textarea "A container view controller that defines a stack-based scheme for navigating hi…"
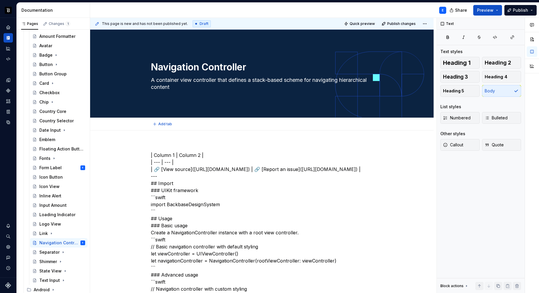
type textarea "*"
type textarea "A container view controller that defines a stack-based scheme for navigating hi…"
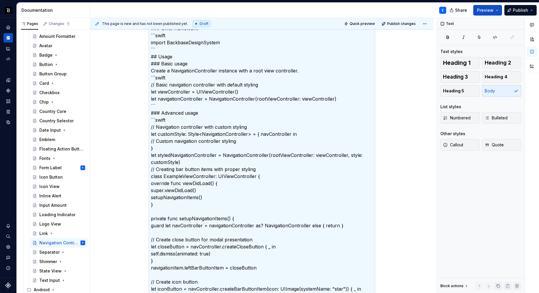
scroll to position [0, 0]
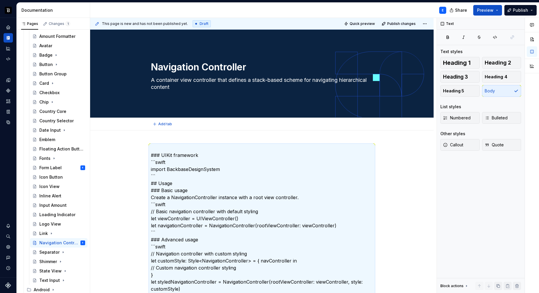
type textarea "*"
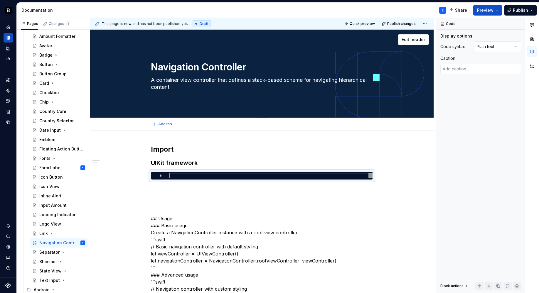
type textarea "*"
type textarea "**********"
click at [501, 48] on div "Comments Open comments No comments yet Select ‘Comment’ from the block context …" at bounding box center [488, 156] width 102 height 276
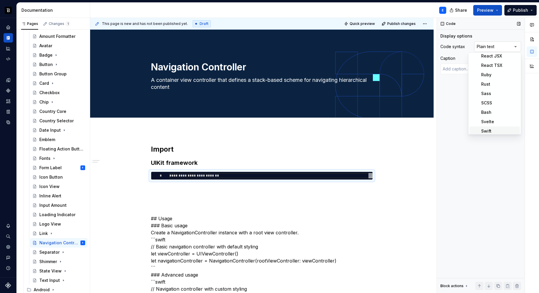
scroll to position [173, 0]
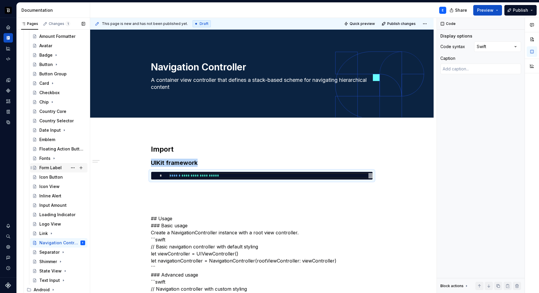
click at [62, 169] on div "Form Label E" at bounding box center [62, 168] width 46 height 8
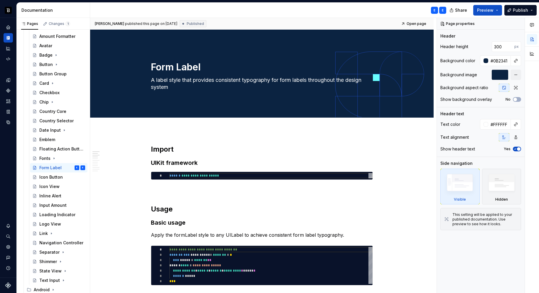
click at [443, 9] on div "E" at bounding box center [443, 10] width 2 height 5
type textarea "*"
click at [53, 243] on div "Navigation Controller" at bounding box center [53, 243] width 28 height 6
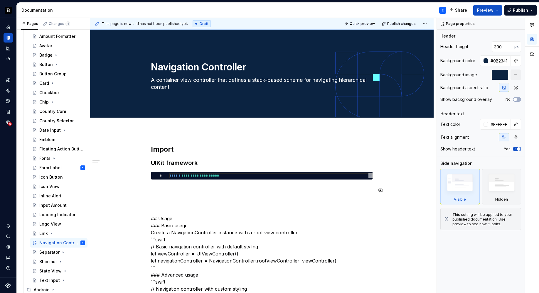
type textarea "*"
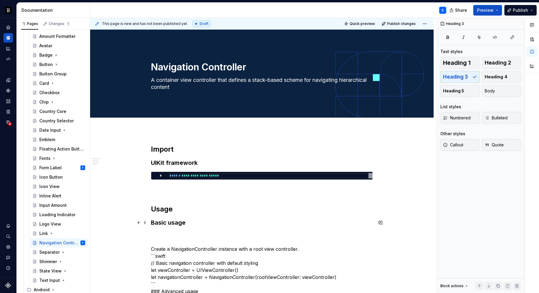
scroll to position [54, 0]
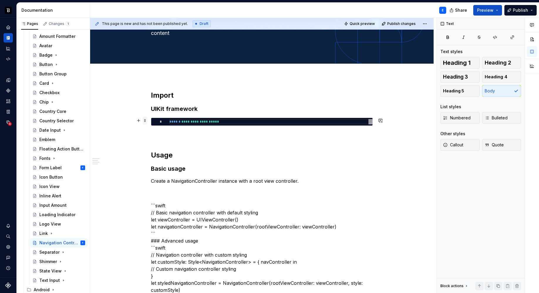
click at [147, 121] on span at bounding box center [145, 121] width 5 height 8
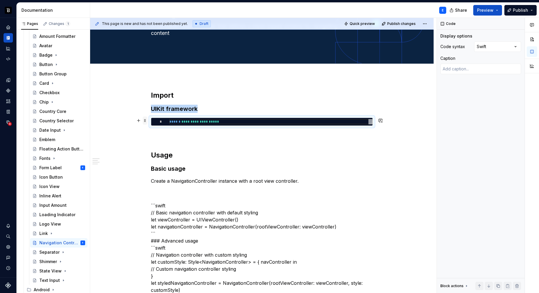
click at [147, 121] on span at bounding box center [145, 121] width 5 height 8
copy h3 "UIKit framework"
click at [305, 178] on p "Create a NavigationController instance with a root view controller." at bounding box center [262, 181] width 222 height 7
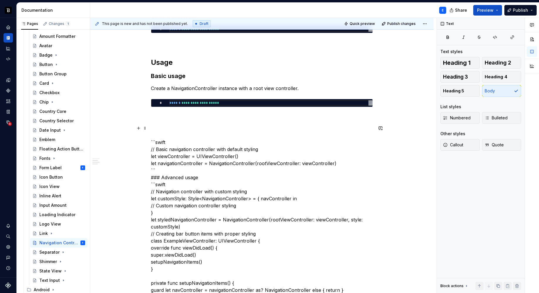
scroll to position [149, 0]
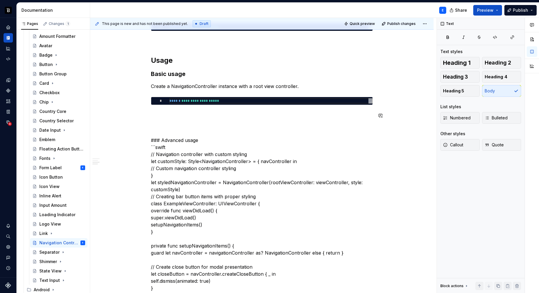
type textarea "*"
type textarea "**********"
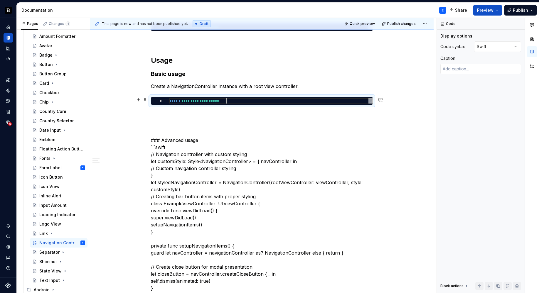
click at [238, 101] on div "**********" at bounding box center [270, 100] width 203 height 5
type textarea "*"
type textarea "**********"
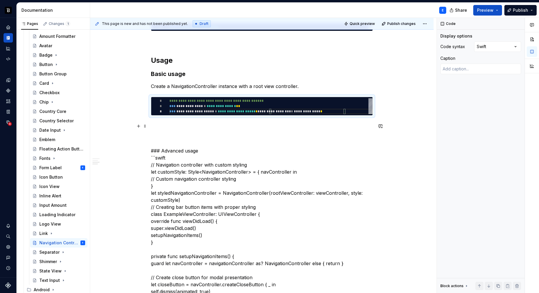
click at [220, 125] on p at bounding box center [262, 126] width 222 height 7
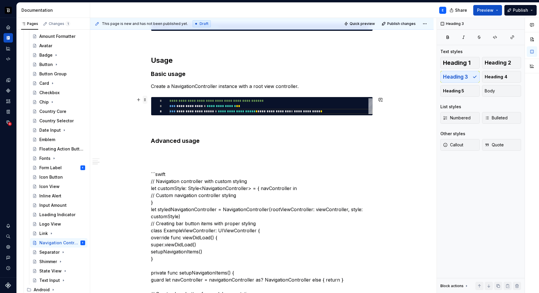
click at [144, 100] on span at bounding box center [145, 100] width 5 height 8
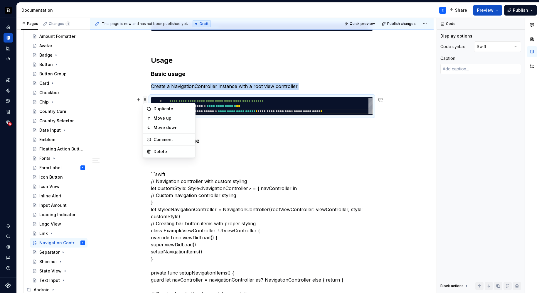
click at [144, 100] on span at bounding box center [145, 100] width 5 height 8
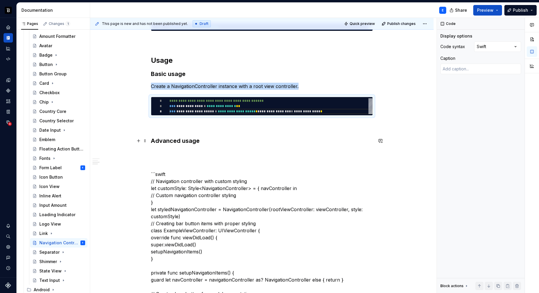
copy p "Create a NavigationController instance with a root view controller."
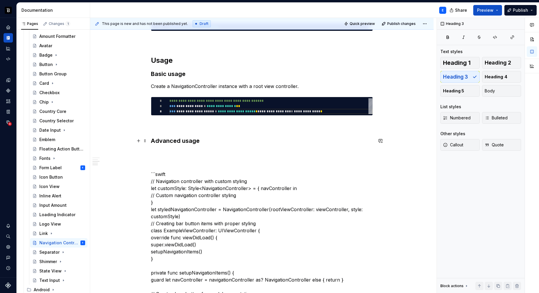
click at [211, 144] on h3 "Advanced usage" at bounding box center [262, 141] width 222 height 8
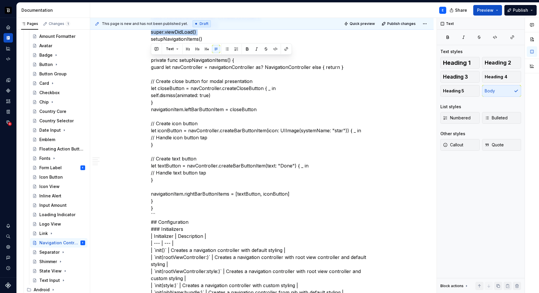
scroll to position [378, 0]
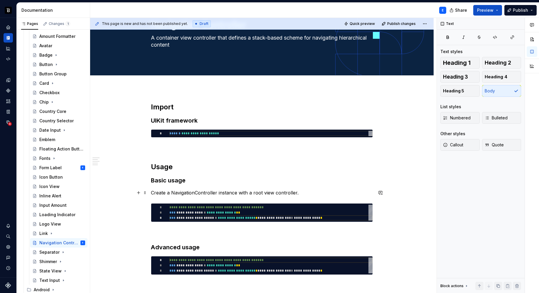
scroll to position [122, 0]
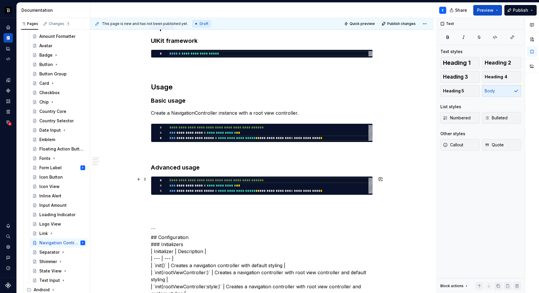
type textarea "*"
type textarea "**********"
click at [202, 189] on div "**********" at bounding box center [270, 186] width 203 height 16
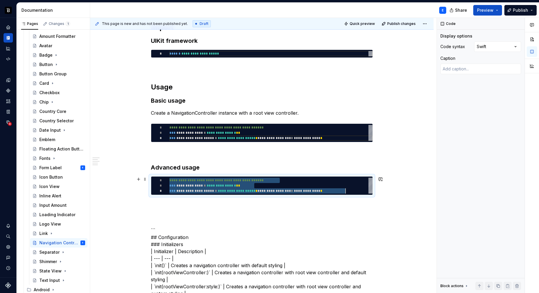
scroll to position [0, 176]
type textarea "*"
type textarea "**********"
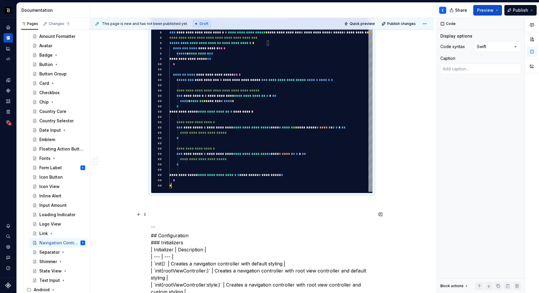
scroll to position [386, 0]
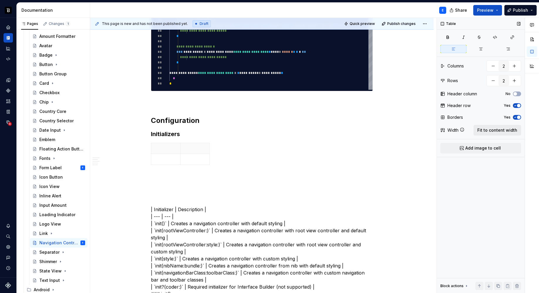
click at [507, 130] on span "Fit to content width" at bounding box center [498, 130] width 40 height 6
type textarea "*"
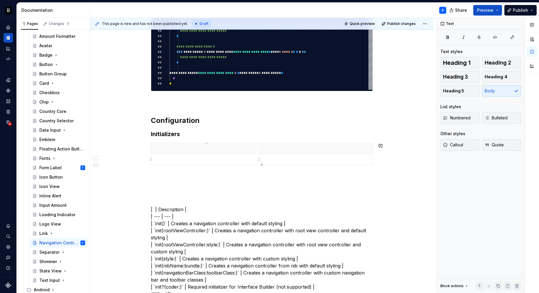
click at [169, 152] on th at bounding box center [206, 148] width 111 height 11
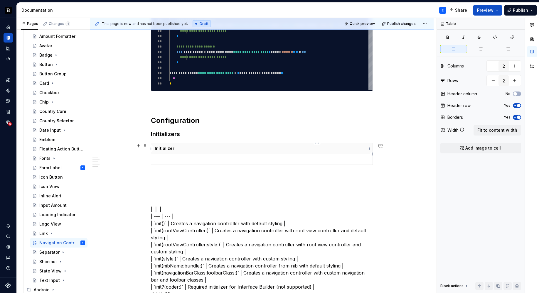
click at [324, 149] on p at bounding box center [318, 149] width 104 height 6
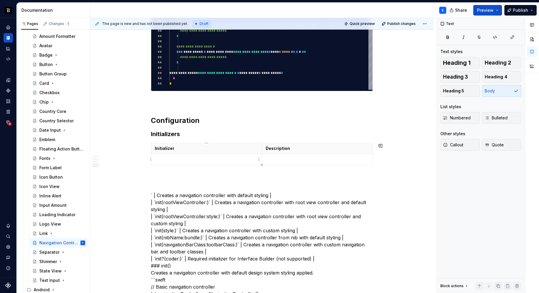
click at [172, 158] on p at bounding box center [207, 160] width 104 height 6
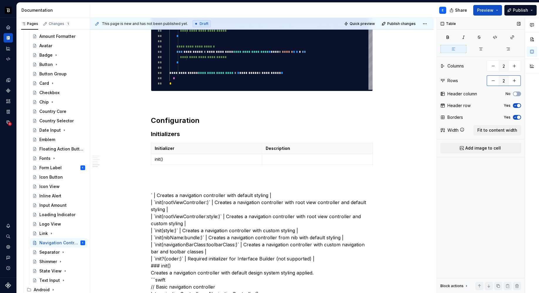
click at [515, 81] on button "button" at bounding box center [514, 80] width 11 height 11
type input "3"
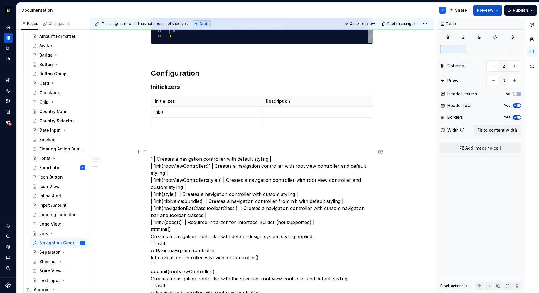
scroll to position [459, 0]
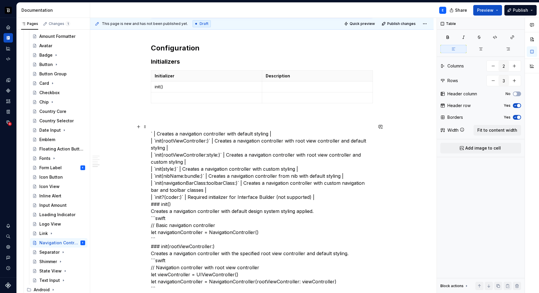
click at [271, 88] on p at bounding box center [318, 87] width 104 height 6
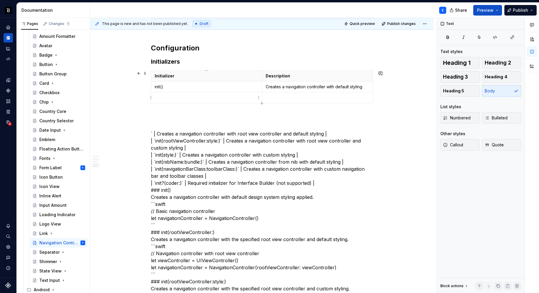
click at [201, 100] on p at bounding box center [207, 98] width 104 height 6
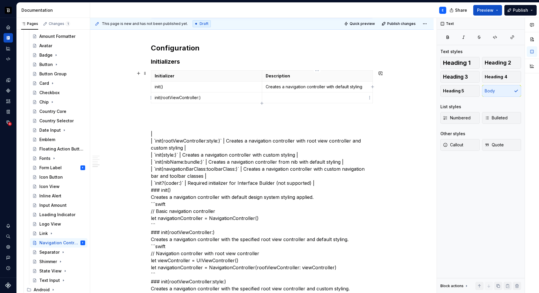
click at [282, 95] on p at bounding box center [318, 98] width 104 height 6
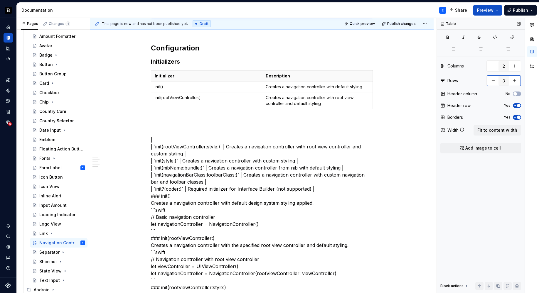
click at [516, 80] on button "button" at bounding box center [514, 80] width 11 height 11
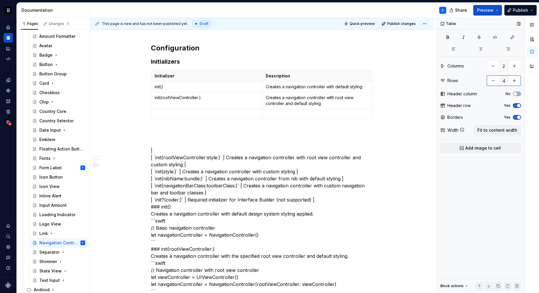
click at [516, 80] on button "button" at bounding box center [514, 80] width 11 height 11
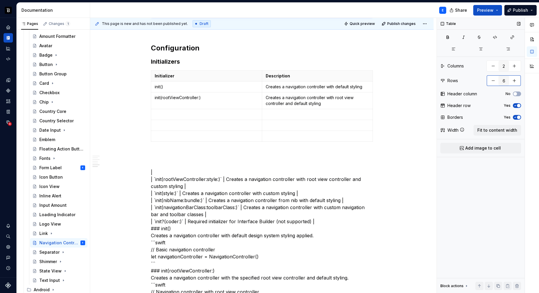
click at [516, 80] on button "button" at bounding box center [514, 80] width 11 height 11
type input "7"
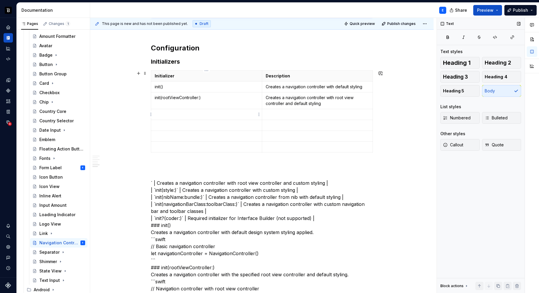
click at [212, 115] on p at bounding box center [207, 115] width 104 height 6
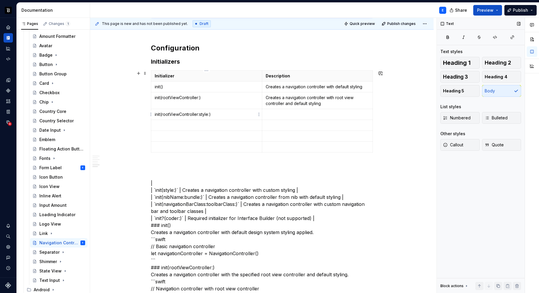
click at [269, 113] on p at bounding box center [318, 115] width 104 height 6
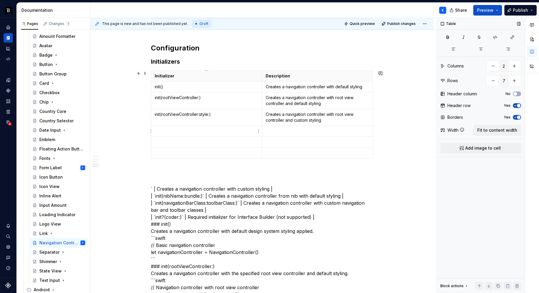
click at [207, 129] on p at bounding box center [207, 131] width 104 height 6
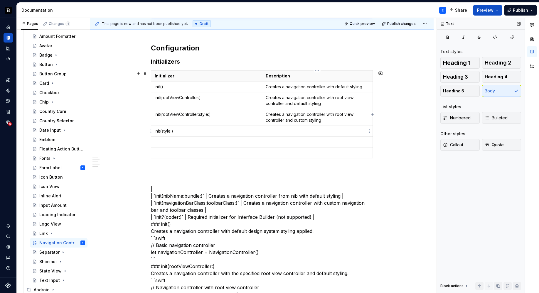
click at [275, 130] on p at bounding box center [318, 131] width 104 height 6
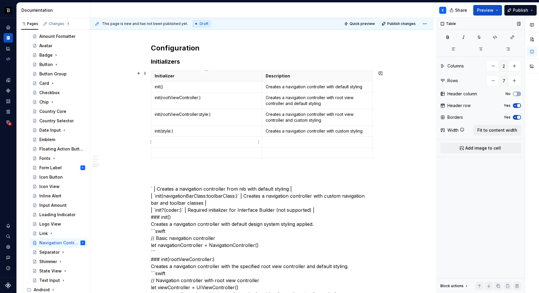
click at [171, 143] on p at bounding box center [207, 142] width 104 height 6
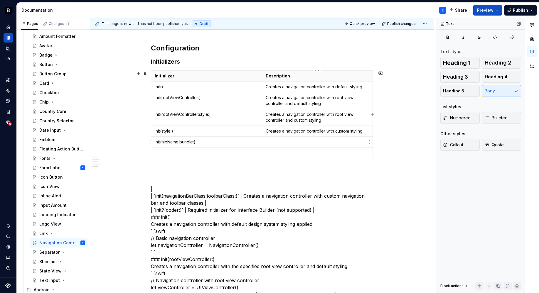
click at [272, 141] on p at bounding box center [318, 142] width 104 height 6
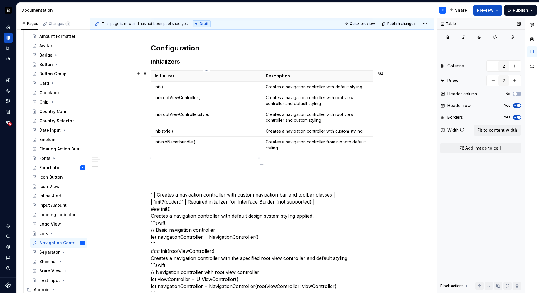
click at [186, 156] on p at bounding box center [207, 159] width 104 height 6
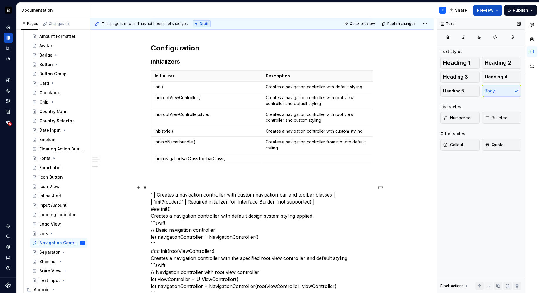
click at [285, 157] on p at bounding box center [318, 159] width 104 height 6
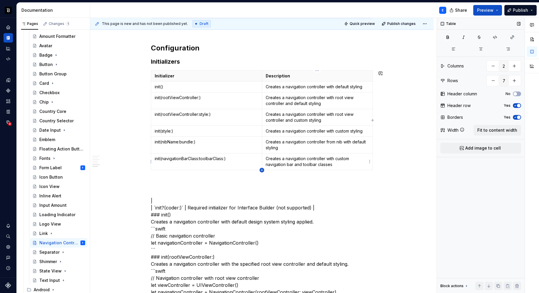
click at [261, 170] on icon "button" at bounding box center [262, 170] width 5 height 5
type input "8"
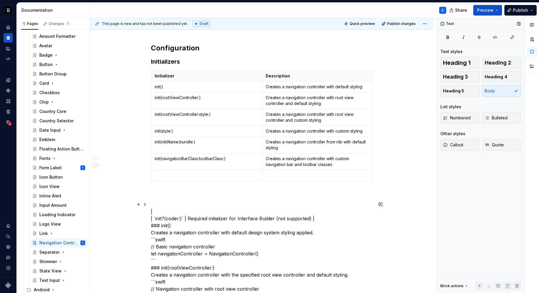
drag, startPoint x: 155, startPoint y: 218, endPoint x: 162, endPoint y: 218, distance: 6.8
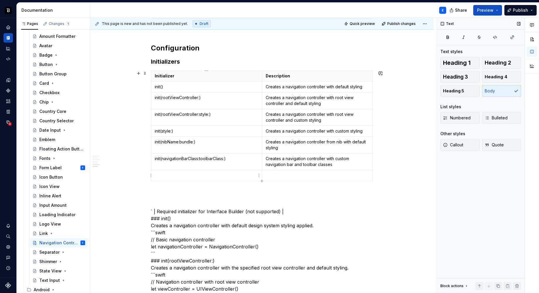
click at [169, 174] on p at bounding box center [207, 176] width 104 height 6
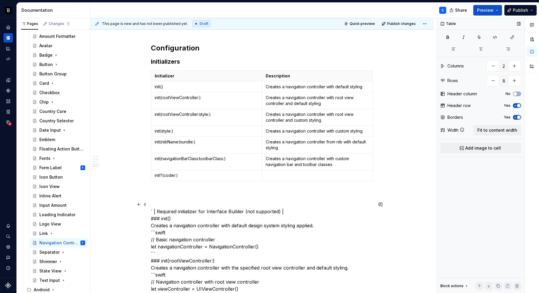
click at [271, 174] on p at bounding box center [318, 176] width 104 height 6
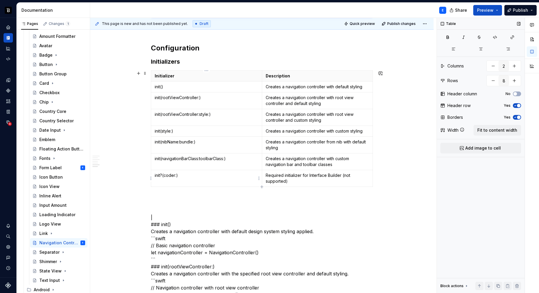
click at [219, 175] on p "init?(coder:)" at bounding box center [207, 176] width 104 height 6
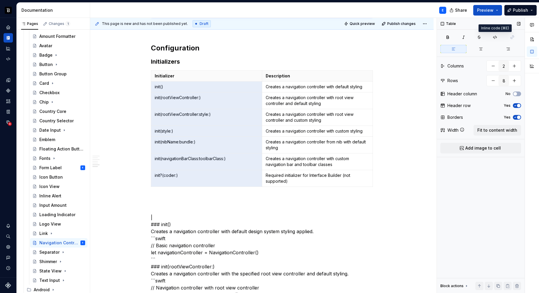
click at [498, 32] on div "Table Columns 2 Rows 8 Header column No Header row Yes Borders Yes Width Fit to…" at bounding box center [481, 156] width 88 height 276
click at [494, 38] on icon "button" at bounding box center [495, 37] width 5 height 5
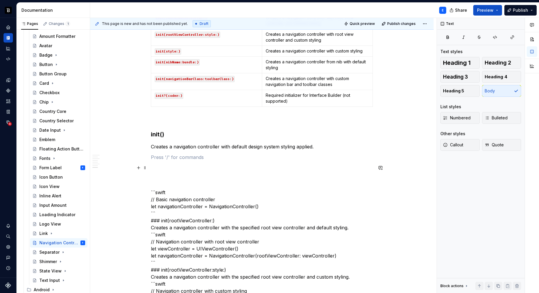
scroll to position [541, 0]
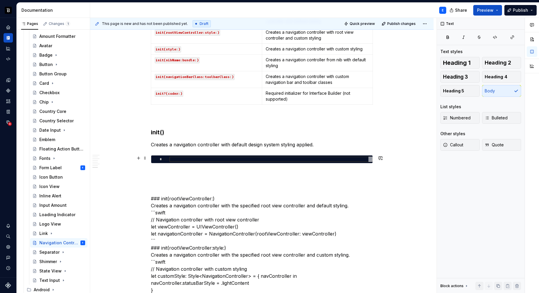
click at [189, 160] on div at bounding box center [270, 159] width 203 height 5
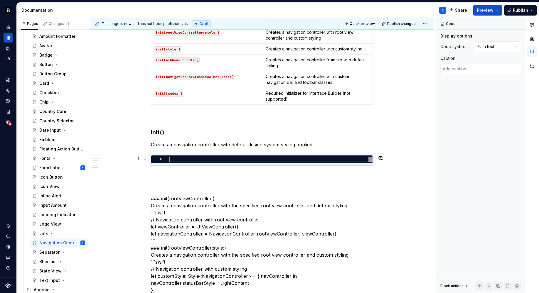
type textarea "*"
type textarea "**********"
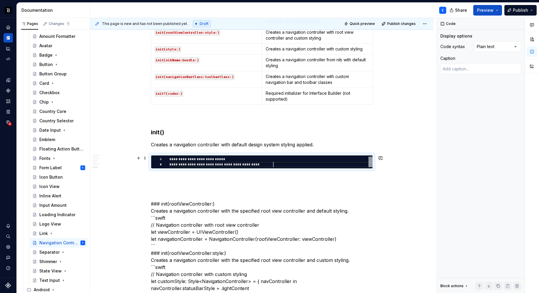
scroll to position [5, 104]
click at [490, 46] on div "Comments Open comments No comments yet Select ‘Comment’ from the block context …" at bounding box center [488, 156] width 102 height 276
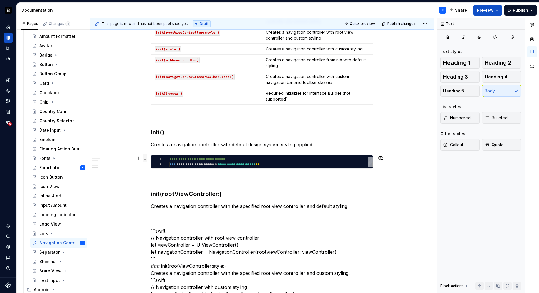
click at [144, 159] on span at bounding box center [145, 158] width 5 height 8
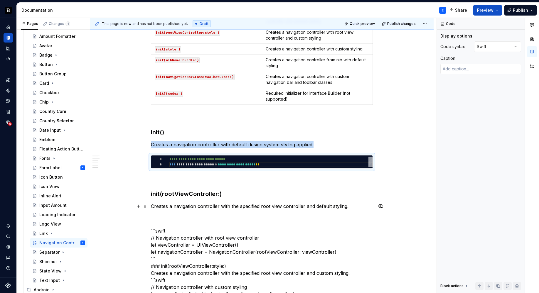
copy p "Creates a navigation controller with default design system styling applied."
click at [358, 206] on p "Creates a navigation controller with the specified root view controller and def…" at bounding box center [262, 206] width 222 height 7
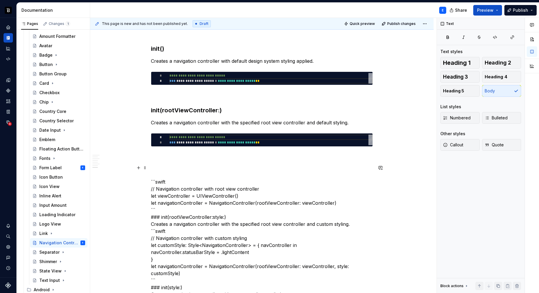
scroll to position [626, 0]
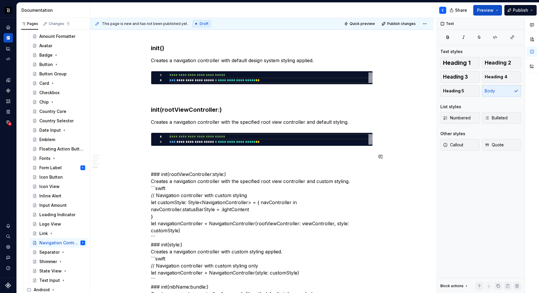
type textarea "*"
type textarea "**********"
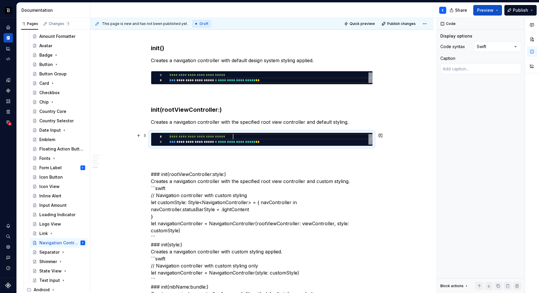
click at [276, 139] on div "**********" at bounding box center [270, 139] width 203 height 11
type textarea "*"
type textarea "**********"
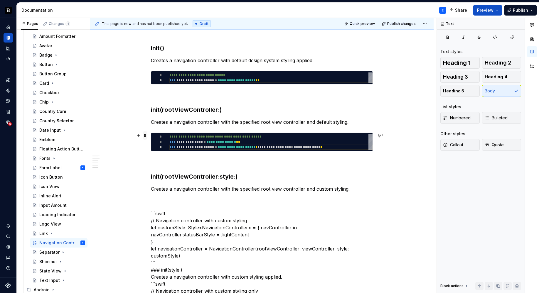
click at [145, 136] on span at bounding box center [145, 136] width 5 height 8
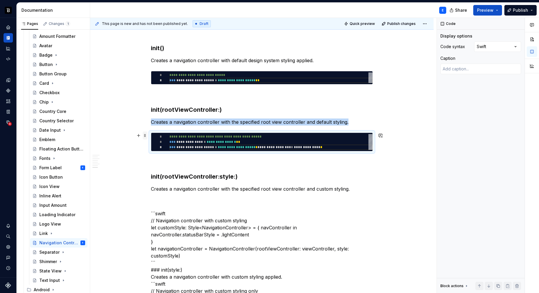
click at [145, 136] on span at bounding box center [145, 136] width 5 height 8
copy p "Creates a navigation controller with the specified root view controller and def…"
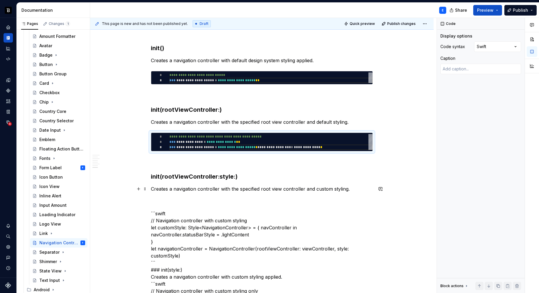
click at [356, 189] on p "Creates a navigation controller with the specified root view controller and cus…" at bounding box center [262, 189] width 222 height 7
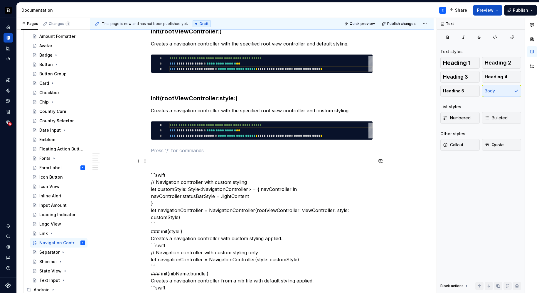
scroll to position [705, 0]
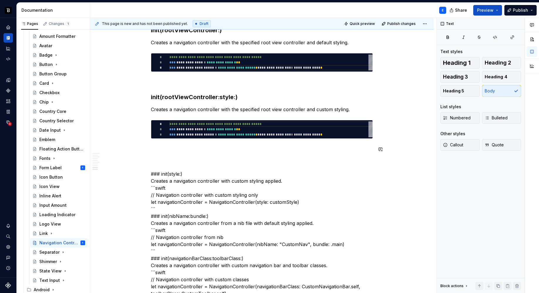
type textarea "*"
type textarea "**********"
click at [264, 129] on div "**********" at bounding box center [270, 130] width 203 height 16
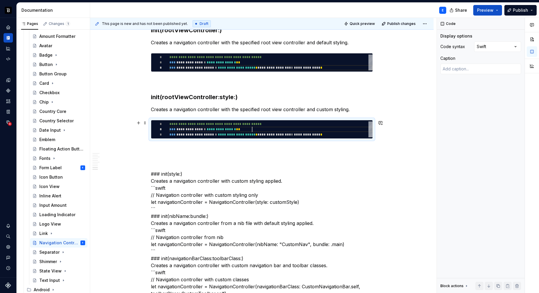
scroll to position [0, 176]
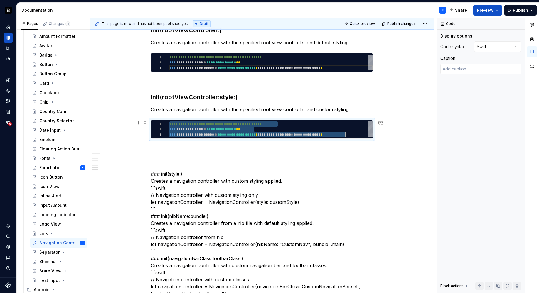
type textarea "*"
type textarea "**********"
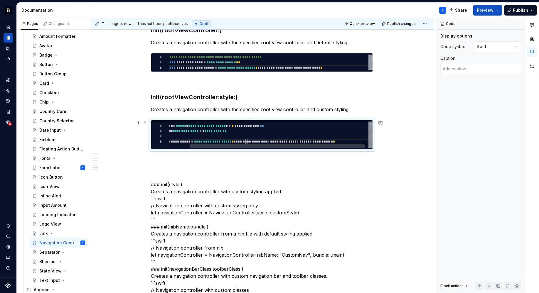
scroll to position [21, 218]
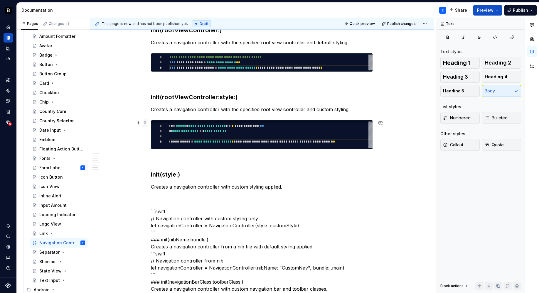
click at [144, 125] on span at bounding box center [145, 123] width 5 height 8
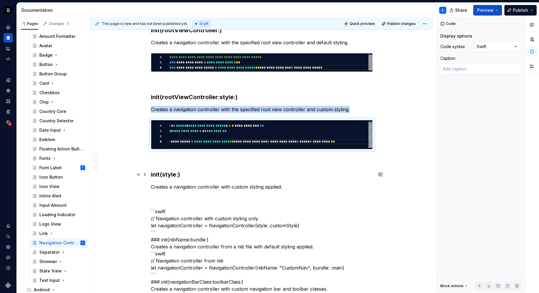
copy p "Creates a navigation controller with the specified root view controller and cus…"
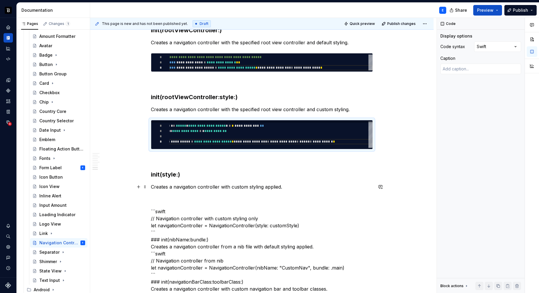
click at [292, 189] on p "Creates a navigation controller with custom styling applied." at bounding box center [262, 187] width 222 height 7
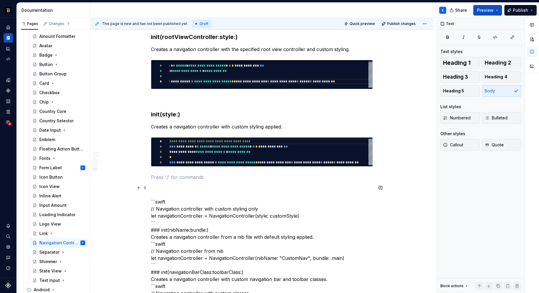
scroll to position [804, 0]
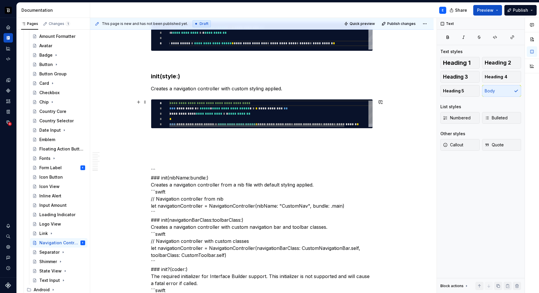
type textarea "*"
type textarea "**********"
click at [243, 120] on div "**********" at bounding box center [284, 116] width 231 height 30
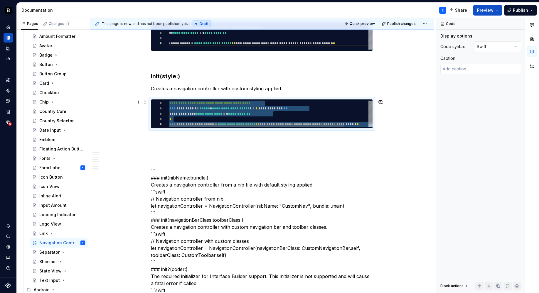
type textarea "*"
type textarea "**********"
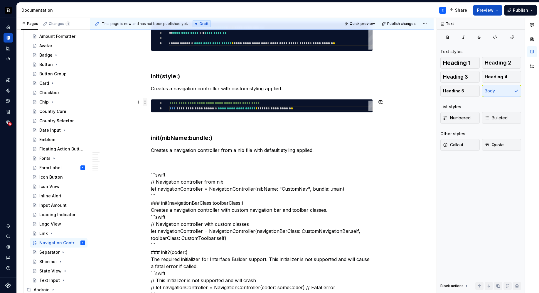
click at [145, 101] on span at bounding box center [145, 102] width 5 height 8
type textarea "*"
click at [145, 101] on span at bounding box center [145, 102] width 5 height 8
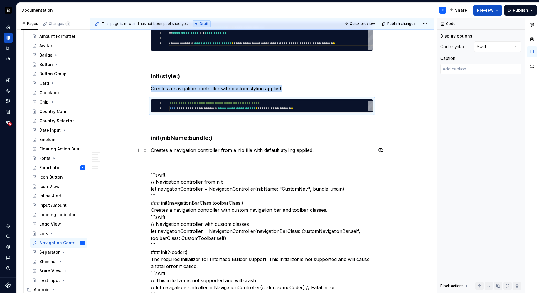
copy p "Creates a navigation controller with custom styling applied."
click at [324, 151] on p "Creates a navigation controller from a nib file with default styling applied." at bounding box center [262, 150] width 222 height 7
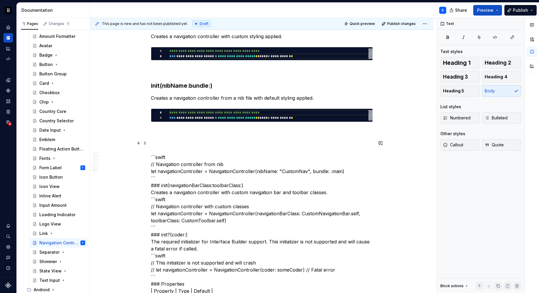
scroll to position [857, 0]
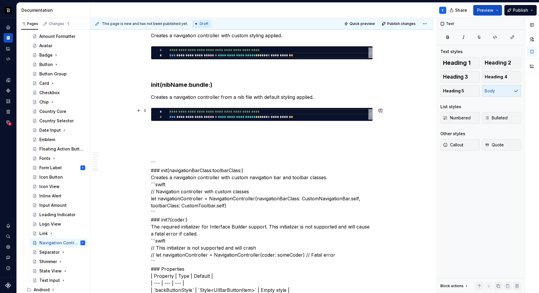
type textarea "**********"
click at [205, 116] on div "**********" at bounding box center [270, 114] width 203 height 11
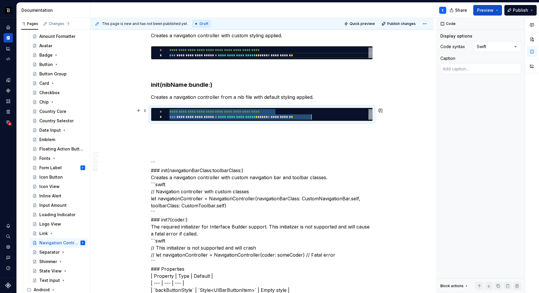
type textarea "*"
type textarea "**********"
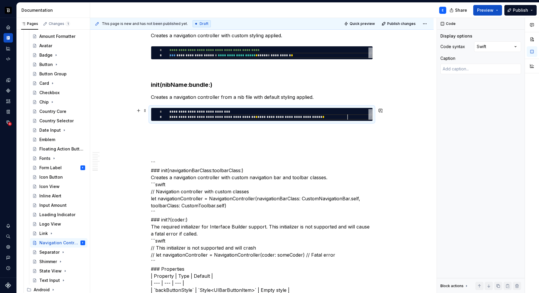
scroll to position [5, 178]
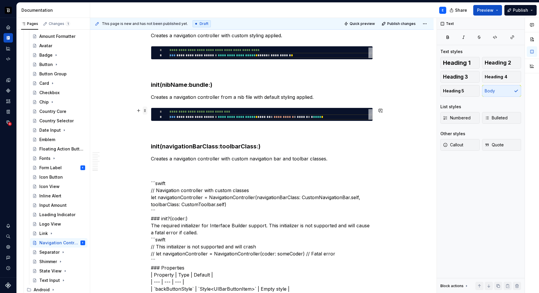
click at [146, 109] on span at bounding box center [145, 111] width 5 height 8
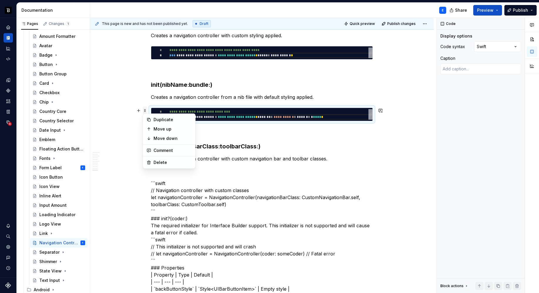
click at [146, 109] on span at bounding box center [145, 111] width 5 height 8
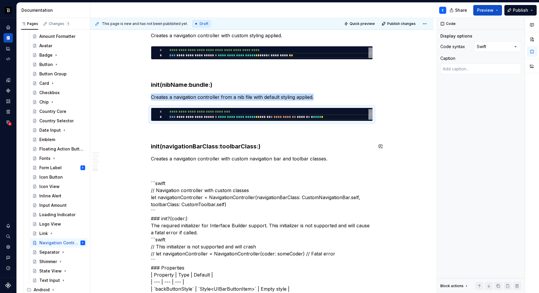
copy p "Creates a navigation controller from a nib file with default styling applied."
click at [334, 157] on p "Creates a navigation controller with custom navigation bar and toolbar classes." at bounding box center [262, 158] width 222 height 7
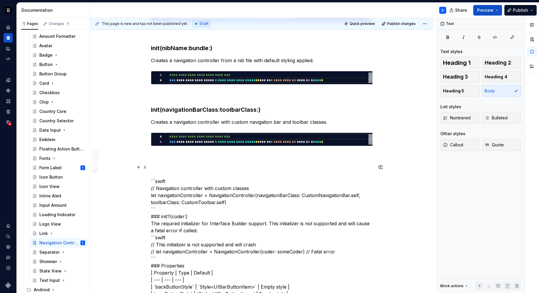
scroll to position [895, 0]
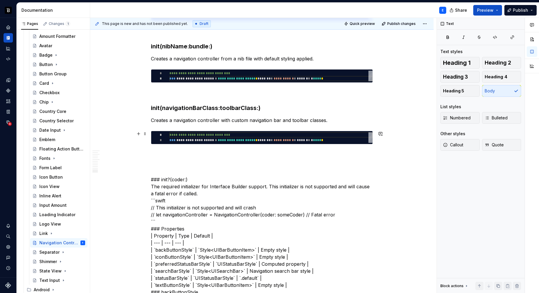
type textarea "*"
type textarea "**********"
click at [225, 140] on div "**********" at bounding box center [270, 137] width 203 height 11
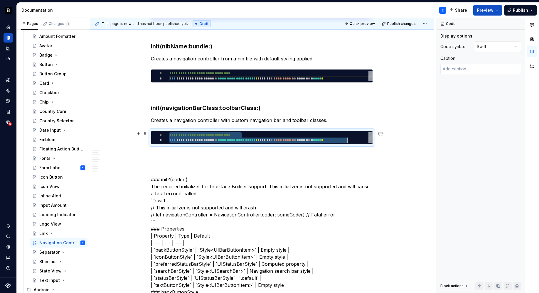
scroll to position [0, 178]
type textarea "*"
type textarea "**********"
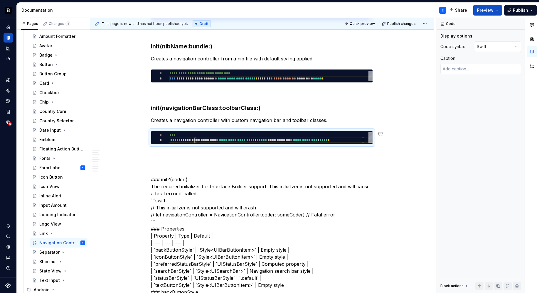
click at [221, 150] on div "**********" at bounding box center [262, 263] width 222 height 2026
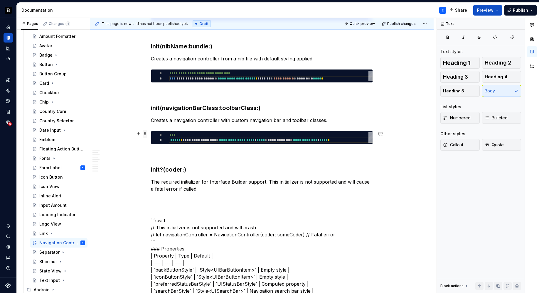
click at [144, 133] on span at bounding box center [145, 134] width 5 height 8
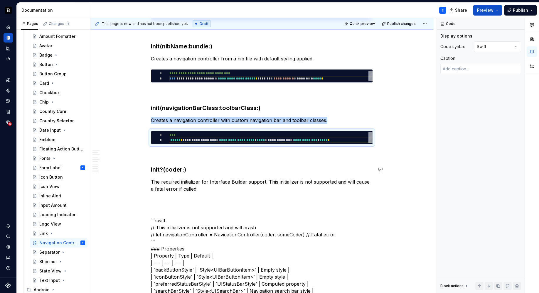
copy p "Creates a navigation controller with custom navigation bar and toolbar classes."
click at [206, 192] on p "The required initializer for Interface Builder support. This initializer is not…" at bounding box center [262, 186] width 222 height 14
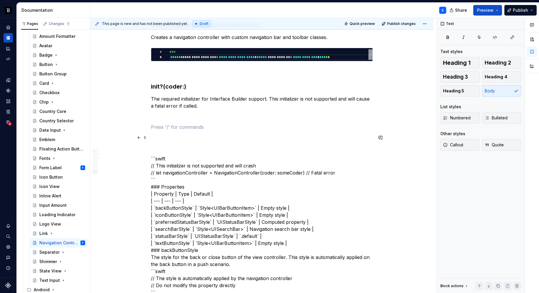
scroll to position [979, 0]
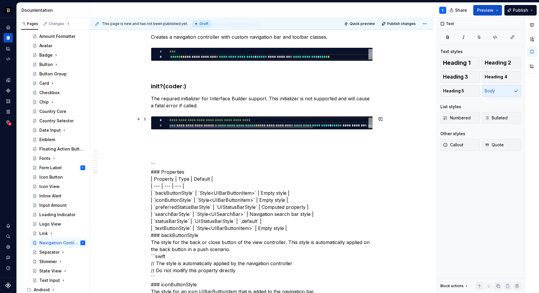
type textarea "*"
type textarea "**********"
click at [190, 123] on div "**********" at bounding box center [310, 125] width 282 height 14
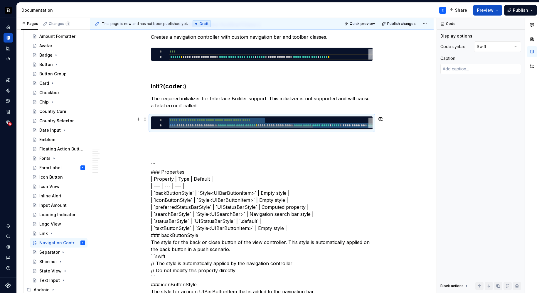
type textarea "*"
type textarea "**********"
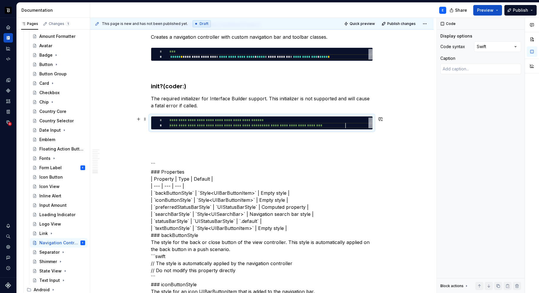
click at [190, 121] on div "**********" at bounding box center [270, 123] width 203 height 11
type textarea "*"
type textarea "**********"
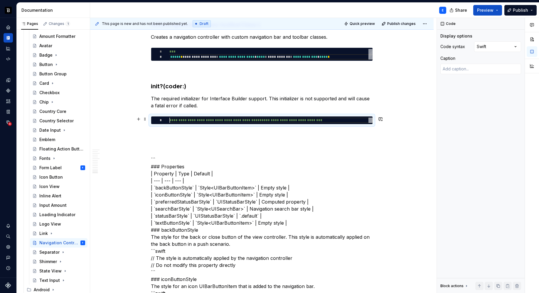
type textarea "*"
type textarea "**********"
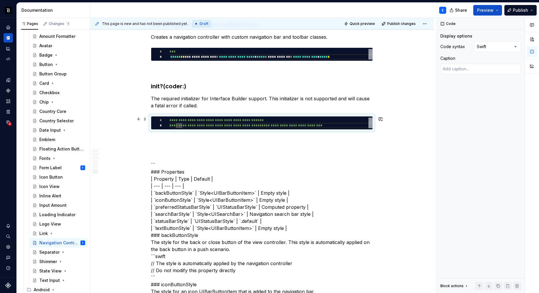
scroll to position [5, 6]
type textarea "*"
type textarea "**********"
click at [172, 135] on div "**********" at bounding box center [262, 192] width 222 height 2053
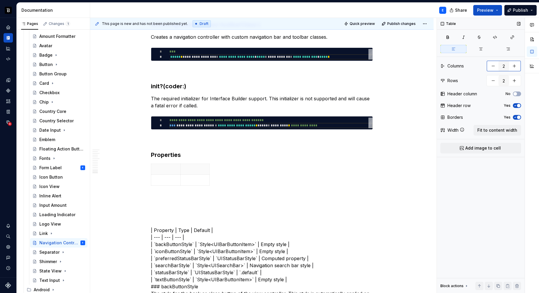
click at [518, 66] on button "button" at bounding box center [514, 66] width 11 height 11
type input "3"
click at [515, 84] on button "button" at bounding box center [514, 80] width 11 height 11
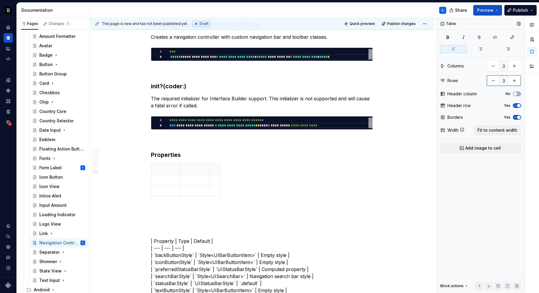
click at [515, 84] on button "button" at bounding box center [514, 80] width 11 height 11
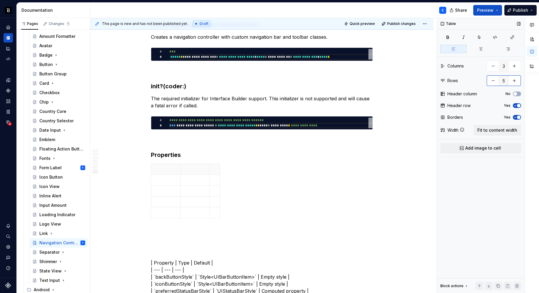
click at [515, 84] on button "button" at bounding box center [514, 80] width 11 height 11
type input "7"
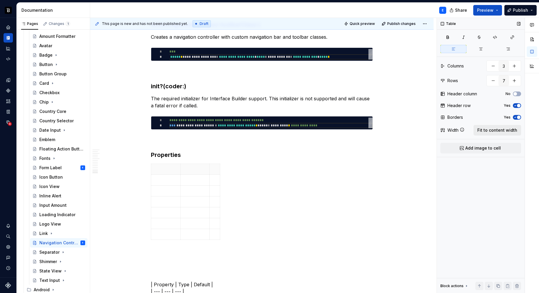
click at [501, 131] on span "Fit to content width" at bounding box center [498, 130] width 40 height 6
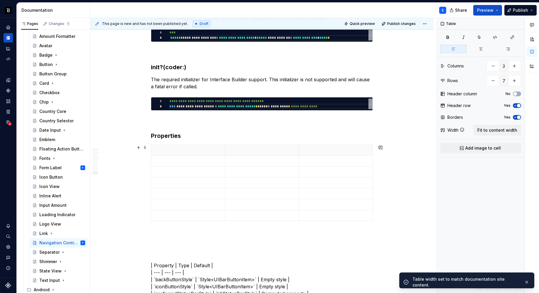
scroll to position [1042, 0]
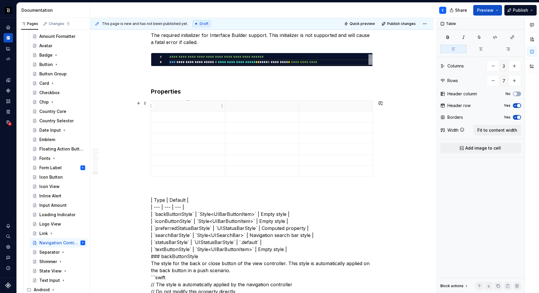
click at [173, 109] on th at bounding box center [188, 106] width 74 height 11
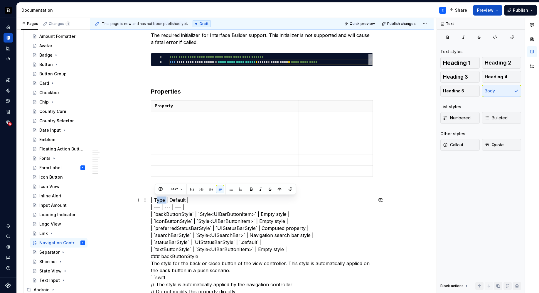
click at [249, 107] on p at bounding box center [262, 106] width 67 height 6
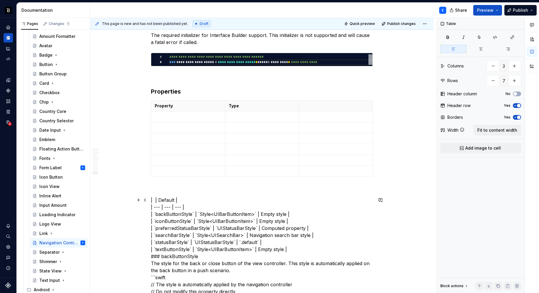
click at [317, 102] on th at bounding box center [336, 106] width 74 height 11
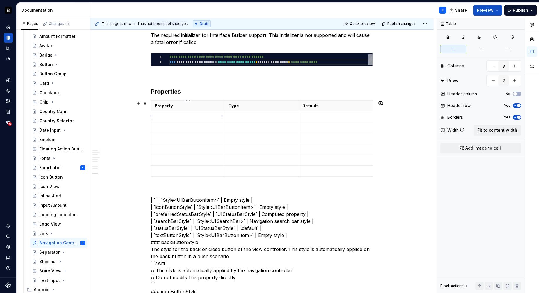
click at [178, 117] on p at bounding box center [188, 117] width 67 height 6
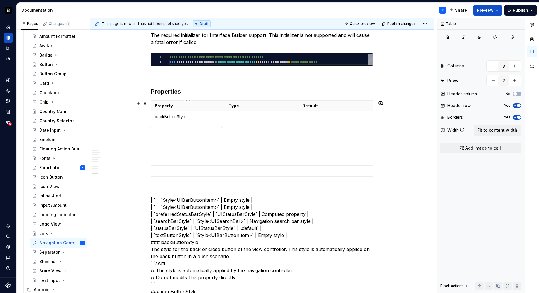
click at [178, 132] on td at bounding box center [188, 127] width 74 height 11
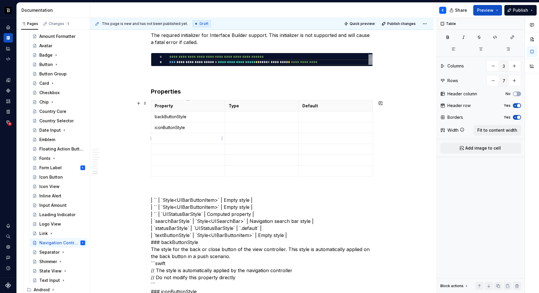
click at [174, 139] on p at bounding box center [188, 139] width 67 height 6
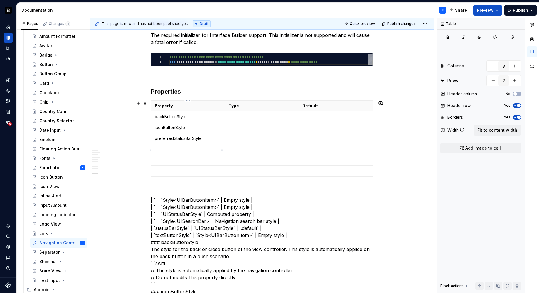
click at [172, 150] on p at bounding box center [188, 150] width 67 height 6
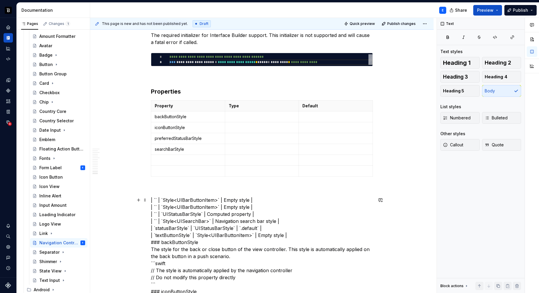
click at [175, 160] on p at bounding box center [188, 160] width 67 height 6
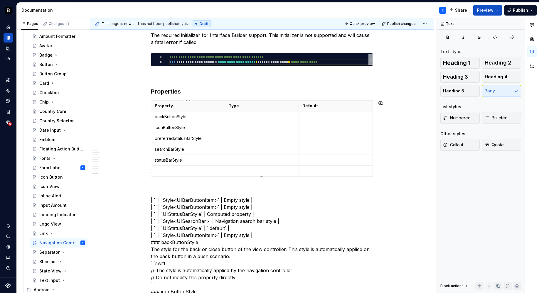
click at [173, 169] on p at bounding box center [188, 171] width 67 height 6
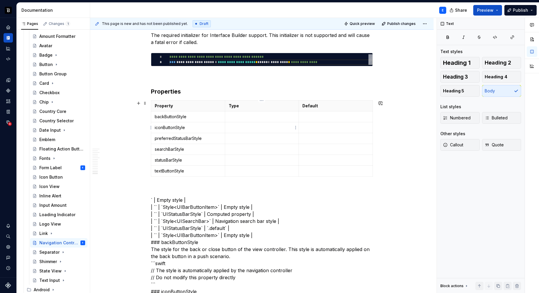
click at [260, 119] on p at bounding box center [262, 117] width 67 height 6
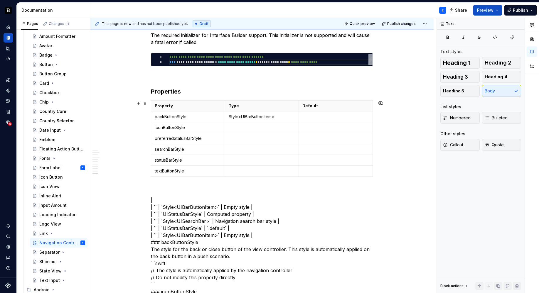
click at [322, 119] on p at bounding box center [335, 117] width 67 height 6
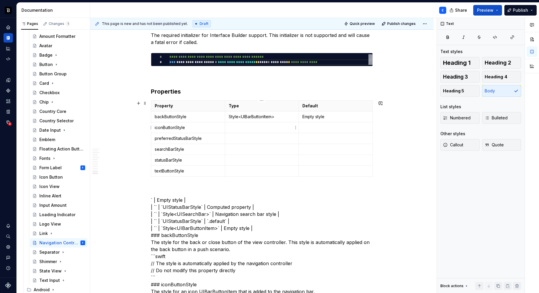
click at [237, 126] on p at bounding box center [262, 128] width 67 height 6
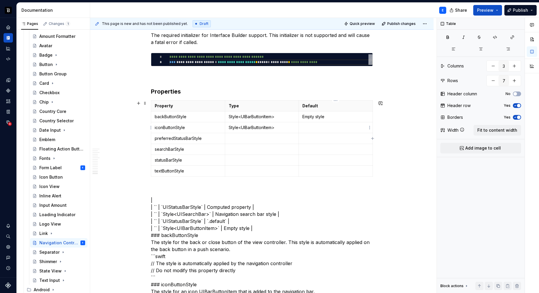
click at [309, 128] on p at bounding box center [335, 128] width 67 height 6
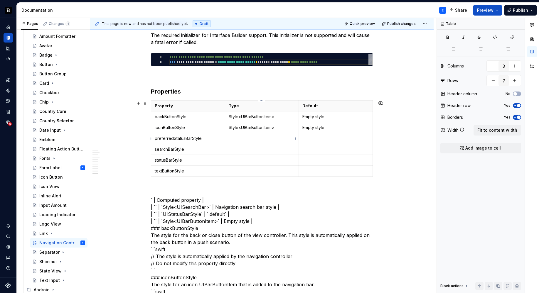
click at [241, 142] on td at bounding box center [262, 138] width 74 height 11
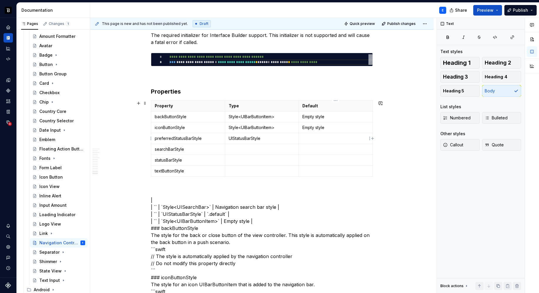
click at [312, 137] on p at bounding box center [335, 139] width 67 height 6
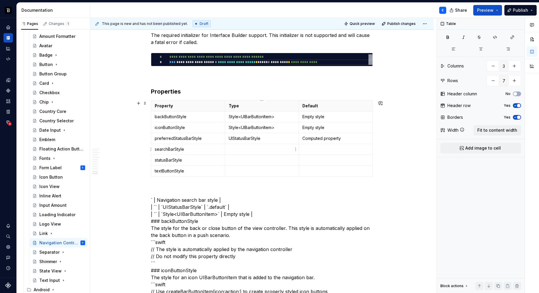
click at [237, 148] on p at bounding box center [262, 150] width 67 height 6
click at [307, 149] on p at bounding box center [335, 150] width 67 height 6
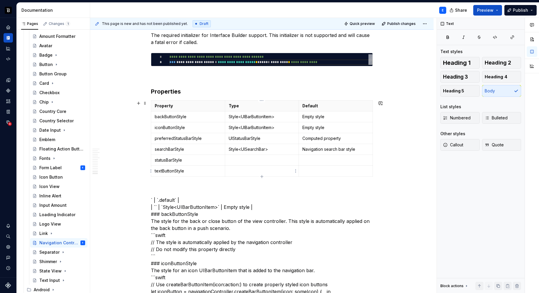
click at [238, 161] on p at bounding box center [262, 160] width 67 height 6
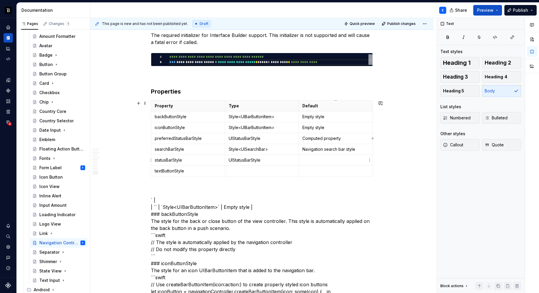
click at [306, 159] on p at bounding box center [335, 160] width 67 height 6
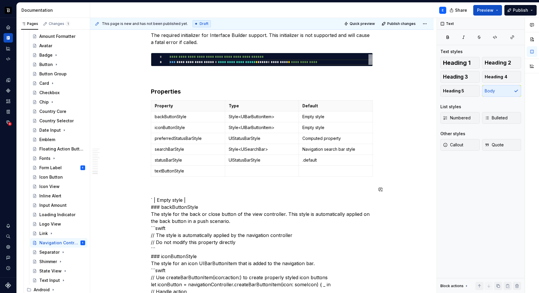
click at [243, 172] on p at bounding box center [262, 171] width 67 height 6
click at [326, 170] on p at bounding box center [335, 171] width 67 height 6
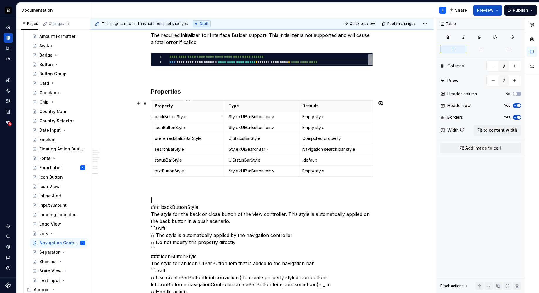
click at [205, 119] on p "backButtonStyle" at bounding box center [188, 117] width 67 height 6
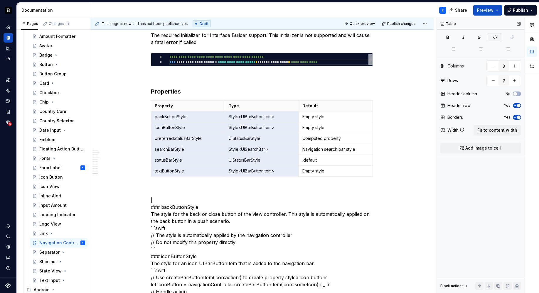
click at [495, 37] on icon "button" at bounding box center [495, 37] width 5 height 5
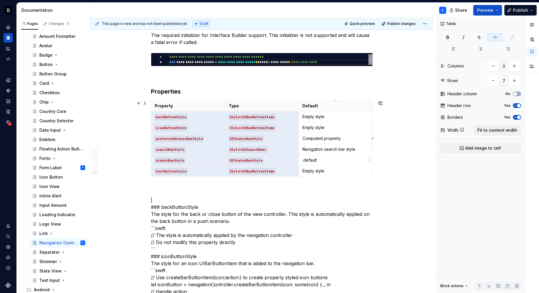
click at [337, 160] on p ".default" at bounding box center [335, 160] width 67 height 6
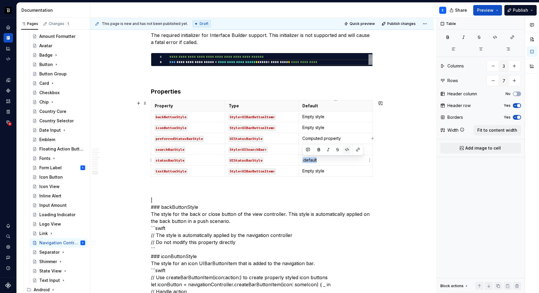
click at [347, 148] on button "button" at bounding box center [347, 150] width 8 height 8
click at [270, 180] on div "**********" at bounding box center [262, 147] width 222 height 2088
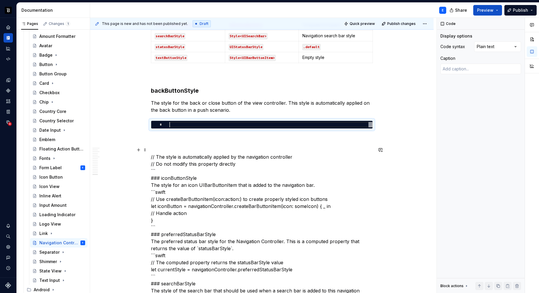
scroll to position [1161, 0]
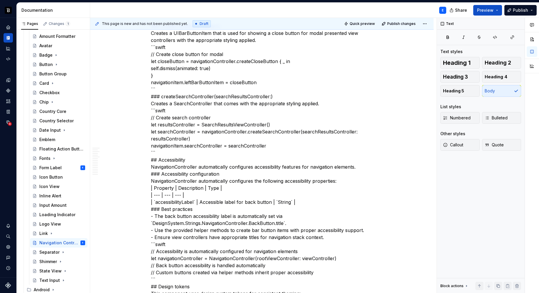
scroll to position [2048, 0]
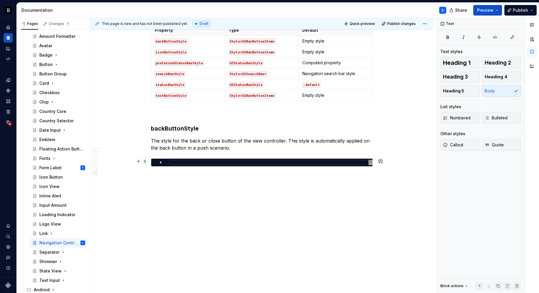
click at [145, 162] on span at bounding box center [145, 161] width 5 height 8
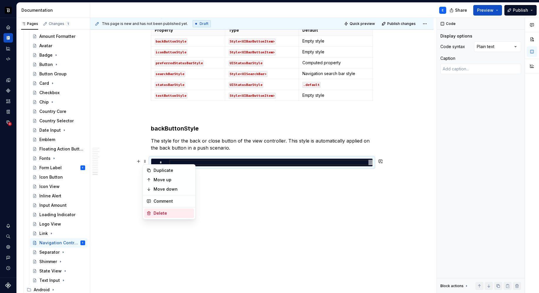
click at [168, 214] on div "Delete" at bounding box center [173, 214] width 38 height 6
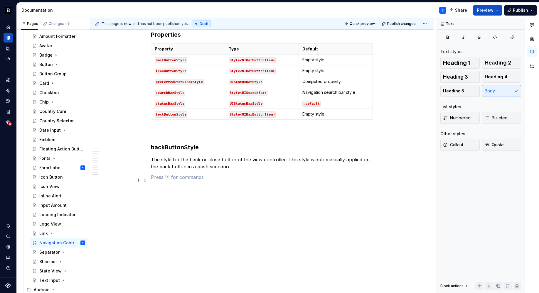
scroll to position [1099, 0]
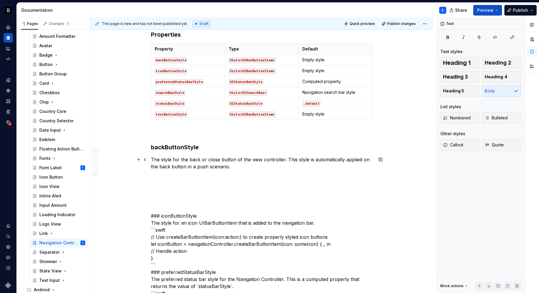
click at [182, 161] on p "The style for the back or close button of the view controller. This style is au…" at bounding box center [262, 163] width 222 height 14
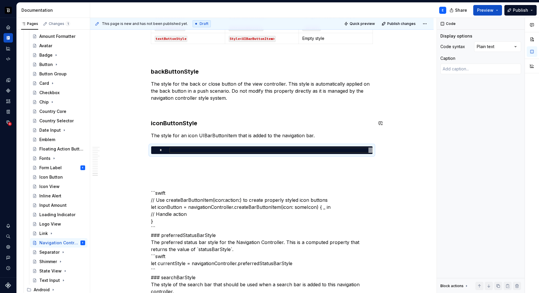
scroll to position [1192, 0]
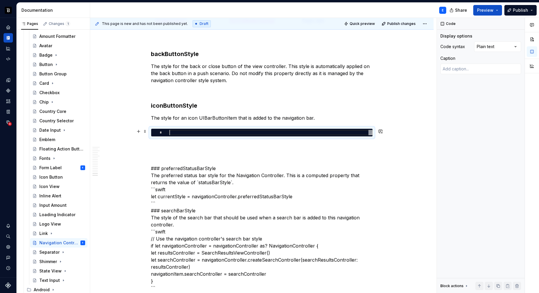
click at [193, 132] on div at bounding box center [270, 132] width 203 height 5
type textarea "*"
type textarea "**********"
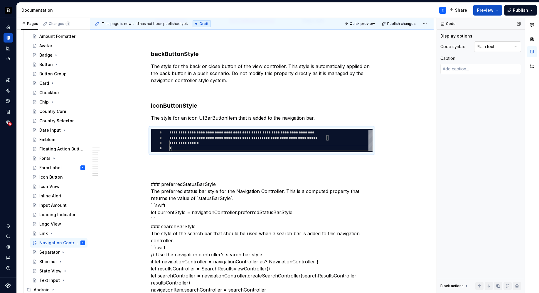
click at [492, 45] on div "Comments Open comments No comments yet Select ‘Comment’ from the block context …" at bounding box center [488, 156] width 102 height 276
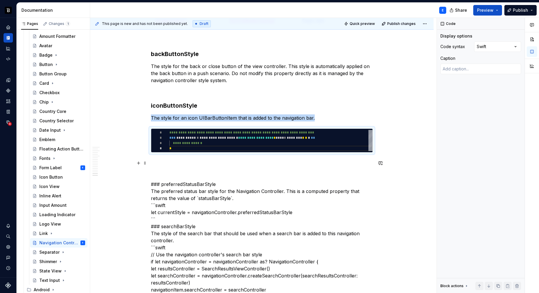
click at [210, 158] on div "**********" at bounding box center [262, 12] width 222 height 2120
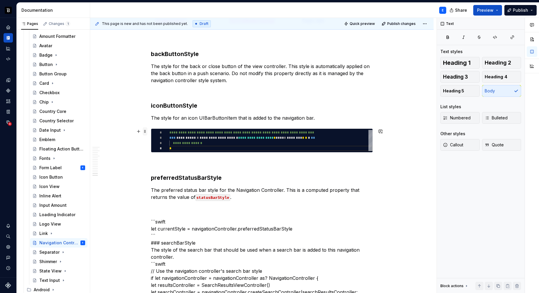
click at [145, 132] on span at bounding box center [145, 131] width 5 height 8
type textarea "*"
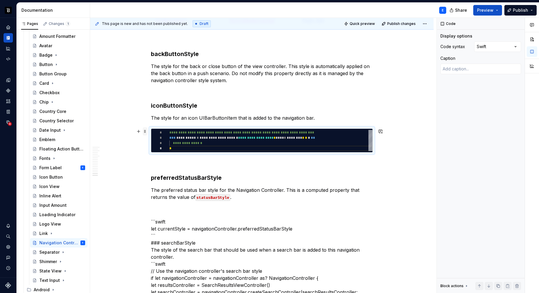
click at [145, 132] on span at bounding box center [145, 131] width 5 height 8
copy p "The style for an icon UIBarButtonItem that is added to the navigation bar."
click at [241, 199] on p "The preferred status bar style for the Navigation Controller. This is a compute…" at bounding box center [262, 194] width 222 height 14
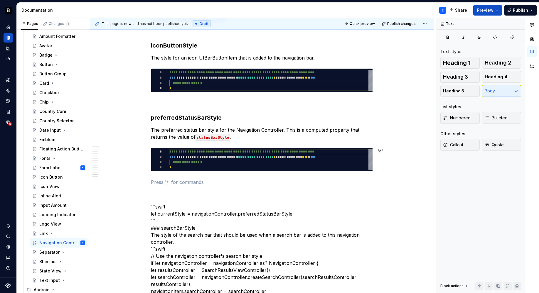
scroll to position [1273, 0]
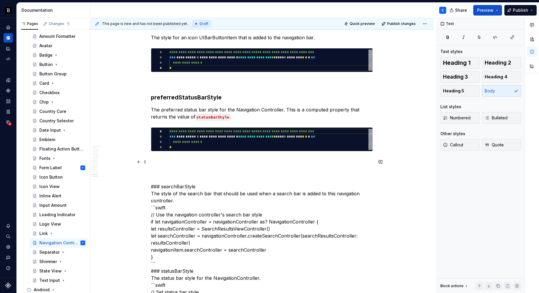
click at [203, 139] on div "**********" at bounding box center [270, 139] width 203 height 21
type textarea "**********"
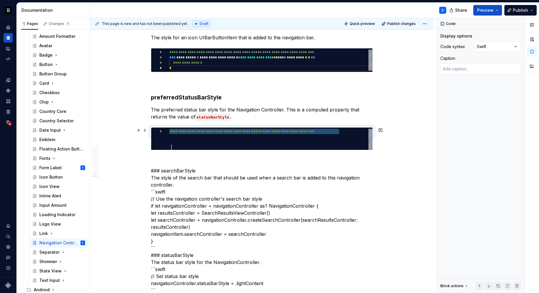
type textarea "*"
type textarea "**********"
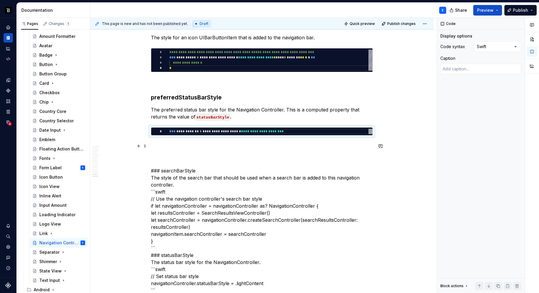
click at [196, 147] on p at bounding box center [262, 146] width 222 height 7
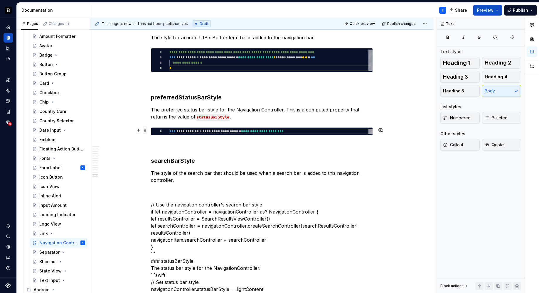
click at [145, 130] on span at bounding box center [145, 130] width 5 height 8
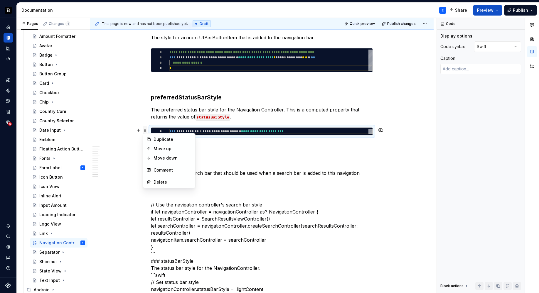
click at [145, 130] on span at bounding box center [145, 130] width 5 height 8
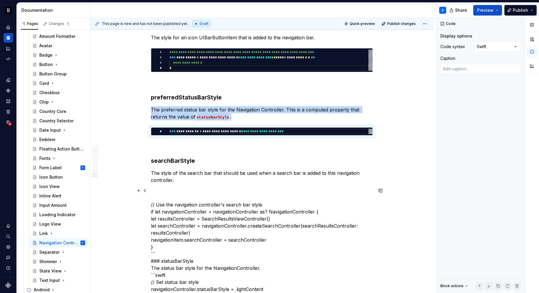
copy p "The preferred status bar style for the Navigation Controller. This is a compute…"
click at [184, 179] on p "The style of the search bar that should be used when a search bar is added to t…" at bounding box center [262, 177] width 222 height 14
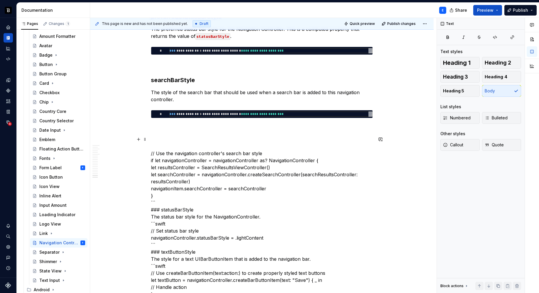
scroll to position [1356, 0]
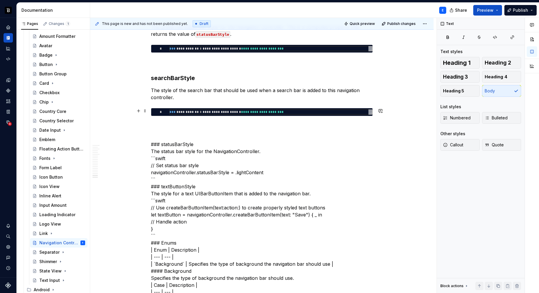
type textarea "*"
type textarea "**********"
click at [196, 113] on div "**********" at bounding box center [270, 112] width 203 height 5
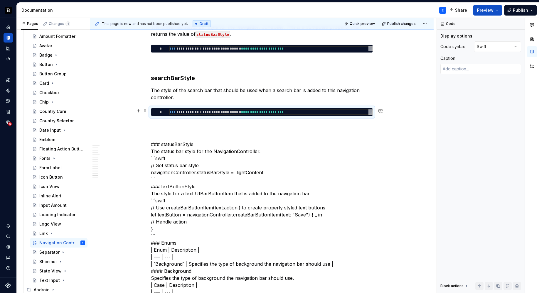
scroll to position [0, 133]
type textarea "*"
type textarea "**********"
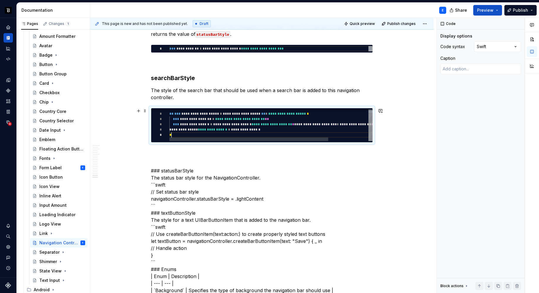
scroll to position [26, 2]
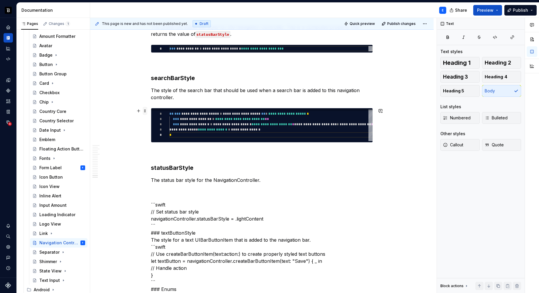
click at [145, 110] on span at bounding box center [145, 111] width 5 height 8
type textarea "*"
click at [145, 110] on span at bounding box center [145, 111] width 5 height 8
click at [264, 179] on p "The status bar style for the NavigationController." at bounding box center [262, 180] width 222 height 7
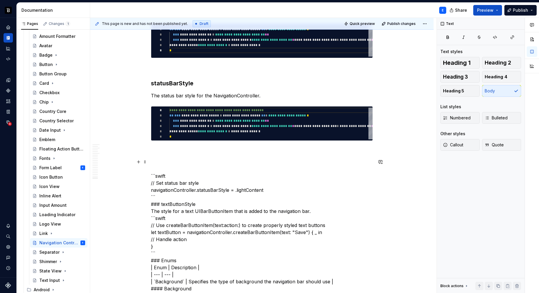
scroll to position [1441, 0]
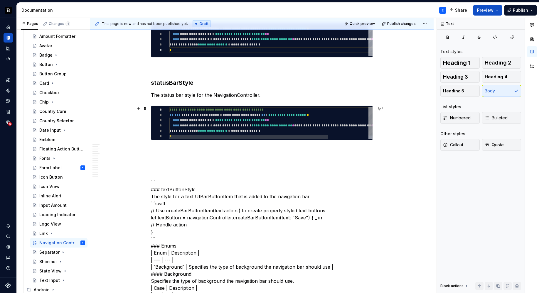
type textarea "**********"
click at [235, 121] on div "**********" at bounding box center [296, 124] width 254 height 35
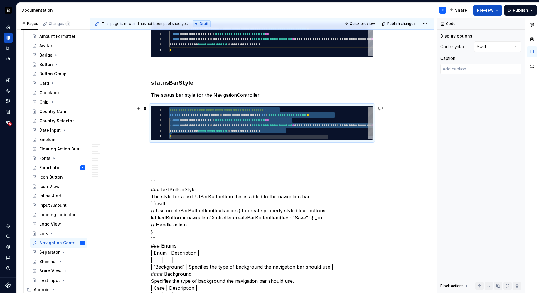
type textarea "*"
type textarea "**********"
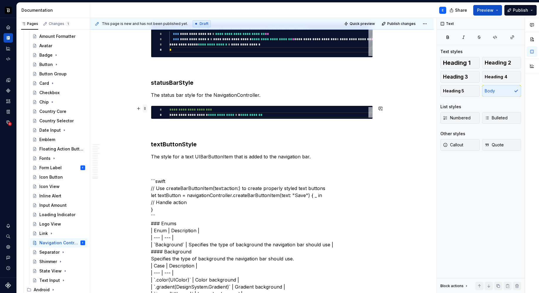
click at [144, 110] on span at bounding box center [145, 109] width 5 height 8
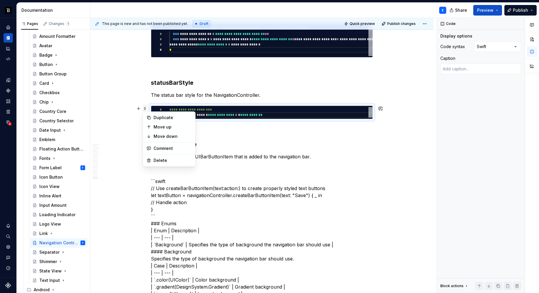
click at [144, 110] on span at bounding box center [145, 109] width 5 height 8
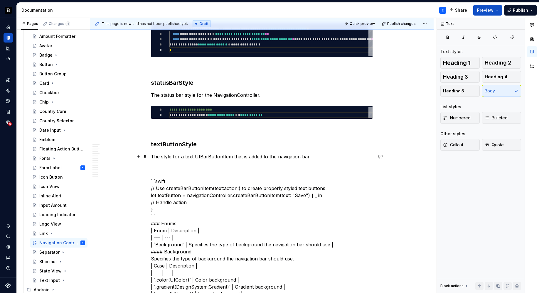
click at [328, 157] on p "The style for a text UIBarButtonItem that is added to the navigation bar." at bounding box center [262, 156] width 222 height 7
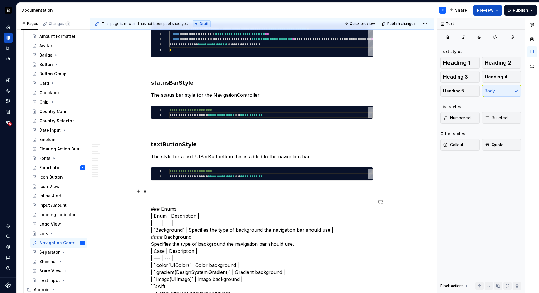
click at [228, 174] on div "**********" at bounding box center [270, 174] width 203 height 11
type textarea "*"
type textarea "**********"
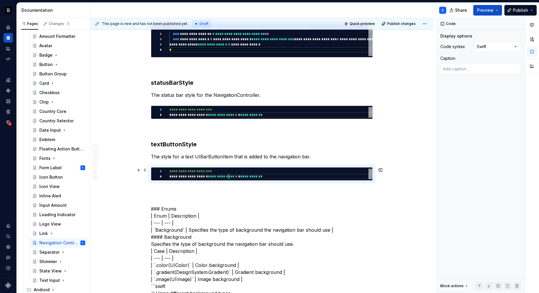
scroll to position [0, 108]
type textarea "*"
type textarea "**********"
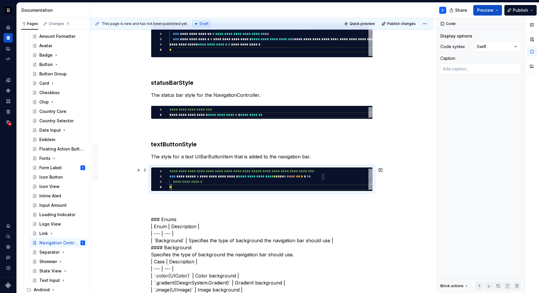
scroll to position [16, 2]
click at [218, 199] on p at bounding box center [262, 202] width 222 height 7
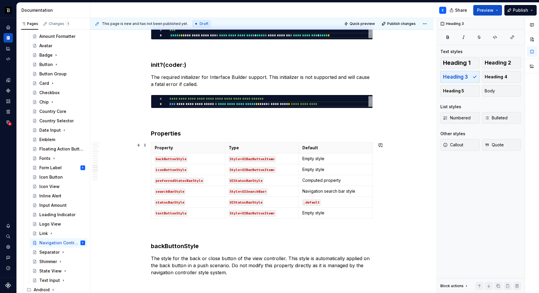
scroll to position [998, 0]
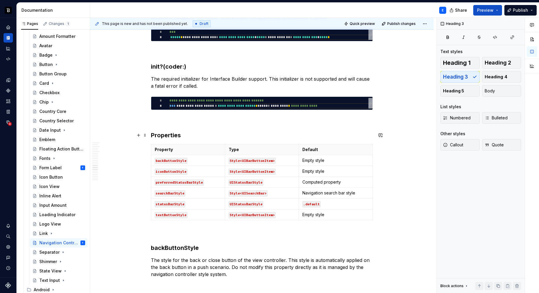
click at [158, 136] on h3 "Properties" at bounding box center [262, 135] width 222 height 8
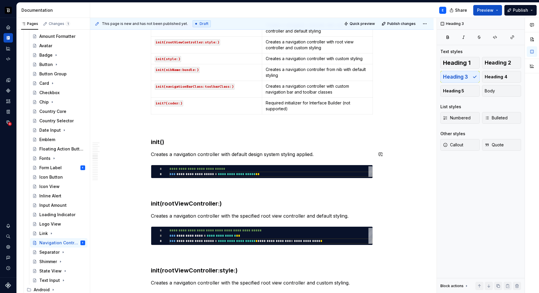
scroll to position [524, 0]
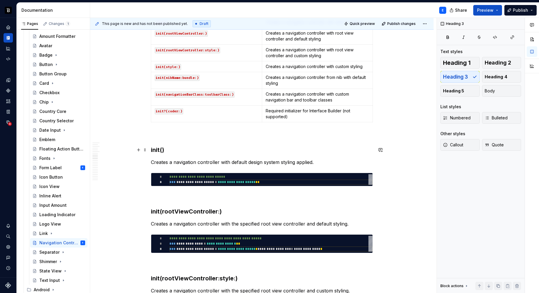
click at [199, 153] on h3 "init()" at bounding box center [262, 150] width 222 height 8
click at [488, 75] on span "Heading 4" at bounding box center [496, 77] width 23 height 6
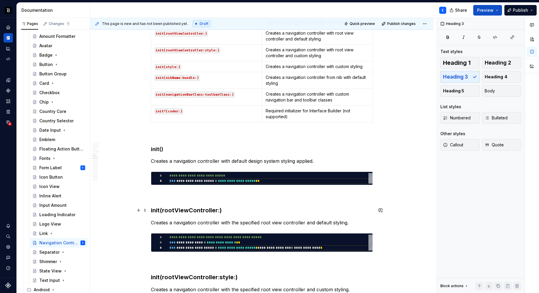
click at [200, 211] on h3 "init(rootViewController:)" at bounding box center [262, 210] width 222 height 8
click at [493, 77] on span "Heading 4" at bounding box center [496, 77] width 23 height 6
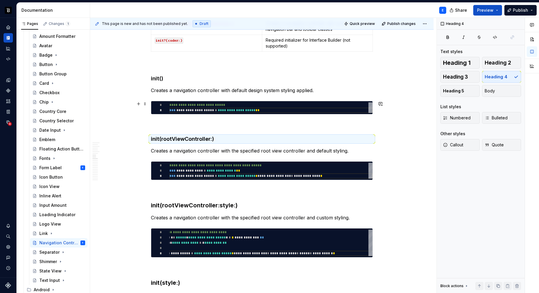
scroll to position [607, 0]
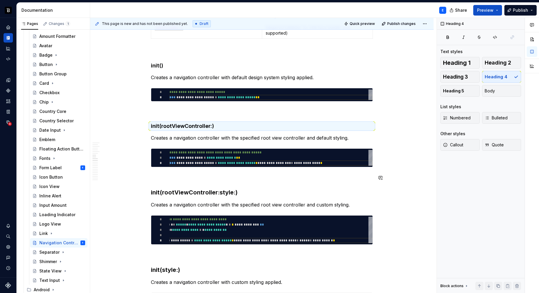
click at [216, 194] on h3 "init(rootViewController:style:)" at bounding box center [262, 193] width 222 height 8
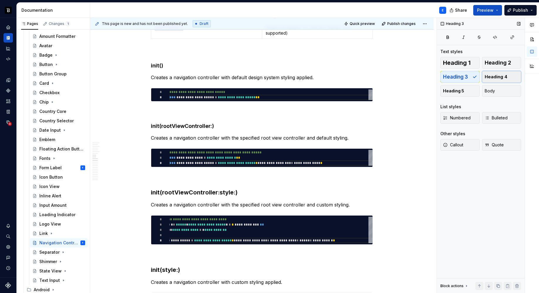
click at [492, 78] on span "Heading 4" at bounding box center [496, 77] width 23 height 6
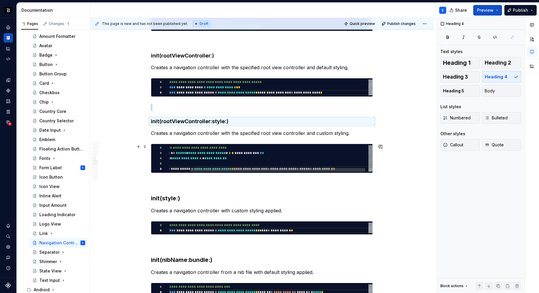
scroll to position [713, 0]
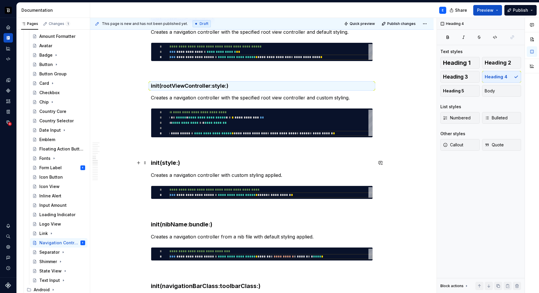
click at [164, 164] on h3 "init(style:)" at bounding box center [262, 163] width 222 height 8
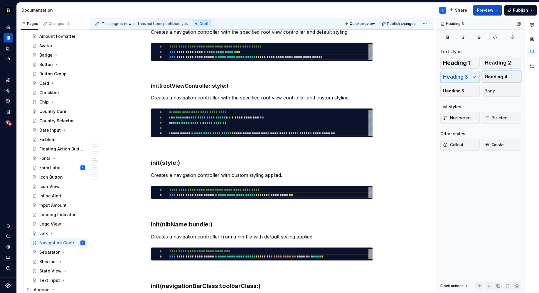
click at [505, 80] on button "Heading 4" at bounding box center [501, 77] width 39 height 12
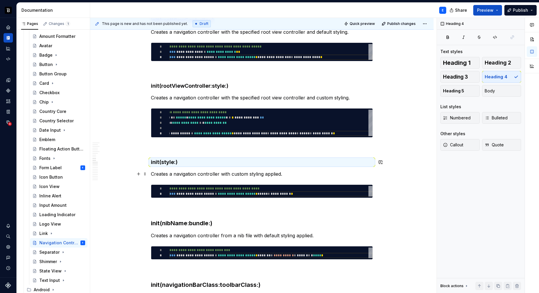
scroll to position [808, 0]
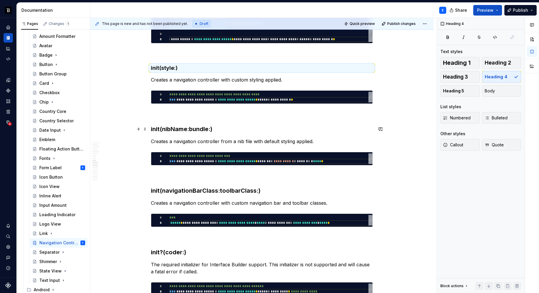
click at [201, 130] on h3 "init(nibName:bundle:)" at bounding box center [262, 129] width 222 height 8
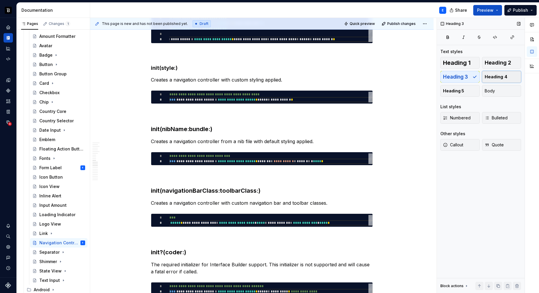
click at [492, 75] on span "Heading 4" at bounding box center [496, 77] width 23 height 6
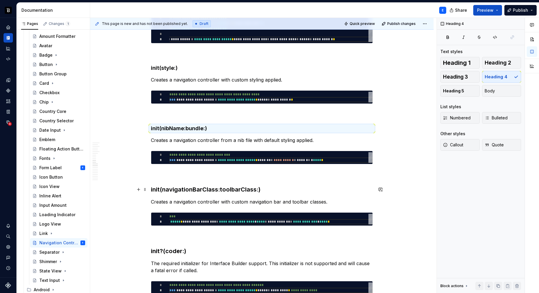
click at [232, 186] on h3 "init(navigationBarClass:toolbarClass:)" at bounding box center [262, 190] width 222 height 8
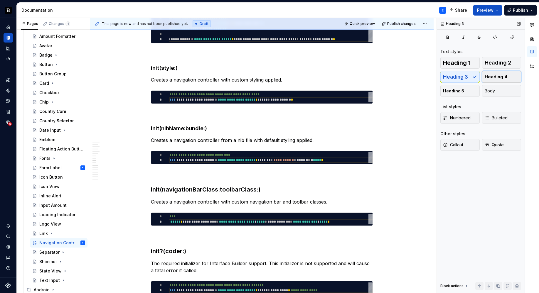
click at [488, 75] on span "Heading 4" at bounding box center [496, 77] width 23 height 6
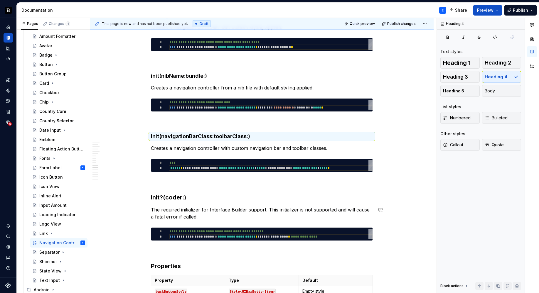
scroll to position [871, 0]
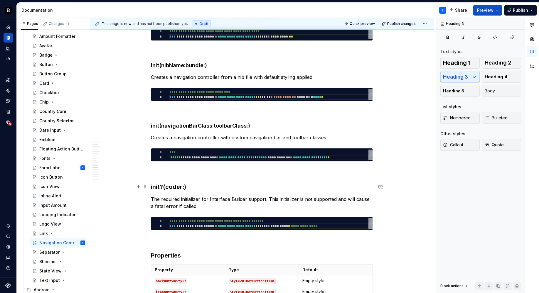
click at [169, 187] on h3 "init?(coder:)" at bounding box center [262, 187] width 222 height 8
click at [495, 73] on button "Heading 4" at bounding box center [501, 77] width 39 height 12
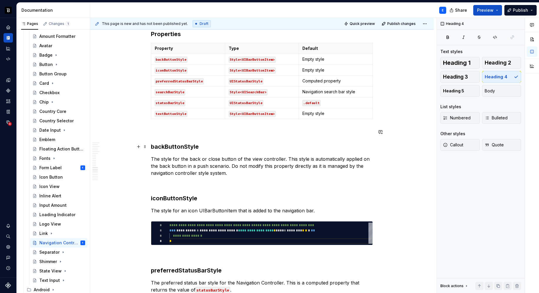
scroll to position [1108, 0]
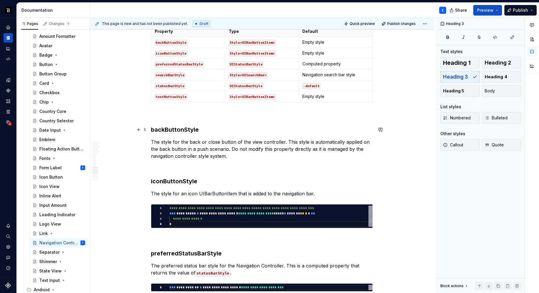
click at [184, 129] on h3 "backButtonStyle" at bounding box center [262, 130] width 222 height 8
click at [489, 78] on span "Heading 4" at bounding box center [496, 77] width 23 height 6
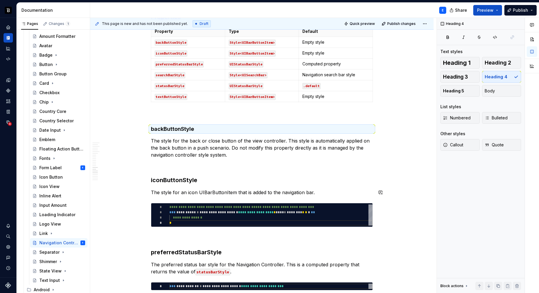
click at [189, 181] on h3 "iconButtonStyle" at bounding box center [262, 180] width 222 height 8
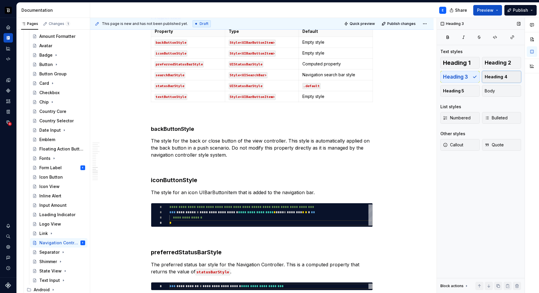
click at [490, 77] on span "Heading 4" at bounding box center [496, 77] width 23 height 6
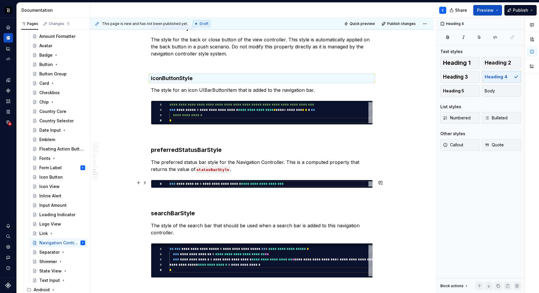
scroll to position [1213, 0]
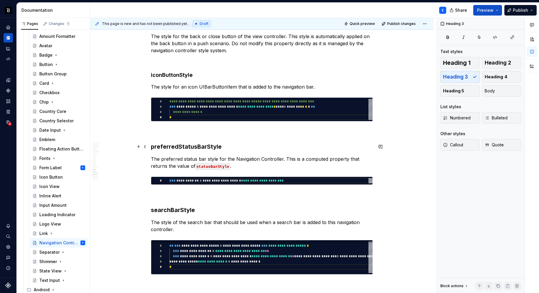
click at [183, 149] on h3 "preferredStatusBarStyle" at bounding box center [262, 147] width 222 height 8
click at [493, 73] on button "Heading 4" at bounding box center [501, 77] width 39 height 12
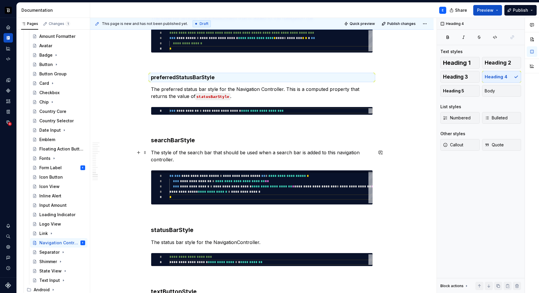
scroll to position [1286, 0]
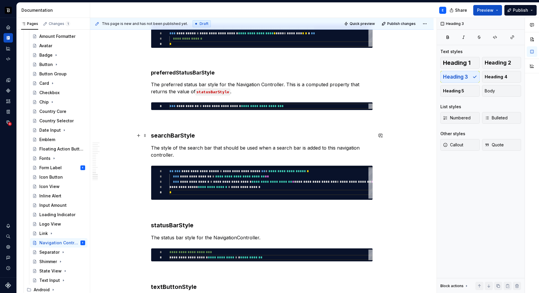
click at [184, 136] on h3 "searchBarStyle" at bounding box center [262, 136] width 222 height 8
click at [500, 77] on span "Heading 4" at bounding box center [496, 77] width 23 height 6
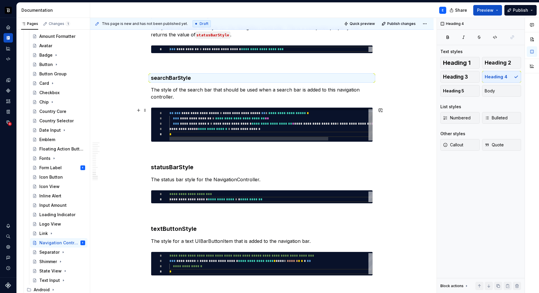
scroll to position [1367, 0]
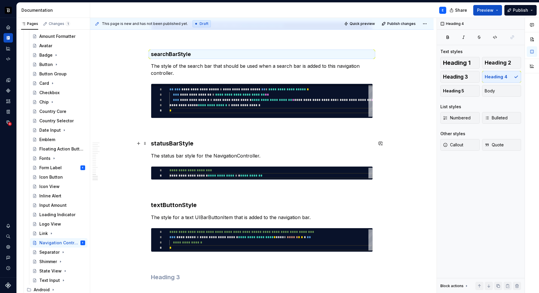
click at [176, 144] on h3 "statusBarStyle" at bounding box center [262, 144] width 222 height 8
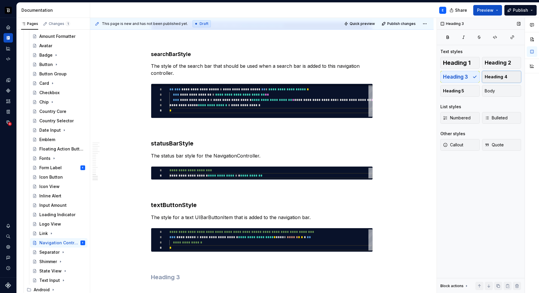
click at [495, 79] on span "Heading 4" at bounding box center [496, 77] width 23 height 6
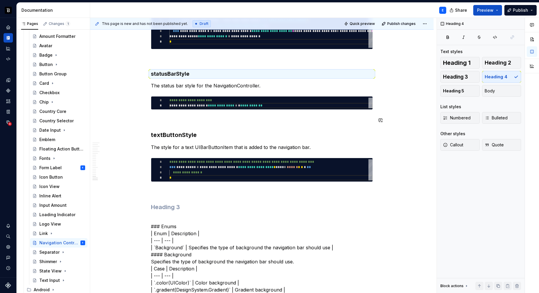
scroll to position [1441, 0]
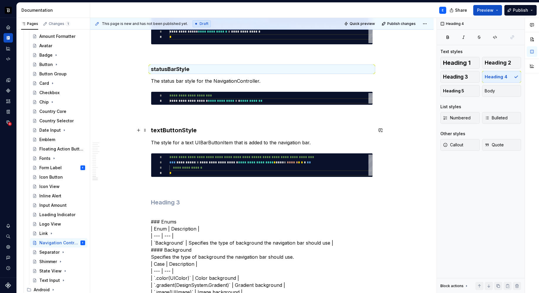
click at [180, 128] on h3 "textButtonStyle" at bounding box center [262, 130] width 222 height 8
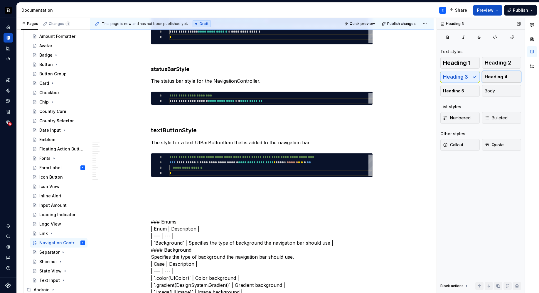
click at [504, 72] on button "Heading 4" at bounding box center [501, 77] width 39 height 12
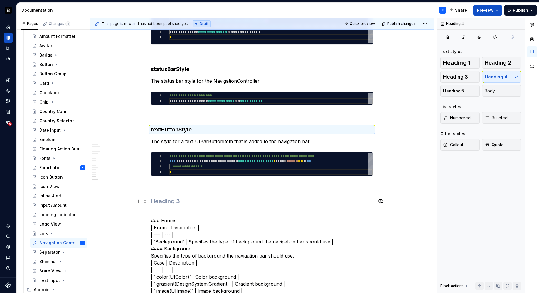
click at [184, 198] on h3 at bounding box center [262, 201] width 222 height 8
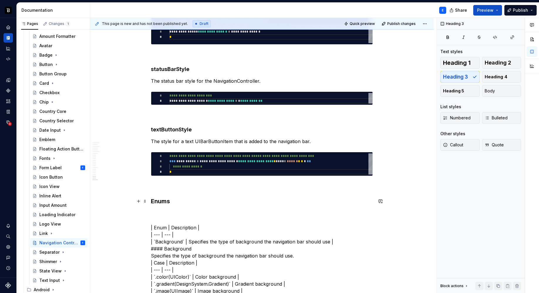
click at [206, 199] on h3 "Enums" at bounding box center [262, 201] width 222 height 8
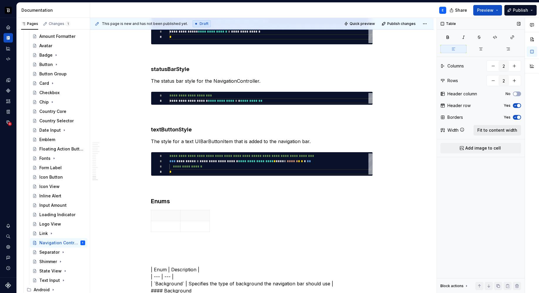
click at [506, 129] on span "Fit to content width" at bounding box center [498, 130] width 40 height 6
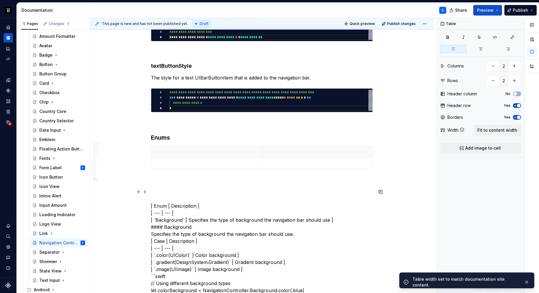
scroll to position [1512, 0]
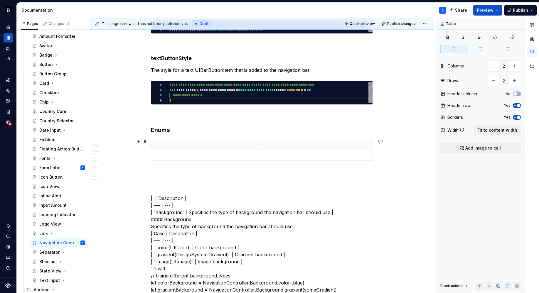
click at [173, 144] on p at bounding box center [207, 145] width 104 height 6
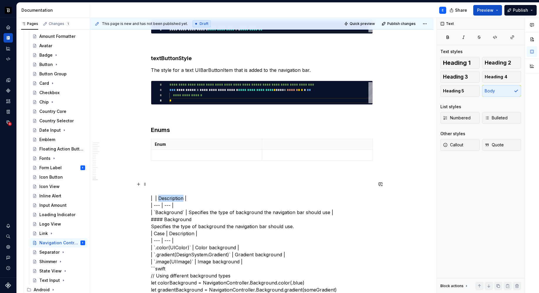
click at [295, 142] on p at bounding box center [318, 145] width 104 height 6
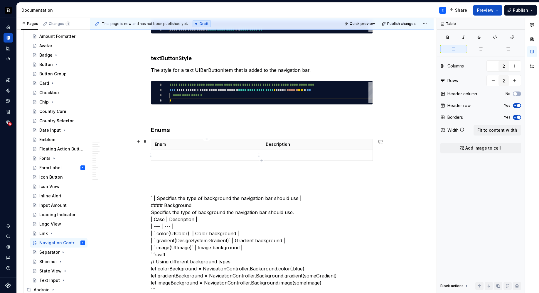
click at [186, 156] on p at bounding box center [207, 155] width 104 height 6
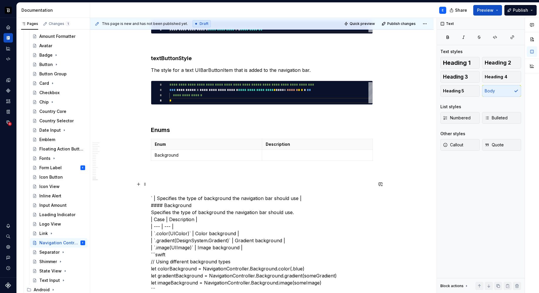
click at [278, 155] on p at bounding box center [318, 155] width 104 height 6
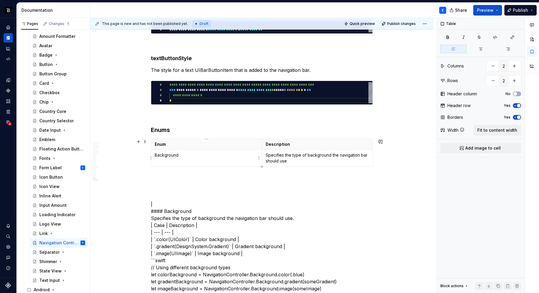
click at [180, 159] on td "Background" at bounding box center [206, 158] width 111 height 17
click at [199, 145] on button "button" at bounding box center [199, 145] width 8 height 8
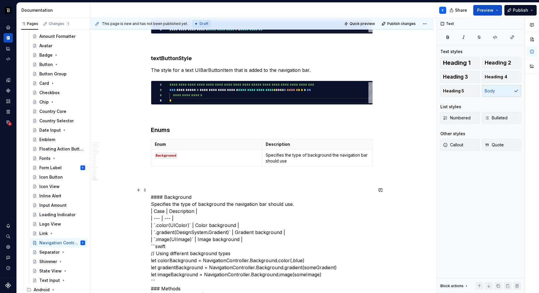
click at [145, 198] on div "**********" at bounding box center [263, 156] width 347 height 276
click at [145, 191] on span at bounding box center [145, 190] width 5 height 8
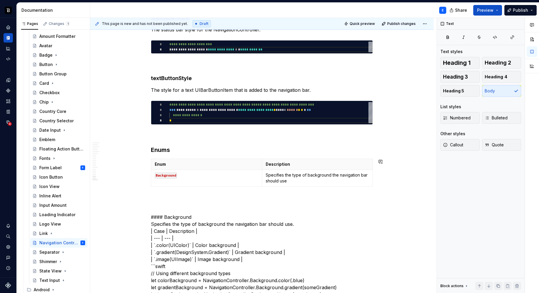
scroll to position [1556, 0]
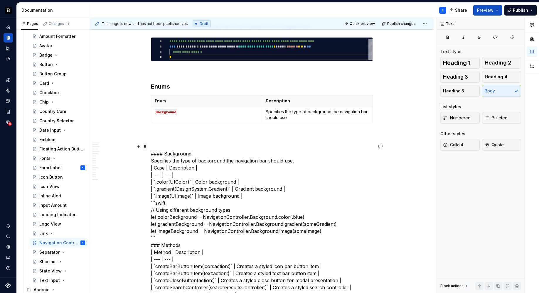
click at [144, 147] on span at bounding box center [145, 147] width 5 height 8
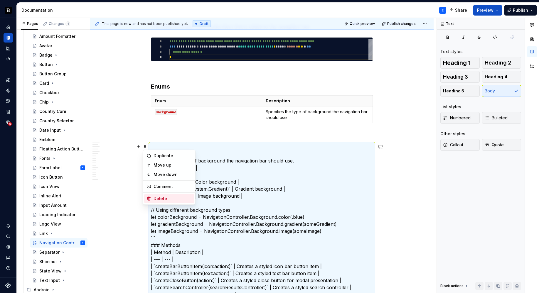
click at [158, 198] on div "Delete" at bounding box center [173, 199] width 38 height 6
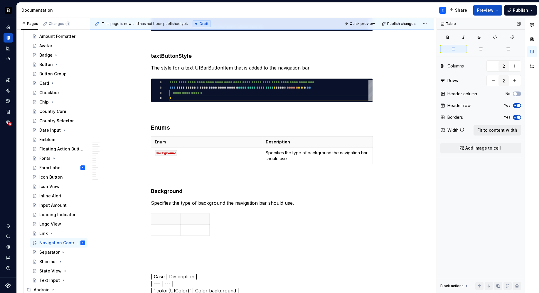
click at [500, 129] on span "Fit to content width" at bounding box center [498, 130] width 40 height 6
type textarea "*"
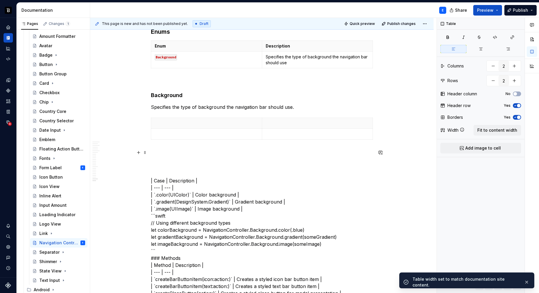
scroll to position [1613, 0]
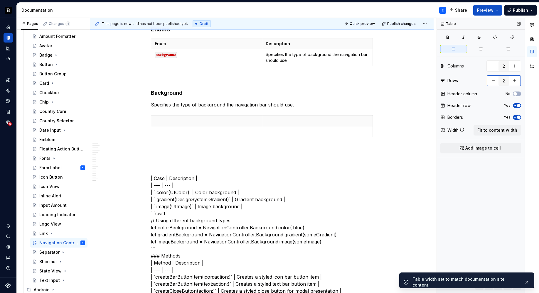
click at [515, 82] on button "button" at bounding box center [514, 80] width 11 height 11
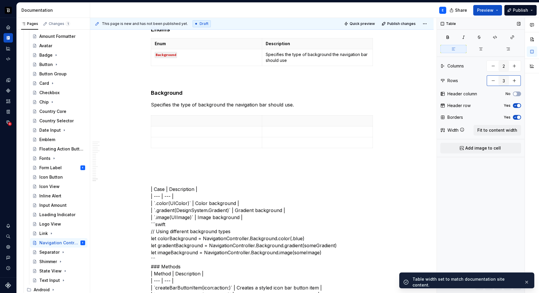
click at [515, 82] on button "button" at bounding box center [514, 80] width 11 height 11
type input "4"
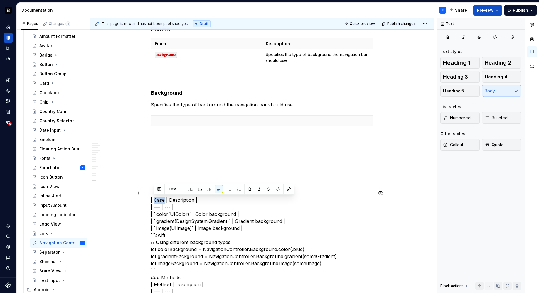
click at [178, 123] on p at bounding box center [207, 121] width 104 height 6
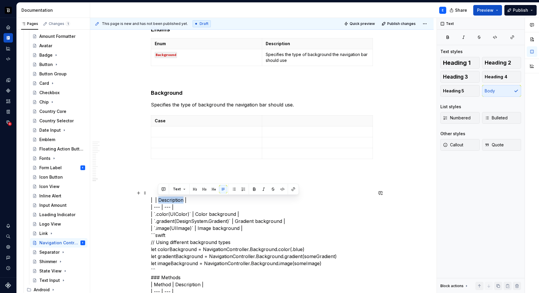
click at [287, 120] on p at bounding box center [318, 121] width 104 height 6
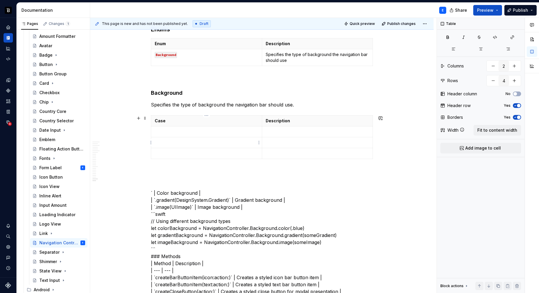
click at [181, 138] on td at bounding box center [206, 142] width 111 height 11
click at [182, 130] on p at bounding box center [207, 132] width 104 height 6
click at [275, 133] on p at bounding box center [318, 132] width 104 height 6
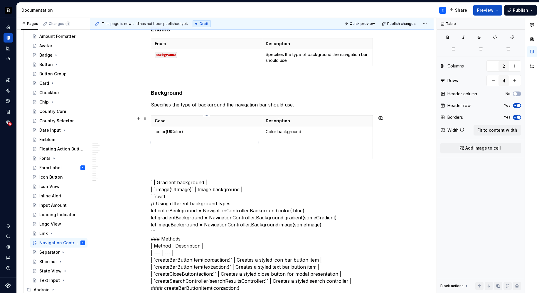
click at [164, 142] on p at bounding box center [207, 143] width 104 height 6
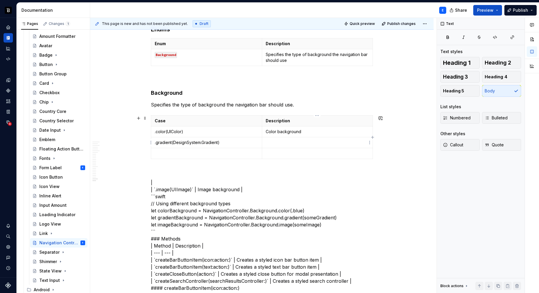
click at [271, 141] on p at bounding box center [318, 143] width 104 height 6
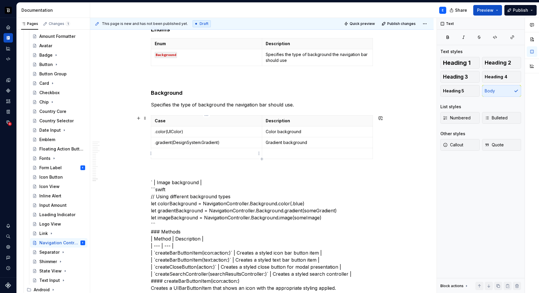
click at [185, 153] on p at bounding box center [207, 154] width 104 height 6
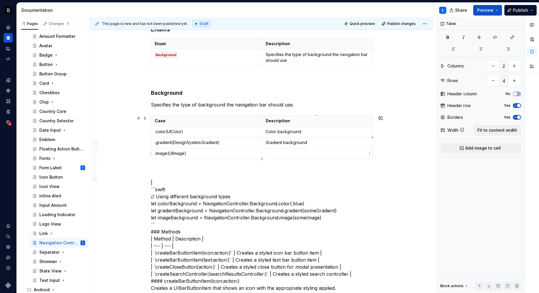
click at [292, 151] on p at bounding box center [318, 154] width 104 height 6
click at [225, 153] on p ".image(UIImage)" at bounding box center [207, 154] width 104 height 6
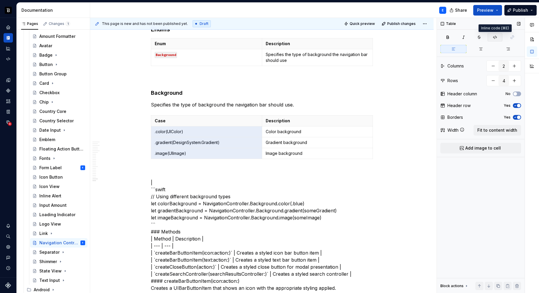
click at [491, 38] on button "button" at bounding box center [495, 37] width 15 height 8
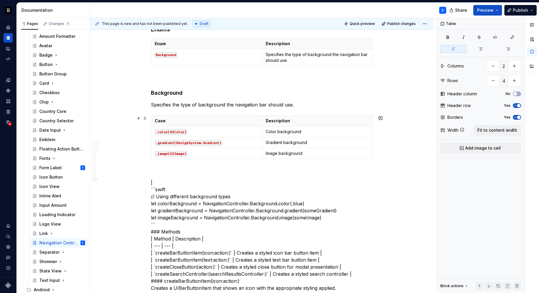
click at [236, 161] on div "Case Description .color(UIColor) Color background .gradient(DesignSystem.Gradie…" at bounding box center [262, 138] width 222 height 46
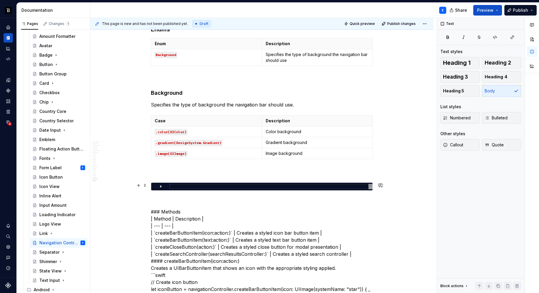
click at [184, 187] on div at bounding box center [270, 186] width 203 height 5
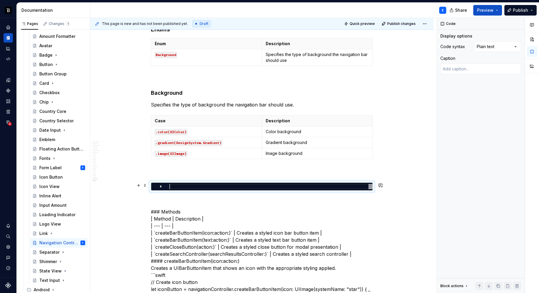
type textarea "*"
type textarea "**********"
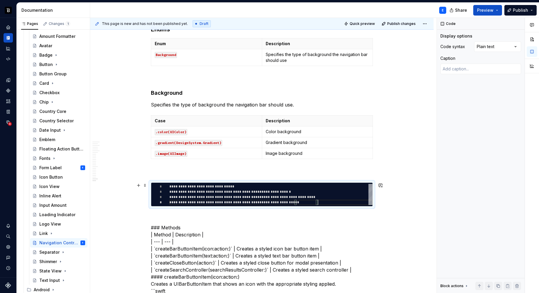
scroll to position [16, 149]
click at [488, 44] on div "Comments Open comments No comments yet Select ‘Comment’ from the block context …" at bounding box center [488, 156] width 102 height 276
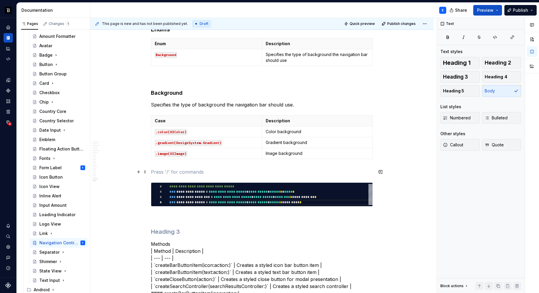
click at [216, 172] on p at bounding box center [262, 172] width 222 height 7
type textarea "*"
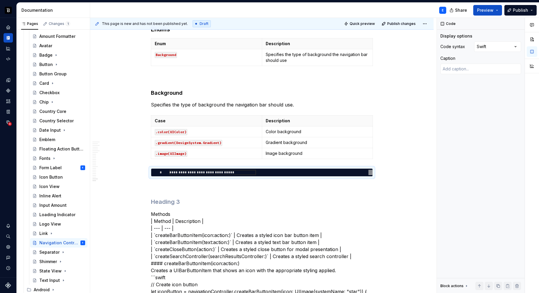
type textarea "**********"
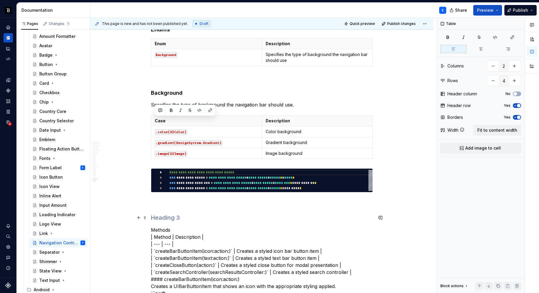
click at [172, 215] on h3 at bounding box center [262, 218] width 222 height 8
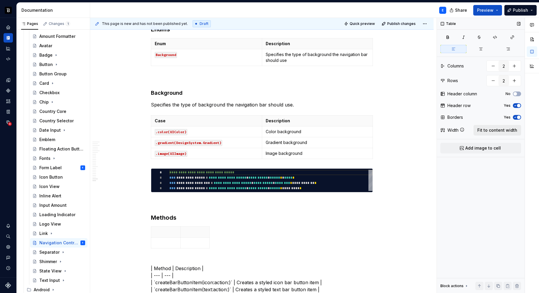
click at [485, 129] on span "Fit to content width" at bounding box center [498, 130] width 40 height 6
type textarea "*"
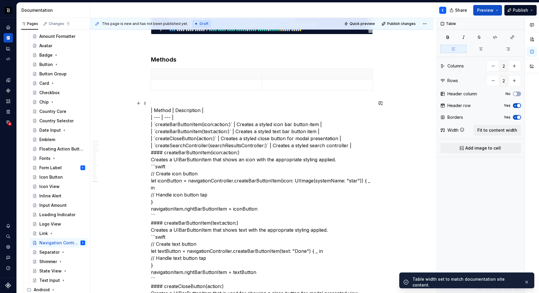
scroll to position [1776, 0]
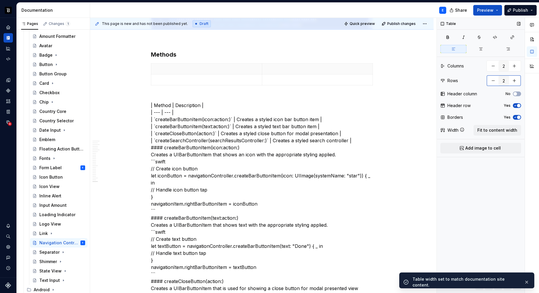
click at [512, 82] on button "button" at bounding box center [514, 80] width 11 height 11
type input "3"
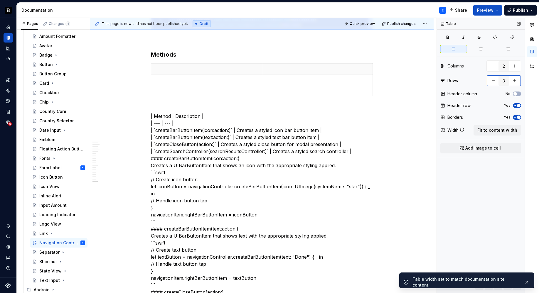
type textarea "*"
click at [512, 82] on button "button" at bounding box center [514, 80] width 11 height 11
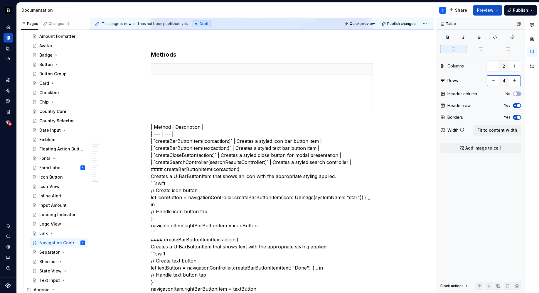
click at [512, 82] on button "button" at bounding box center [514, 80] width 11 height 11
type input "5"
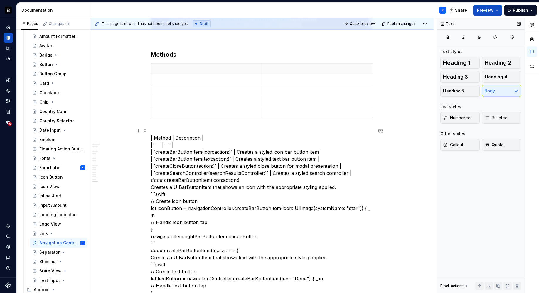
click at [181, 67] on p at bounding box center [207, 69] width 104 height 6
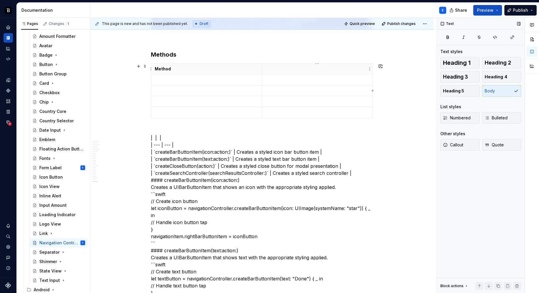
click at [295, 66] on p at bounding box center [318, 69] width 104 height 6
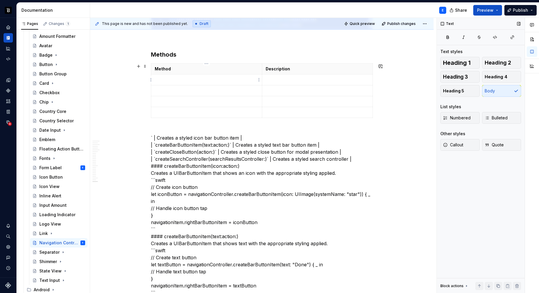
click at [181, 81] on p at bounding box center [207, 80] width 104 height 6
click at [279, 82] on p at bounding box center [318, 80] width 104 height 6
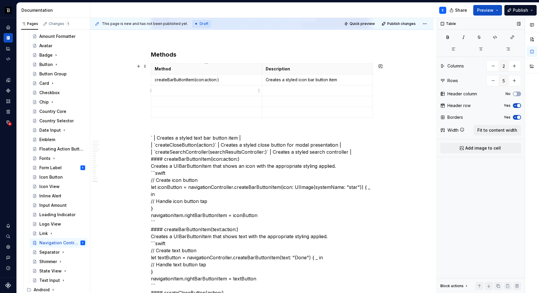
click at [161, 93] on p at bounding box center [207, 91] width 104 height 6
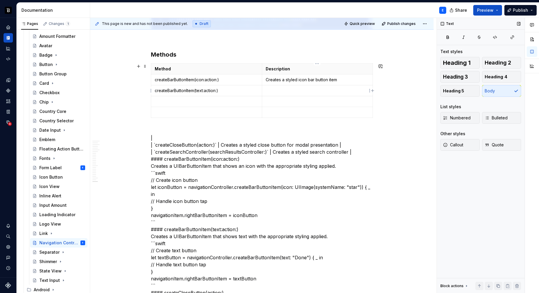
click at [273, 88] on p at bounding box center [318, 91] width 104 height 6
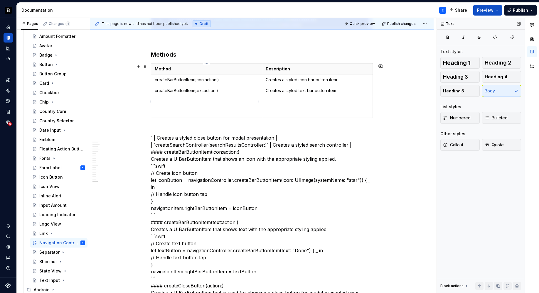
click at [168, 100] on p at bounding box center [207, 102] width 104 height 6
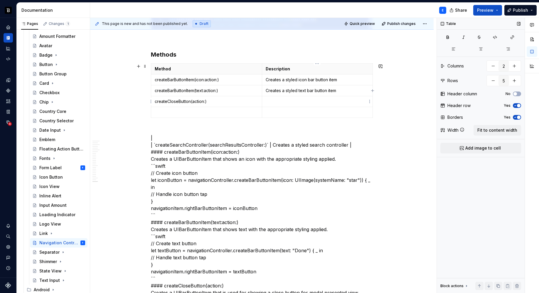
click at [279, 100] on p at bounding box center [318, 102] width 104 height 6
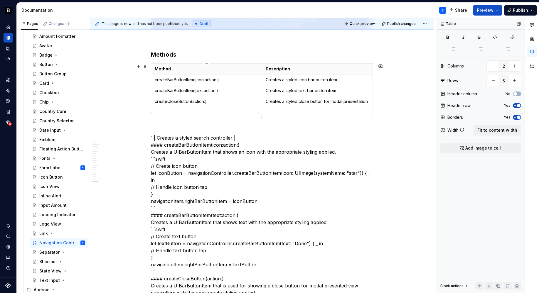
click at [177, 114] on p at bounding box center [207, 113] width 104 height 6
click at [274, 112] on p at bounding box center [318, 113] width 104 height 6
click at [255, 112] on p "createSearchController(searchResultsController:)" at bounding box center [207, 113] width 104 height 6
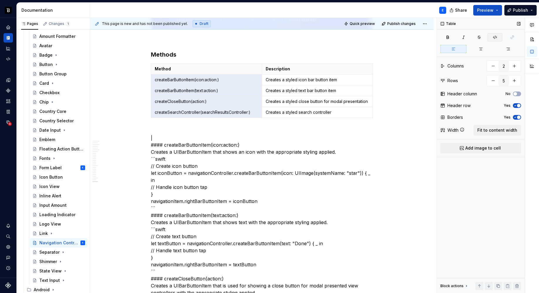
click at [495, 36] on icon "button" at bounding box center [495, 37] width 5 height 5
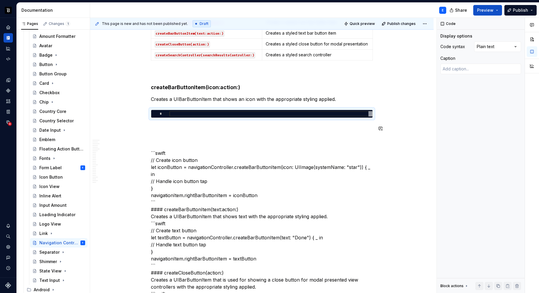
scroll to position [1856, 0]
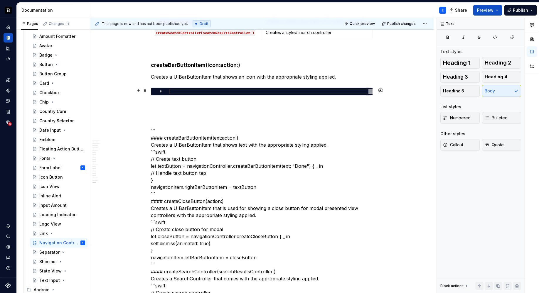
click at [206, 93] on div at bounding box center [270, 91] width 203 height 5
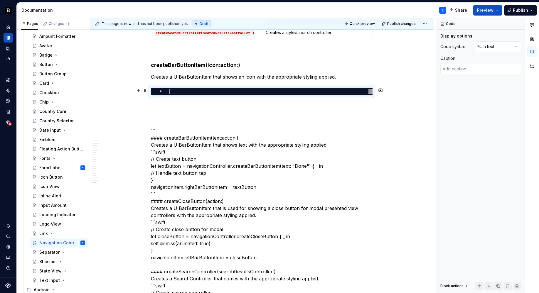
type textarea "*"
type textarea "**********"
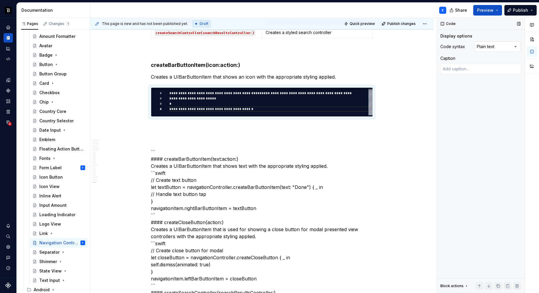
click at [498, 49] on div "Comments Open comments No comments yet Select ‘Comment’ from the block context …" at bounding box center [488, 156] width 102 height 276
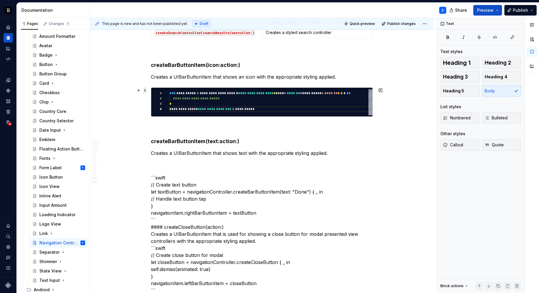
click at [145, 91] on span at bounding box center [145, 90] width 5 height 8
type textarea "*"
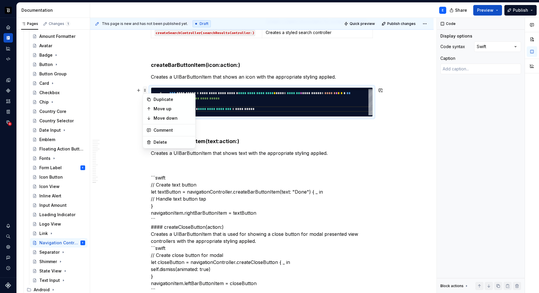
click at [145, 91] on span at bounding box center [145, 90] width 5 height 8
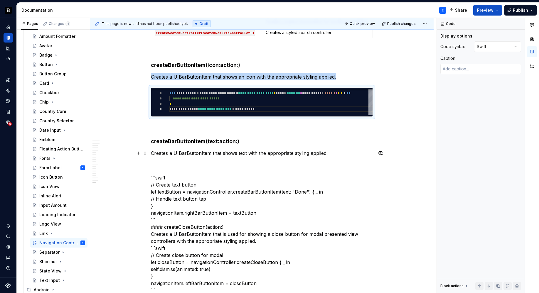
click at [333, 152] on p "Creates a UIBarButtonItem that shows text with the appropriate styling applied." at bounding box center [262, 153] width 222 height 7
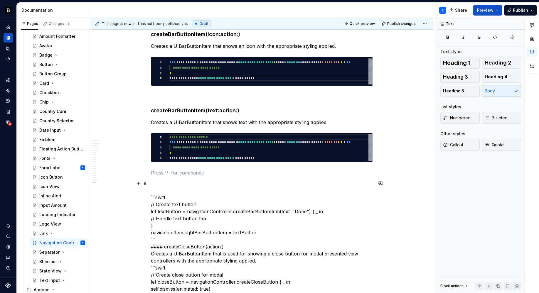
scroll to position [1890, 0]
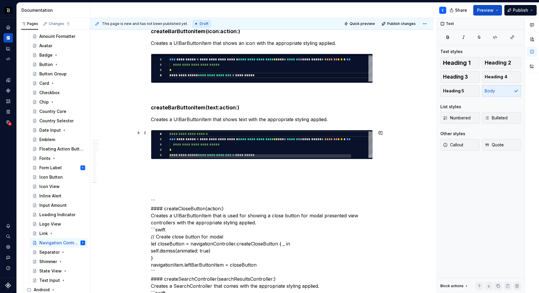
type textarea "**********"
click at [205, 147] on div "**********" at bounding box center [280, 147] width 222 height 30
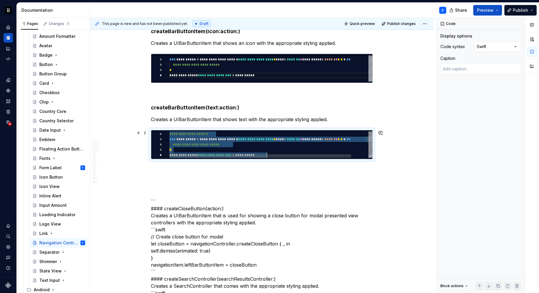
scroll to position [0, 98]
type textarea "*"
type textarea "**********"
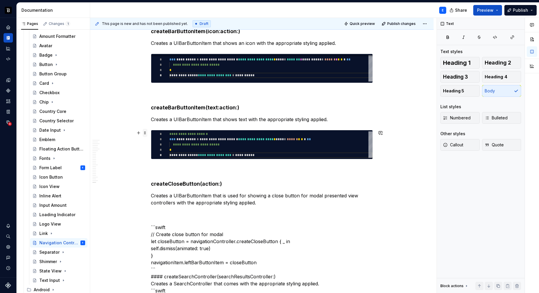
click at [143, 133] on span at bounding box center [145, 133] width 5 height 8
type textarea "*"
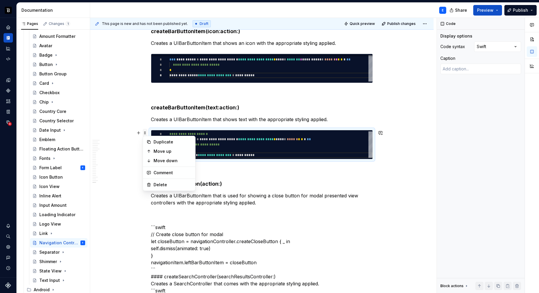
click at [143, 133] on span at bounding box center [145, 133] width 5 height 8
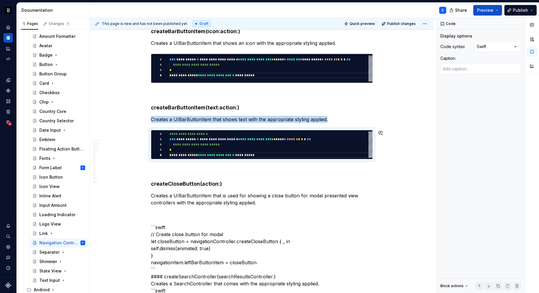
copy p "Creates a UIBarButtonItem that shows text with the appropriate styling applied."
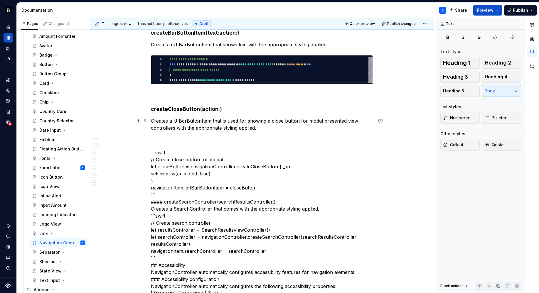
click at [263, 126] on p "Creates a UIBarButtonItem that is used for showing a close button for modal pre…" at bounding box center [262, 124] width 222 height 14
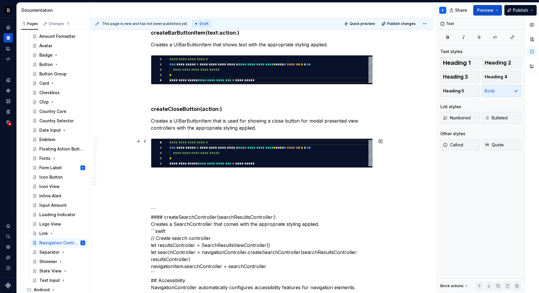
type textarea "**********"
click at [204, 158] on div "**********" at bounding box center [270, 153] width 203 height 26
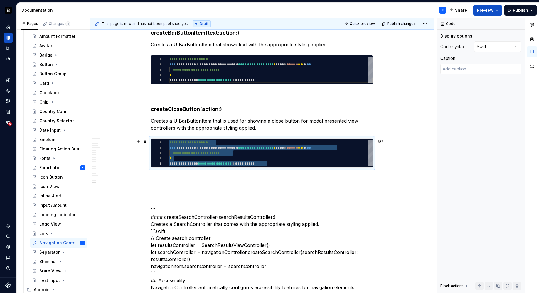
scroll to position [0, 98]
type textarea "*"
type textarea "**********"
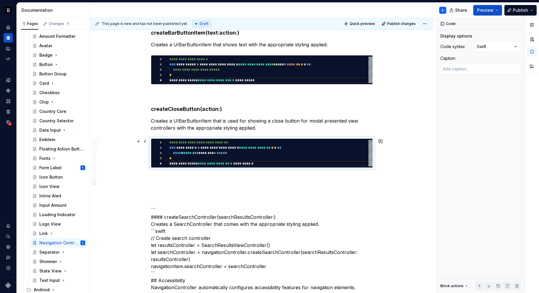
click at [191, 168] on div "**********" at bounding box center [262, 153] width 222 height 29
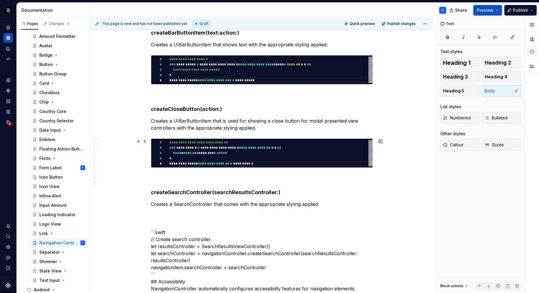
click at [146, 142] on span at bounding box center [145, 141] width 5 height 8
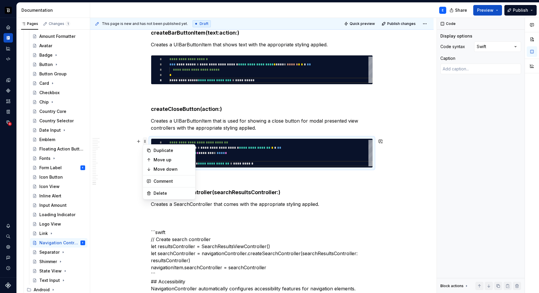
click at [146, 142] on span at bounding box center [145, 141] width 5 height 8
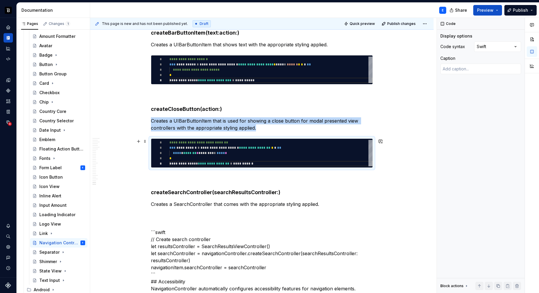
copy p "Creates a UIBarButtonItem that is used for showing a close button for modal pre…"
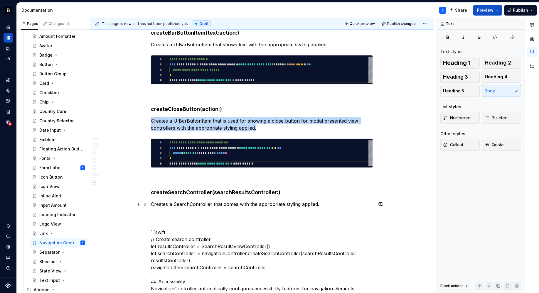
click at [324, 204] on p "Creates a SearchController that comes with the appropriate styling applied." at bounding box center [262, 204] width 222 height 7
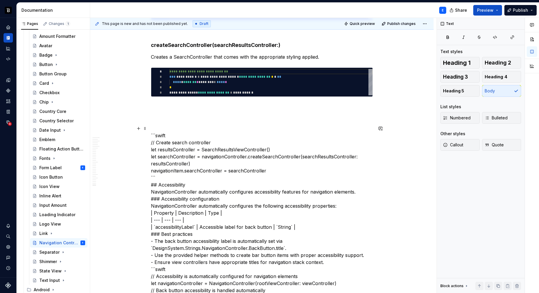
scroll to position [2113, 0]
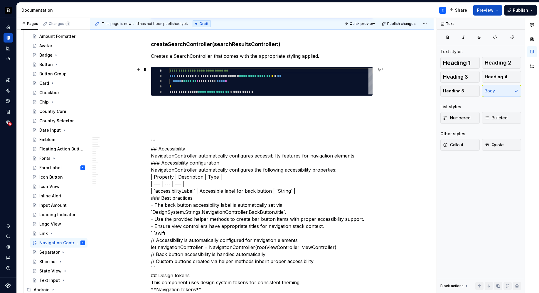
type textarea "*"
type textarea "**********"
click at [260, 81] on div "**********" at bounding box center [270, 81] width 203 height 26
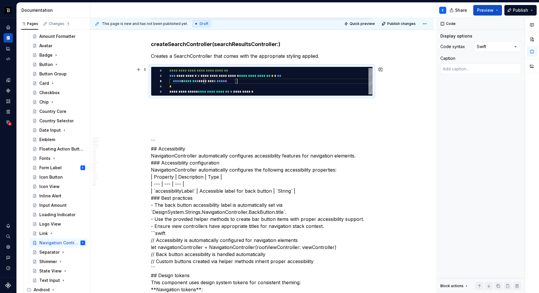
scroll to position [0, 98]
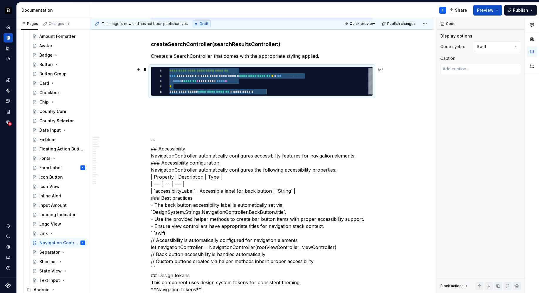
type textarea "*"
type textarea "**********"
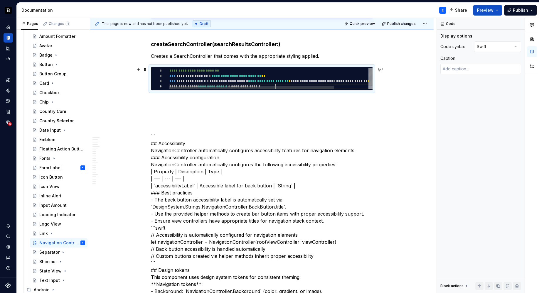
scroll to position [16, 106]
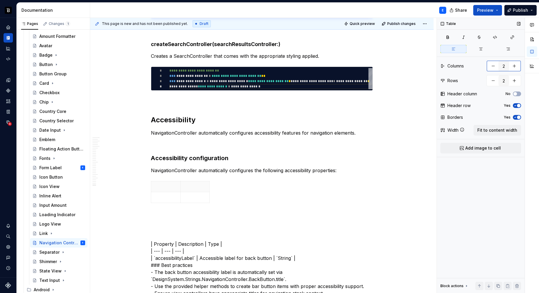
click at [515, 68] on button "button" at bounding box center [514, 66] width 11 height 11
type input "3"
click at [504, 132] on span "Fit to content width" at bounding box center [498, 130] width 40 height 6
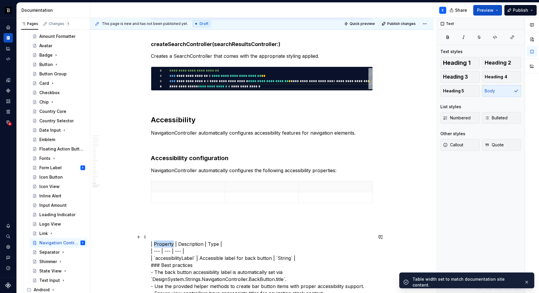
click at [166, 185] on p at bounding box center [188, 187] width 67 height 6
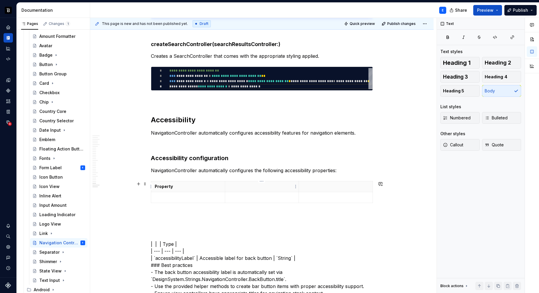
click at [233, 184] on p at bounding box center [262, 187] width 67 height 6
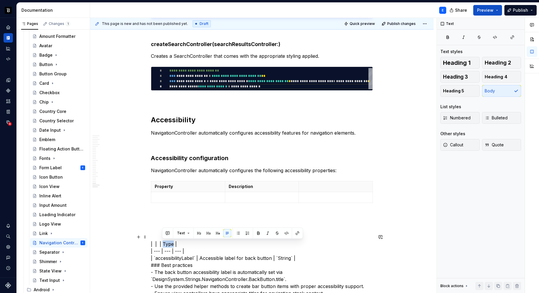
click at [322, 186] on p at bounding box center [335, 187] width 67 height 6
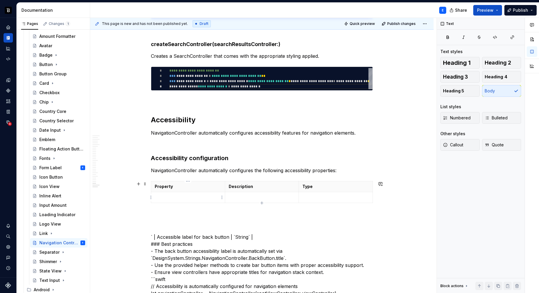
click at [180, 196] on p at bounding box center [188, 198] width 67 height 6
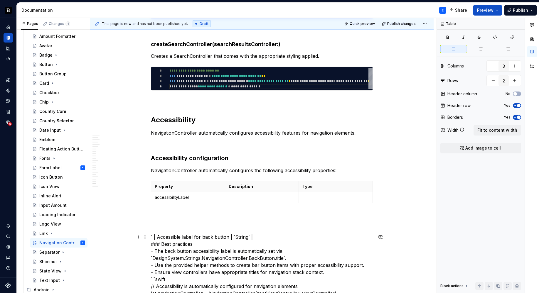
click at [243, 201] on td at bounding box center [262, 197] width 74 height 11
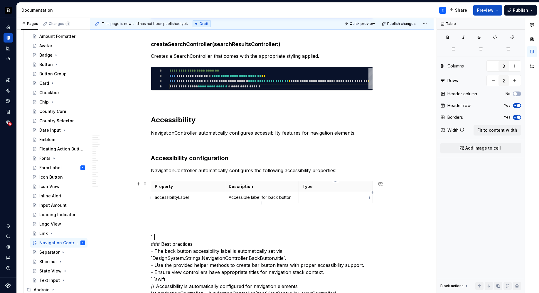
click at [312, 195] on p at bounding box center [335, 198] width 67 height 6
click at [350, 184] on button "button" at bounding box center [347, 187] width 8 height 8
click at [207, 199] on p "accessibilityLabel" at bounding box center [188, 198] width 67 height 6
click at [198, 189] on button "button" at bounding box center [199, 187] width 8 height 8
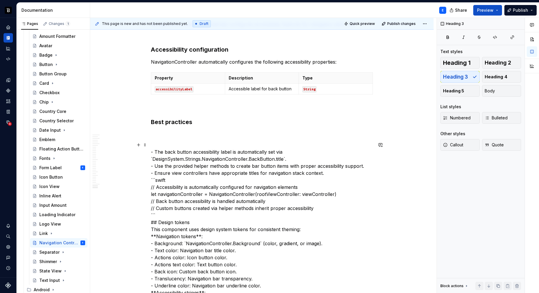
scroll to position [2225, 0]
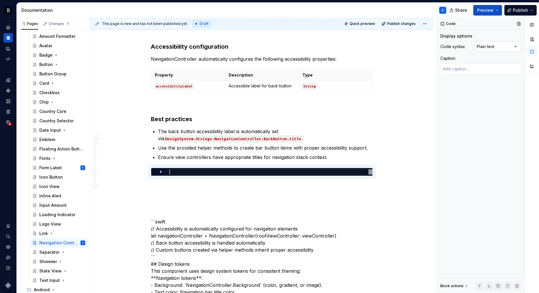
click at [480, 47] on div "Comments Open comments No comments yet Select ‘Comment’ from the block context …" at bounding box center [488, 156] width 102 height 276
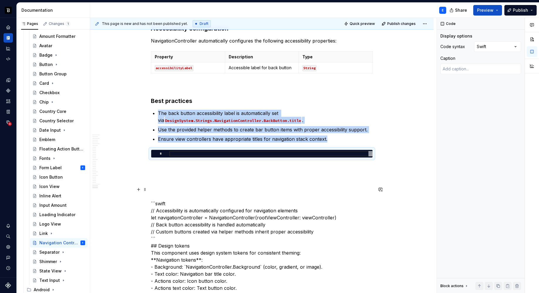
scroll to position [2262, 0]
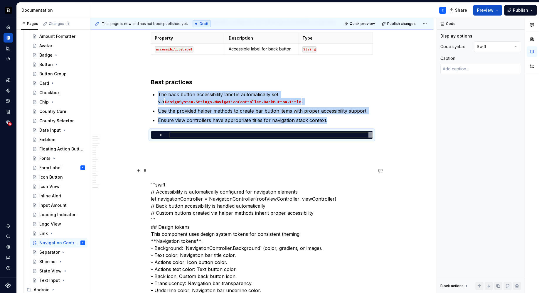
click at [189, 186] on p "```swift // Accessibility is automatically configured for navigation elements l…" at bounding box center [262, 241] width 222 height 148
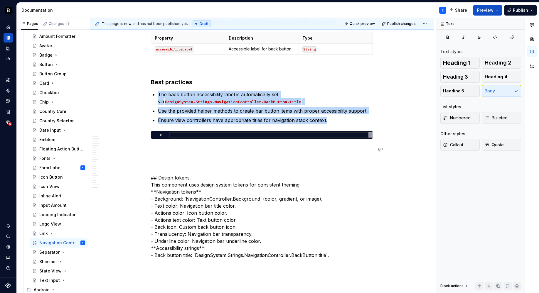
click at [195, 136] on div at bounding box center [270, 134] width 203 height 5
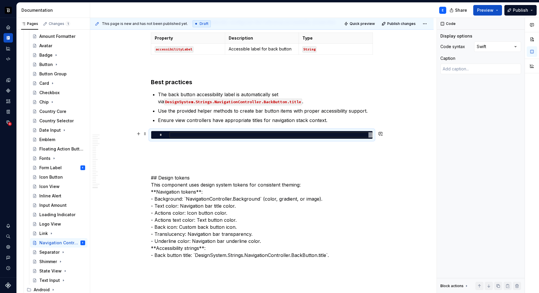
type textarea "*"
type textarea "**********"
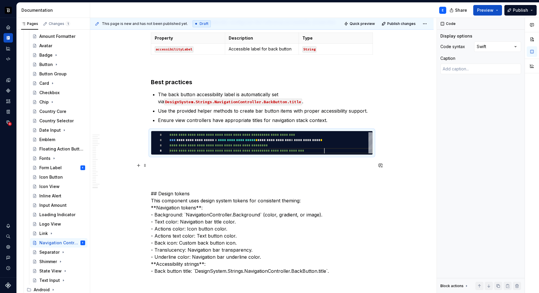
click at [191, 163] on p at bounding box center [262, 165] width 222 height 7
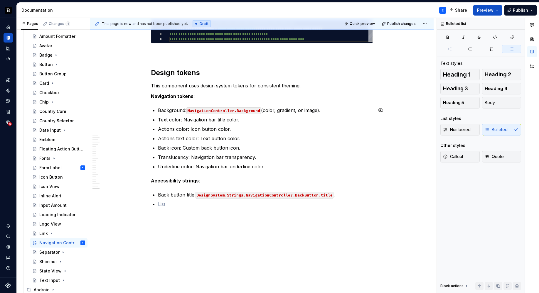
scroll to position [2377, 0]
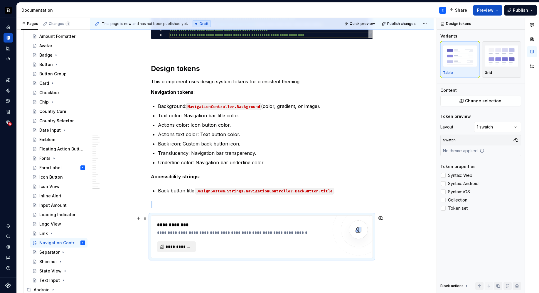
click at [184, 249] on span "**********" at bounding box center [179, 247] width 26 height 6
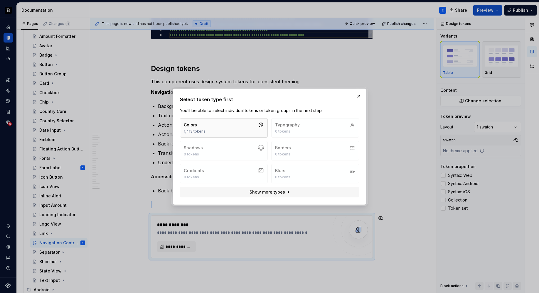
click at [209, 135] on button "Colors 1,413 tokens" at bounding box center [224, 127] width 88 height 19
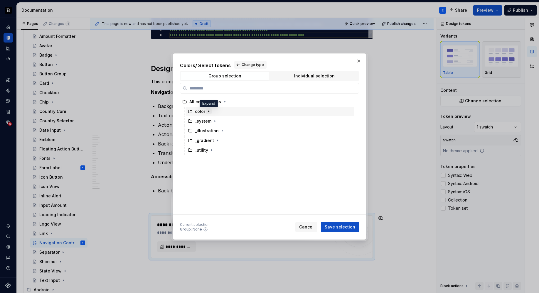
click at [209, 111] on icon "button" at bounding box center [208, 111] width 5 height 5
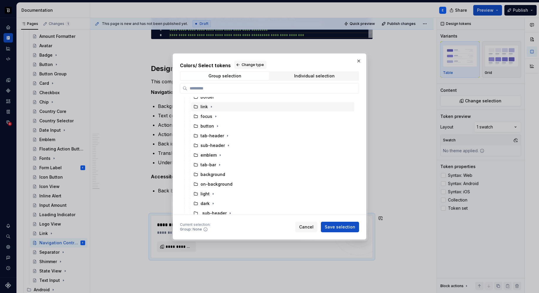
scroll to position [37, 0]
click at [228, 142] on icon "button" at bounding box center [228, 142] width 1 height 1
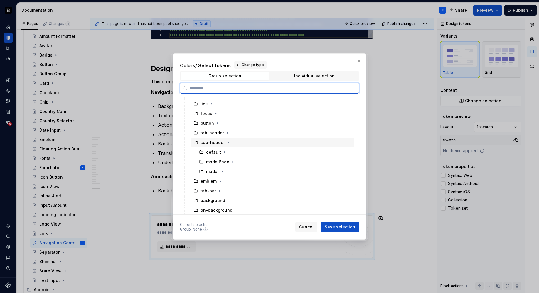
click at [216, 144] on div "sub-header" at bounding box center [213, 143] width 24 height 6
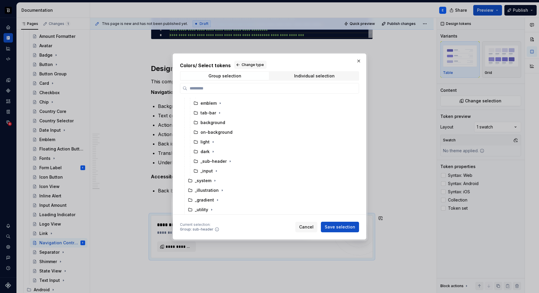
scroll to position [115, 0]
click at [335, 229] on span "Save selection" at bounding box center [340, 227] width 31 height 6
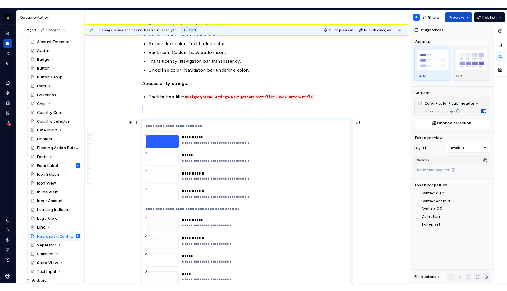
scroll to position [2470, 0]
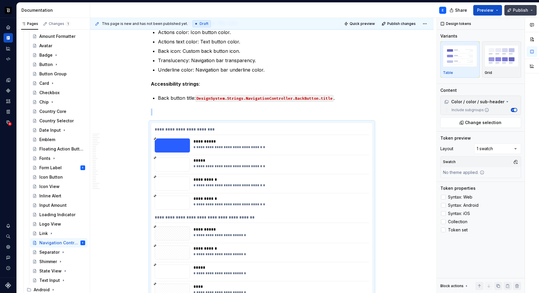
click at [522, 10] on span "Publish" at bounding box center [520, 10] width 15 height 6
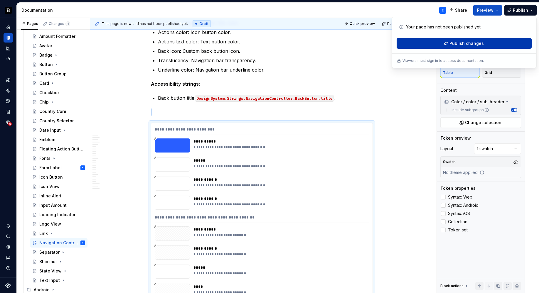
click at [459, 44] on span "Publish changes" at bounding box center [467, 44] width 34 height 6
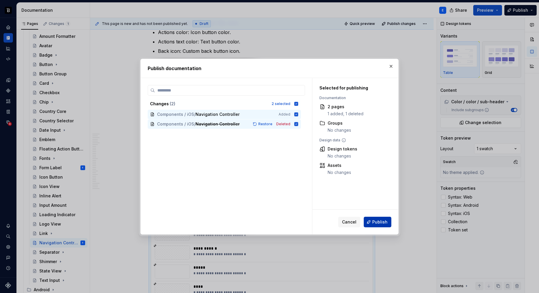
click at [373, 221] on span "Publish" at bounding box center [379, 222] width 15 height 6
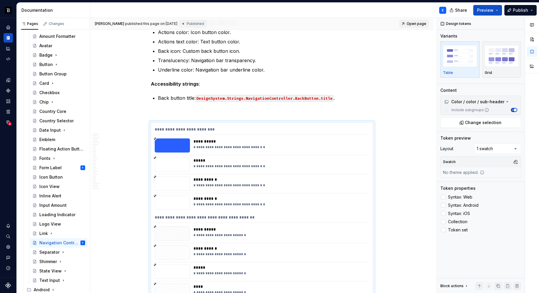
click at [409, 25] on span "Open page" at bounding box center [417, 23] width 20 height 5
click at [414, 23] on span "Open page" at bounding box center [417, 23] width 20 height 5
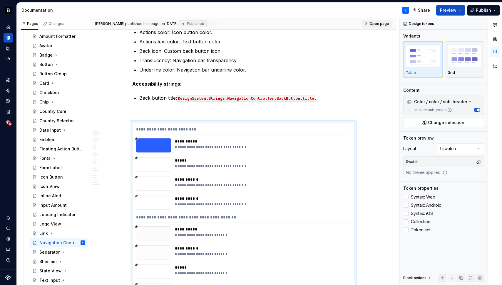
scroll to position [5, 178]
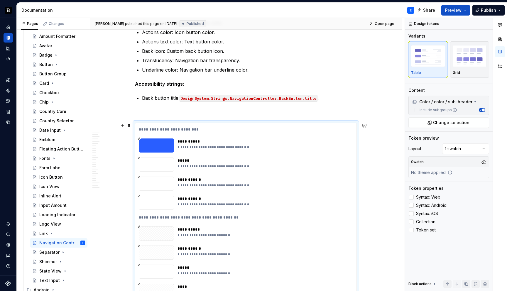
type textarea "*"
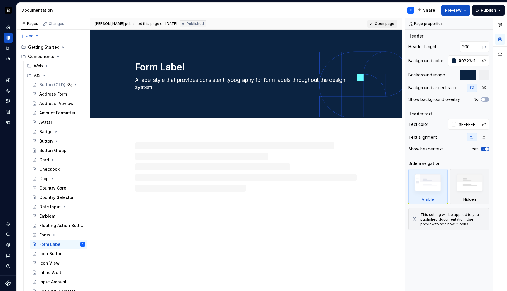
click at [385, 23] on span "Open page" at bounding box center [385, 23] width 20 height 5
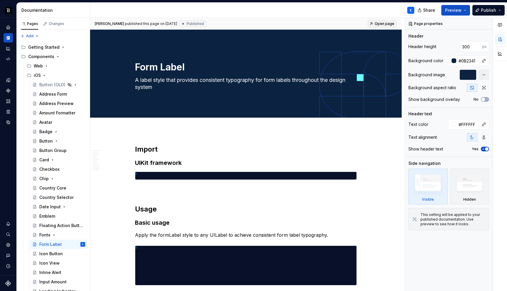
type textarea "*"
